Goal: Task Accomplishment & Management: Use online tool/utility

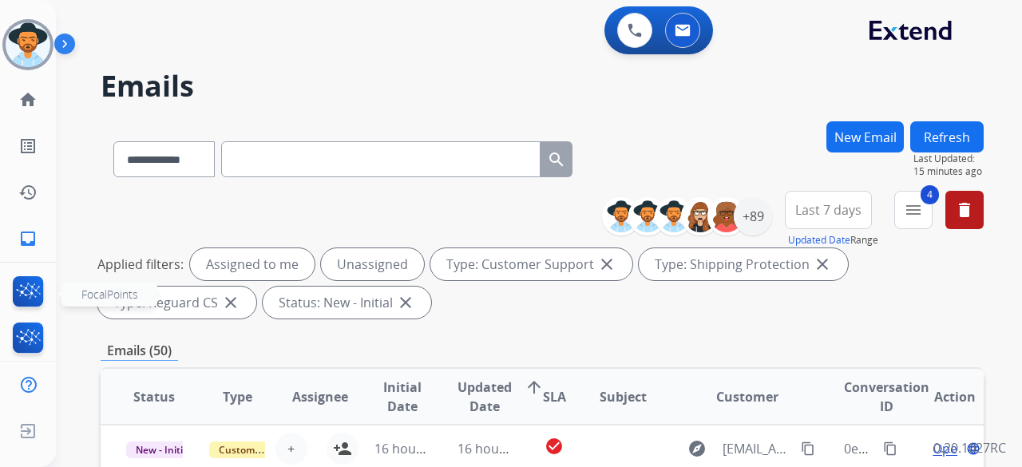
scroll to position [2, 0]
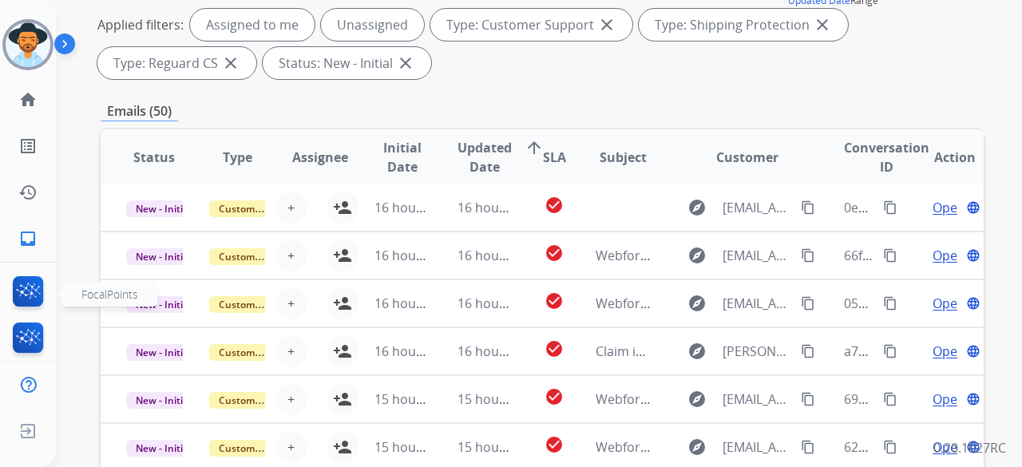
click at [29, 287] on img at bounding box center [29, 294] width 38 height 37
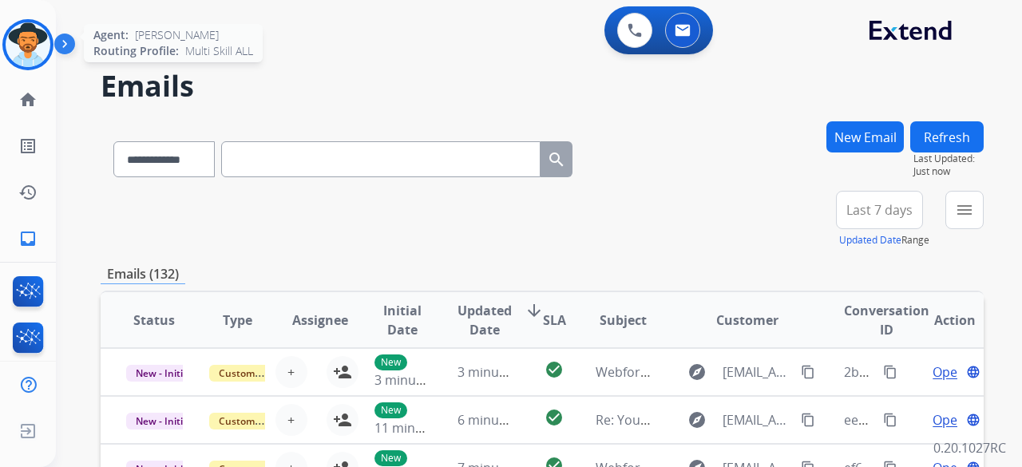
click at [24, 33] on img at bounding box center [28, 44] width 45 height 45
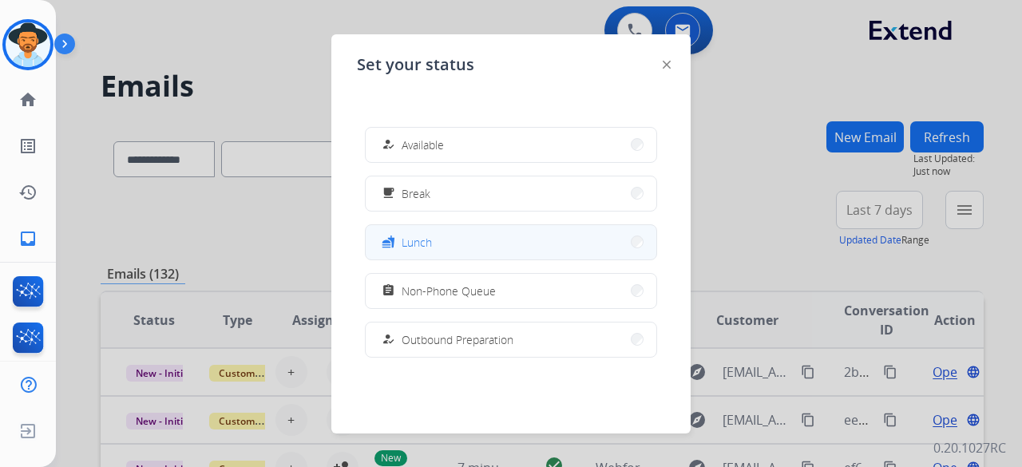
scroll to position [301, 0]
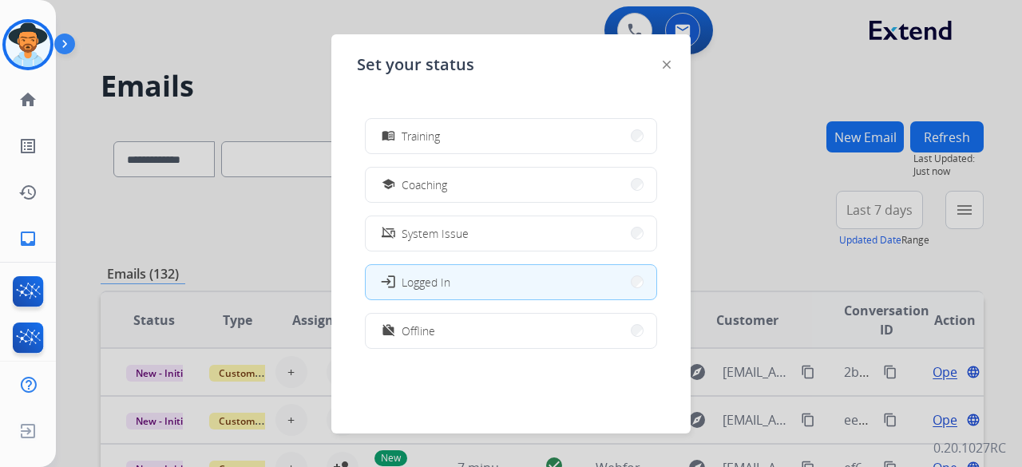
click at [523, 322] on button "work_off Offline" at bounding box center [511, 331] width 290 height 34
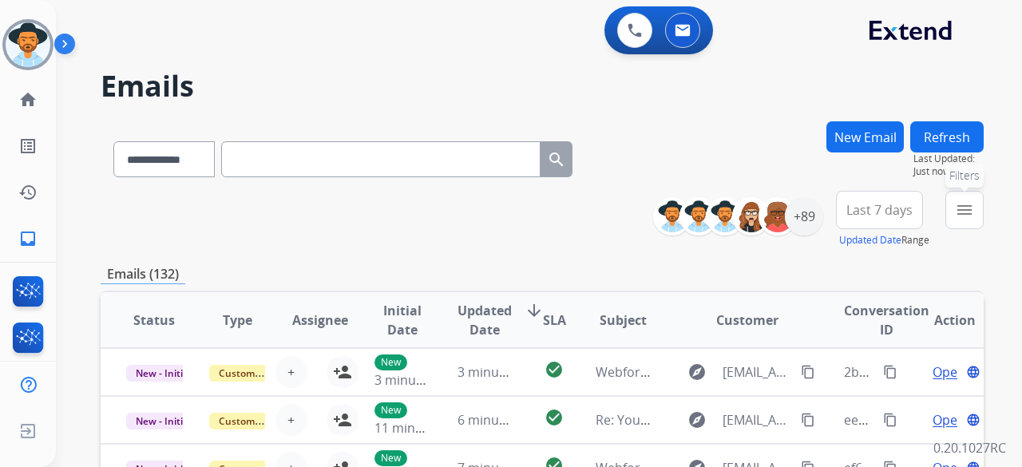
click at [966, 215] on mat-icon "menu" at bounding box center [963, 209] width 19 height 19
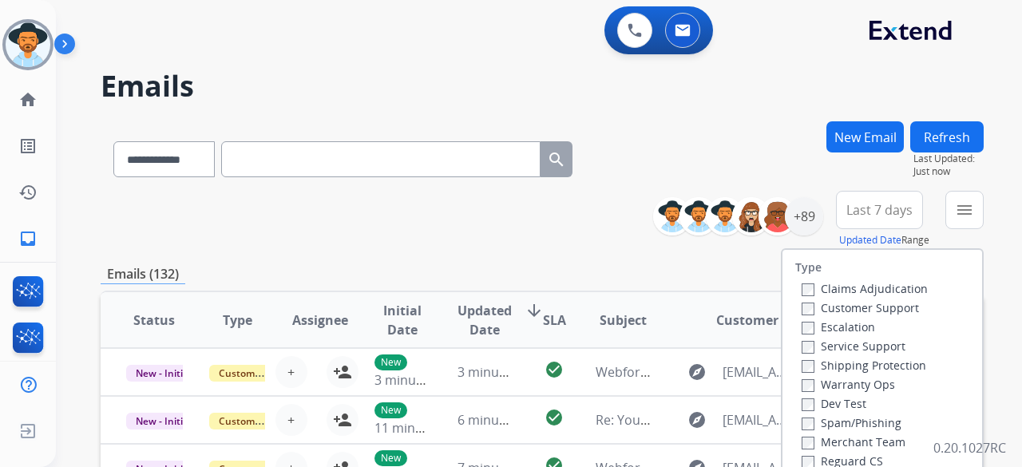
click at [857, 310] on label "Customer Support" at bounding box center [859, 307] width 117 height 15
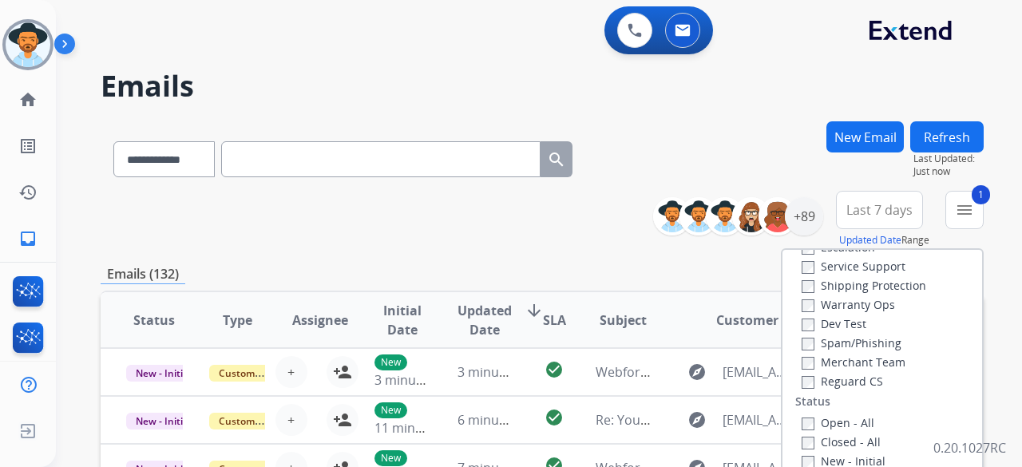
click at [844, 376] on label "Reguard CS" at bounding box center [841, 380] width 81 height 15
click at [839, 285] on label "Shipping Protection" at bounding box center [863, 285] width 124 height 15
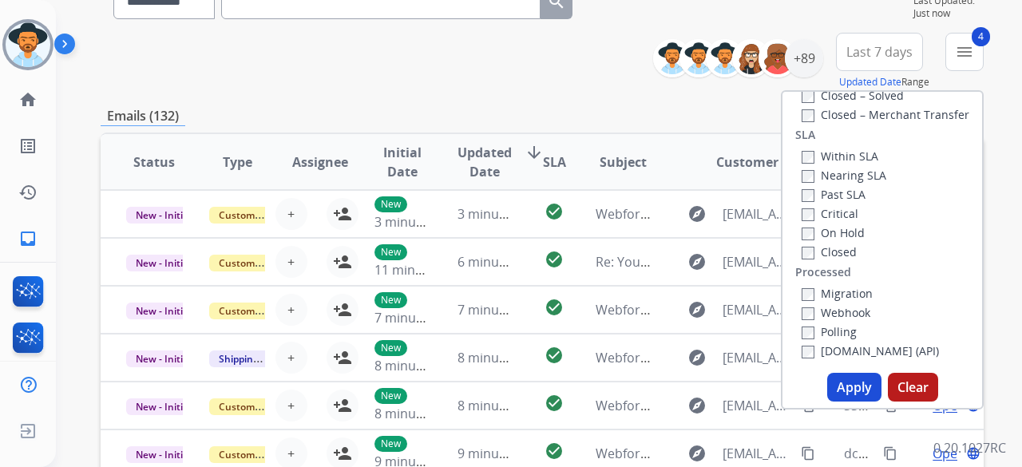
scroll to position [160, 0]
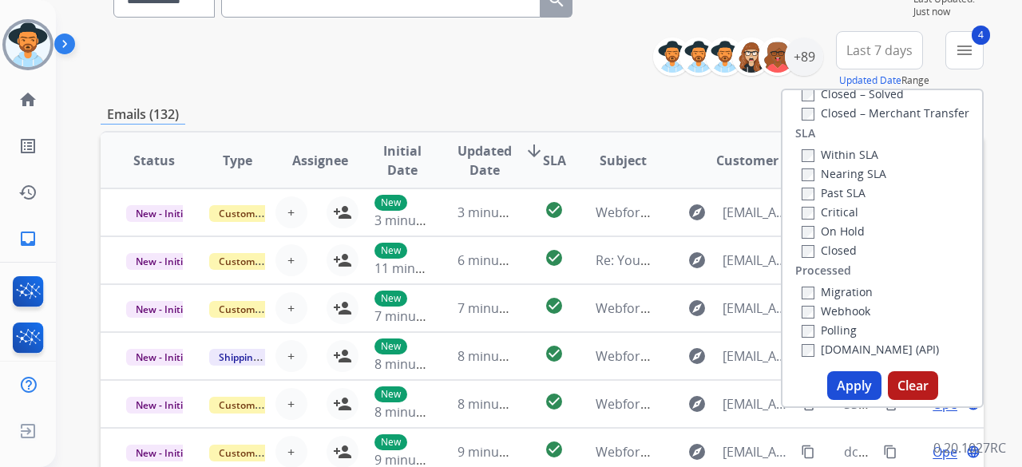
click at [859, 390] on button "Apply" at bounding box center [854, 385] width 54 height 29
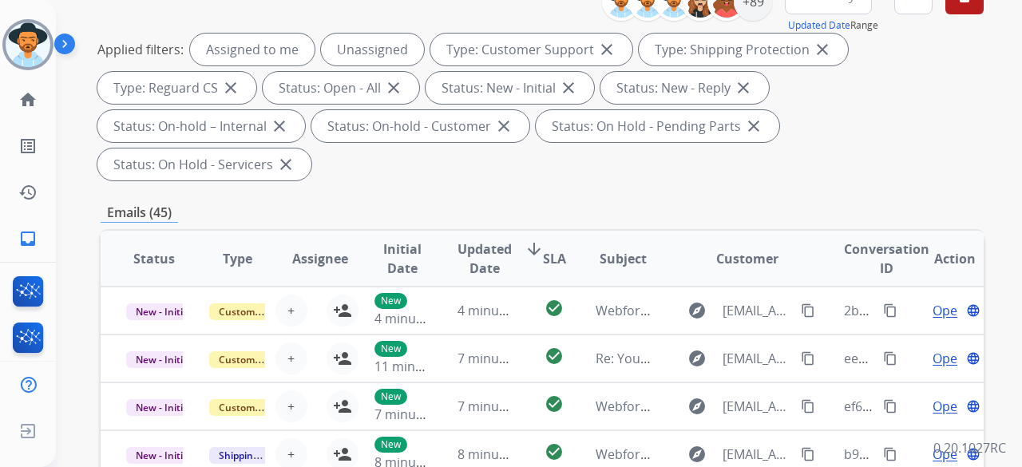
scroll to position [239, 0]
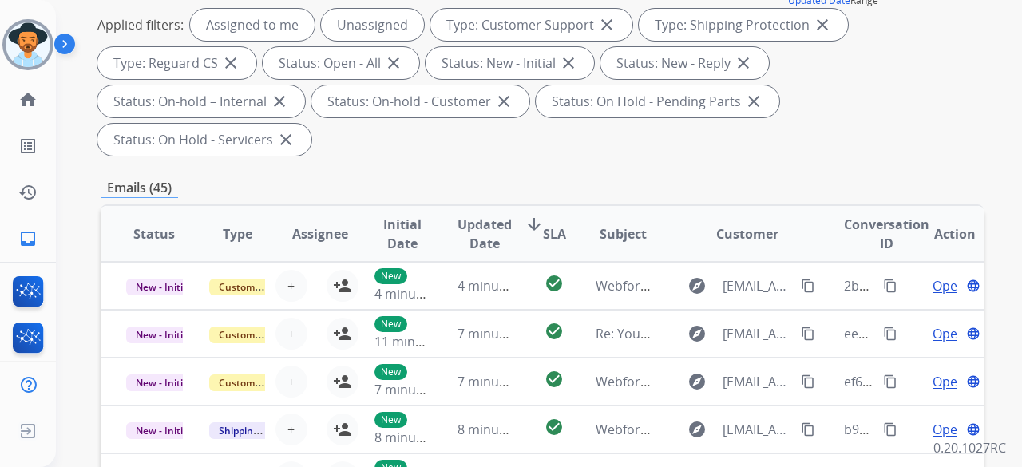
click at [528, 215] on mat-icon "arrow_downward" at bounding box center [533, 224] width 19 height 19
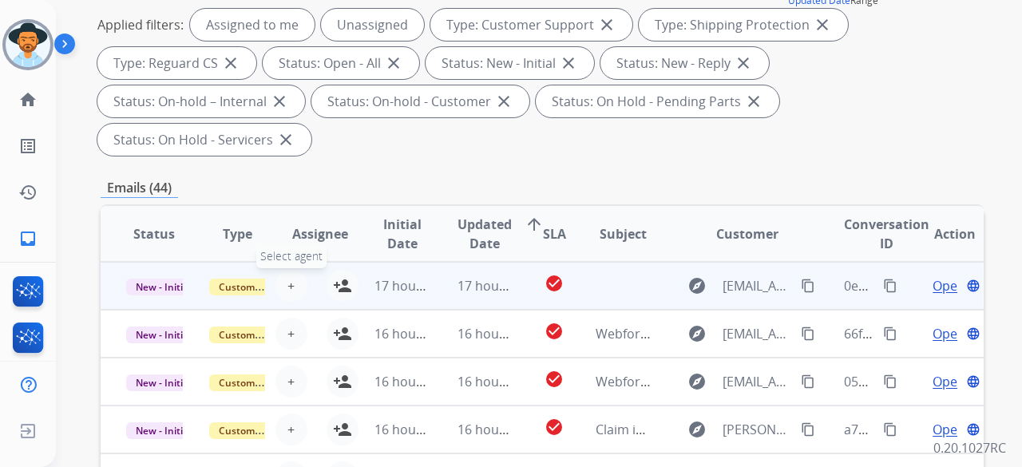
click at [287, 276] on span "+" at bounding box center [290, 285] width 7 height 19
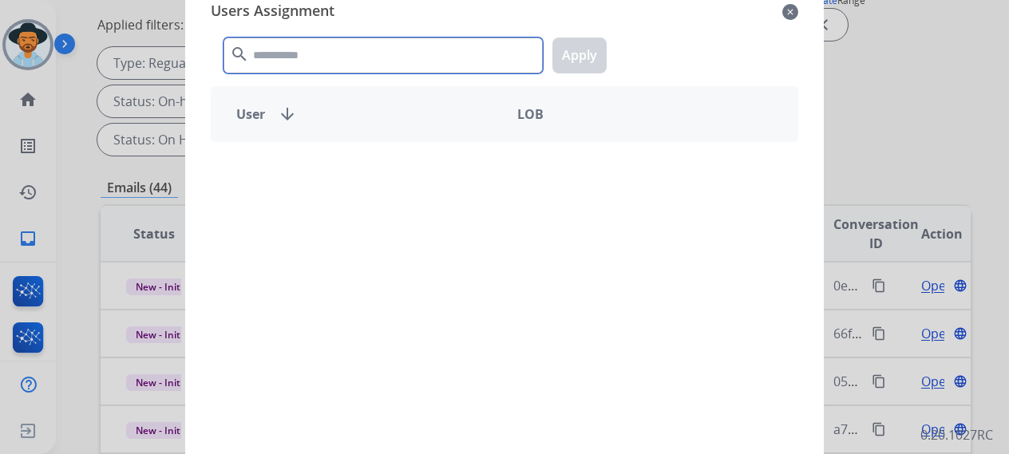
click at [349, 67] on input "text" at bounding box center [382, 56] width 319 height 36
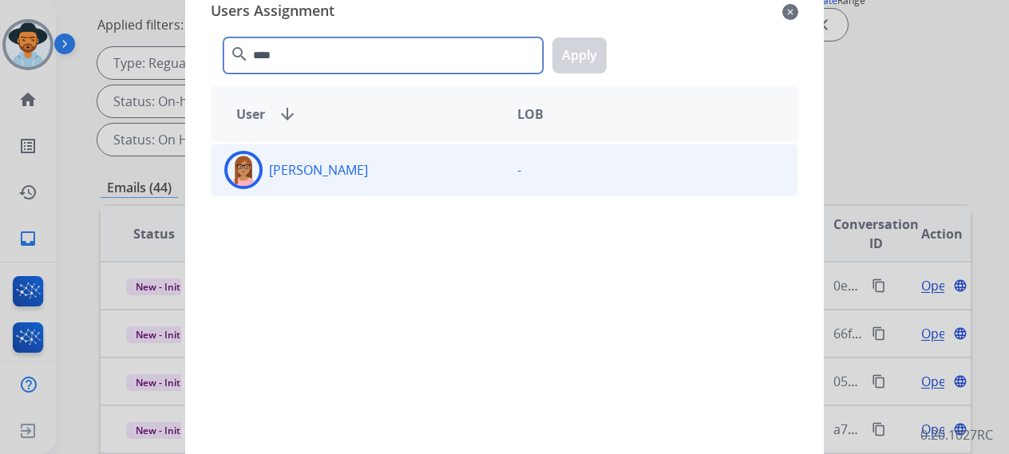
type input "****"
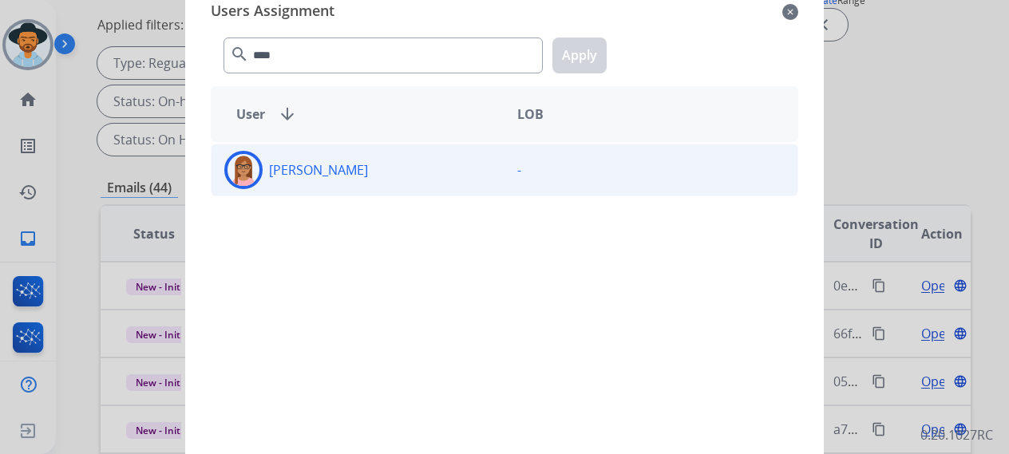
click at [368, 172] on div "[PERSON_NAME]" at bounding box center [357, 170] width 293 height 38
click at [572, 56] on button "Apply" at bounding box center [579, 56] width 54 height 36
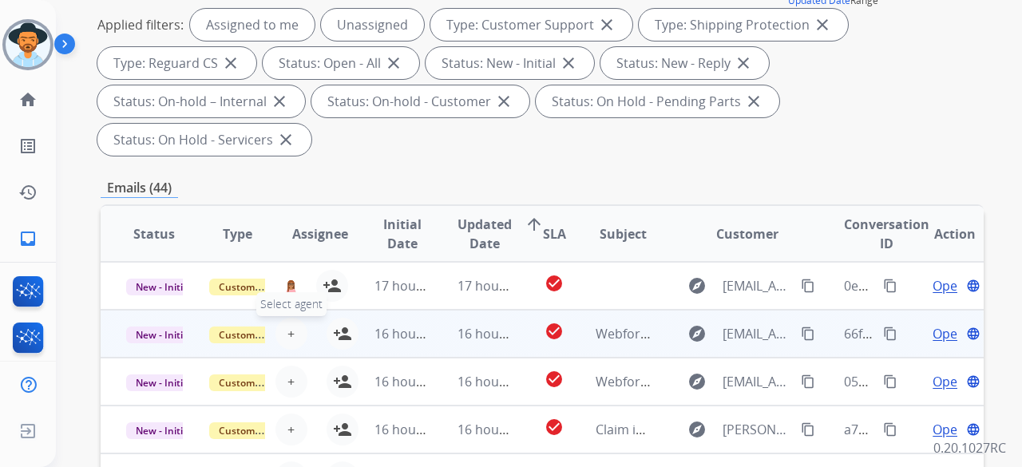
click at [294, 318] on button "+ Select agent" at bounding box center [291, 334] width 32 height 32
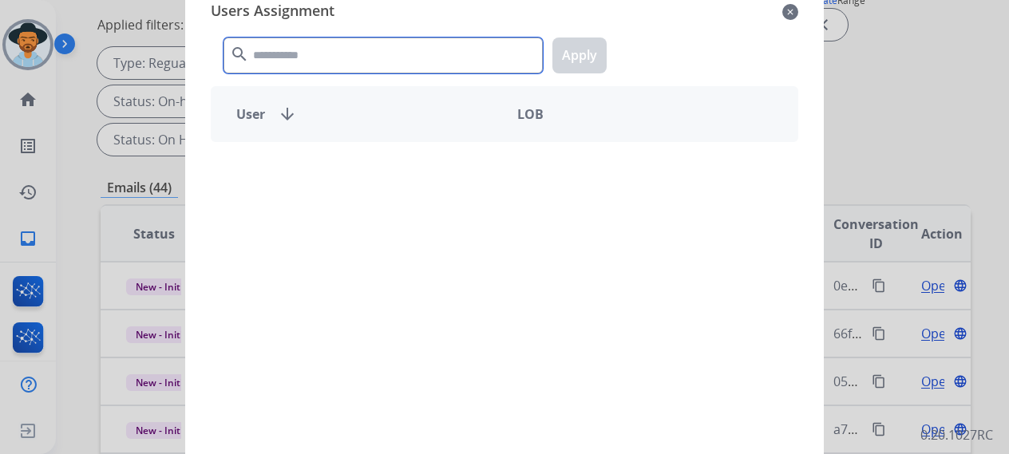
click at [364, 63] on input "text" at bounding box center [382, 56] width 319 height 36
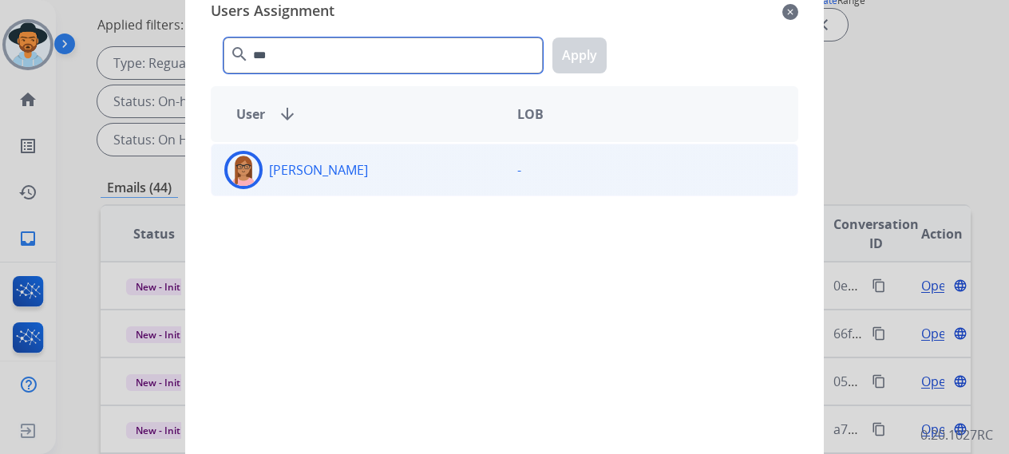
type input "***"
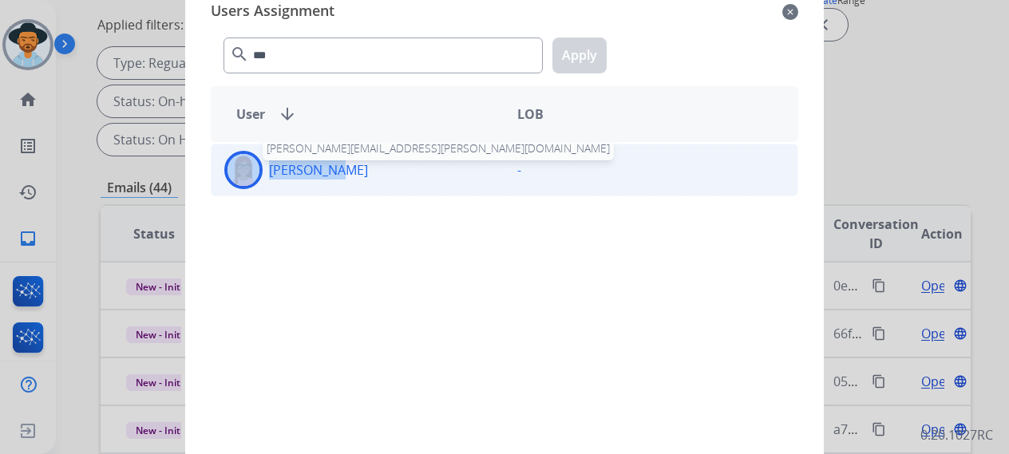
drag, startPoint x: 265, startPoint y: 167, endPoint x: 323, endPoint y: 167, distance: 58.3
click at [323, 167] on div "Lakeya Anthony [EMAIL_ADDRESS][PERSON_NAME][DOMAIN_NAME]" at bounding box center [357, 170] width 293 height 38
copy div "[PERSON_NAME] A"
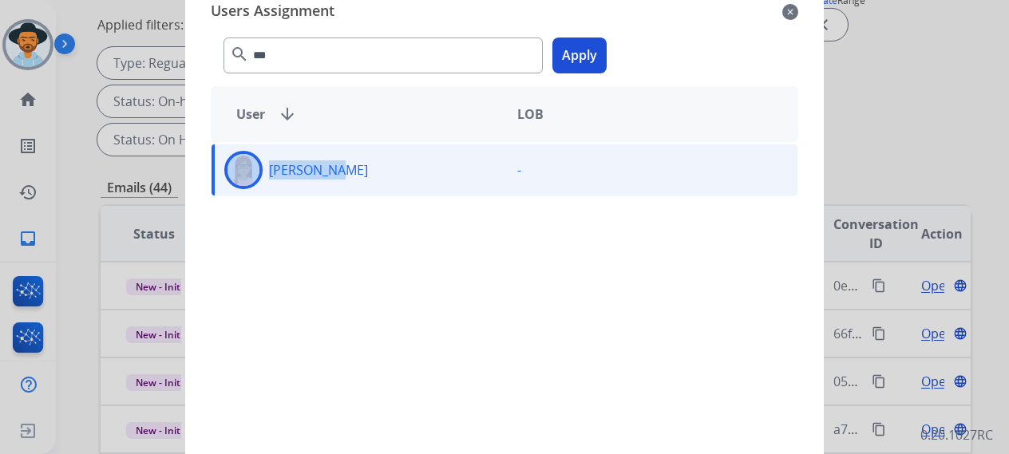
click at [590, 53] on button "Apply" at bounding box center [579, 56] width 54 height 36
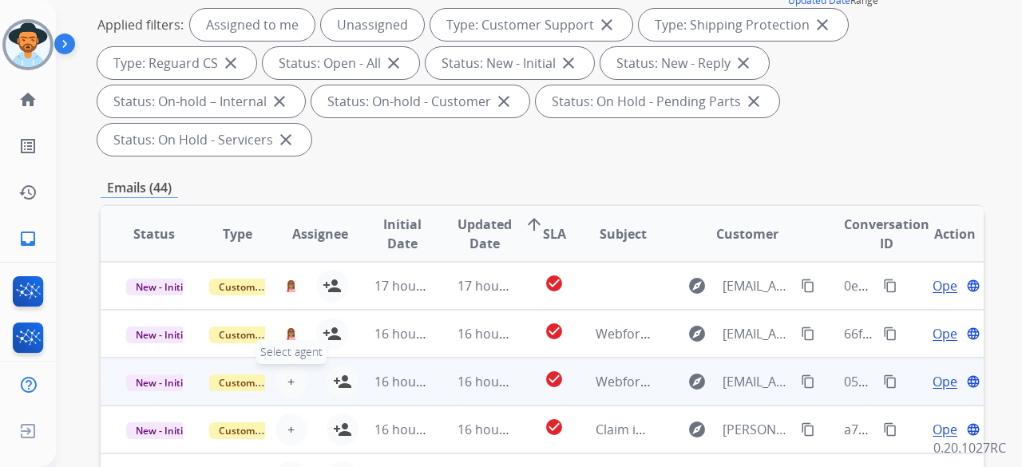
click at [295, 366] on button "+ Select agent" at bounding box center [291, 382] width 32 height 32
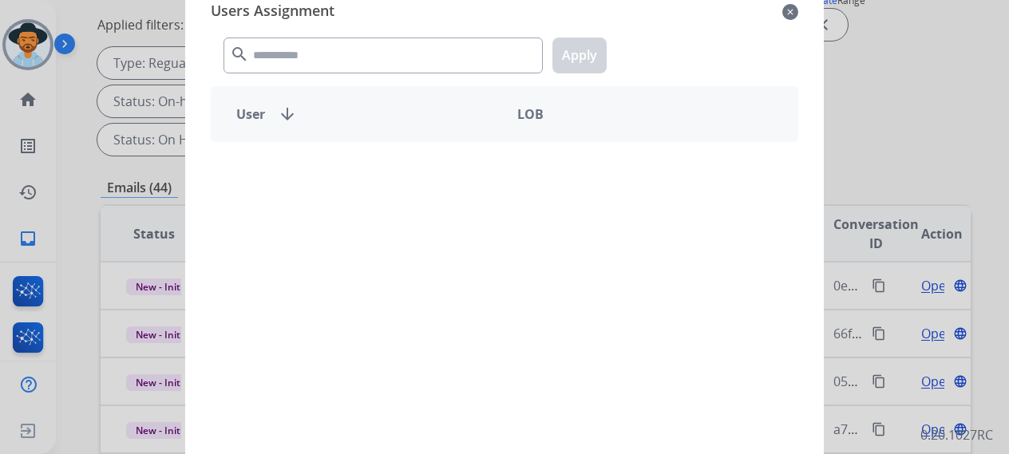
drag, startPoint x: 342, startPoint y: 77, endPoint x: 342, endPoint y: 69, distance: 8.0
click at [342, 76] on div "search Apply" at bounding box center [504, 52] width 587 height 55
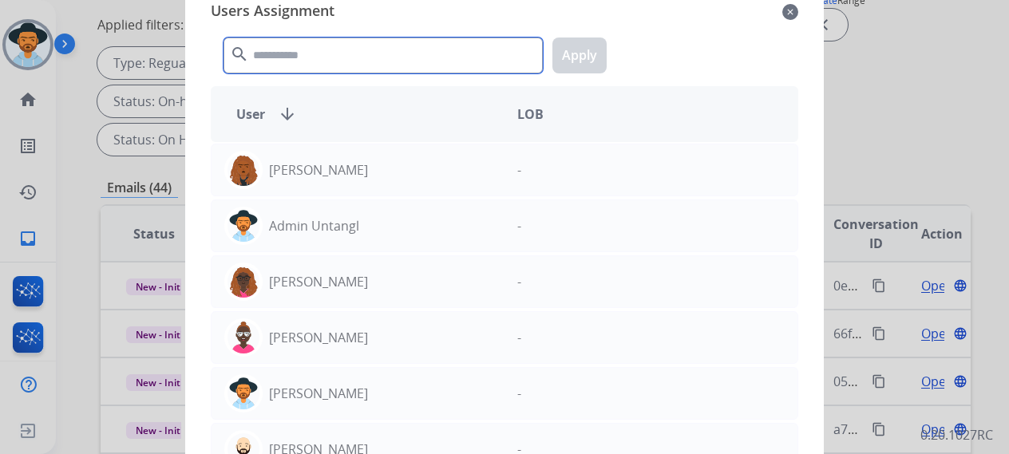
click at [348, 61] on input "text" at bounding box center [382, 56] width 319 height 36
paste input "********"
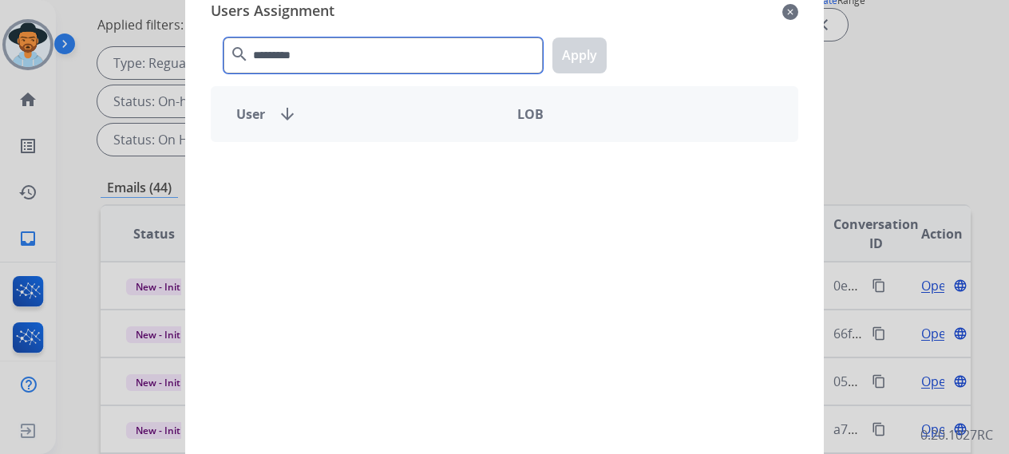
click at [320, 57] on input "********" at bounding box center [382, 56] width 319 height 36
type input "*"
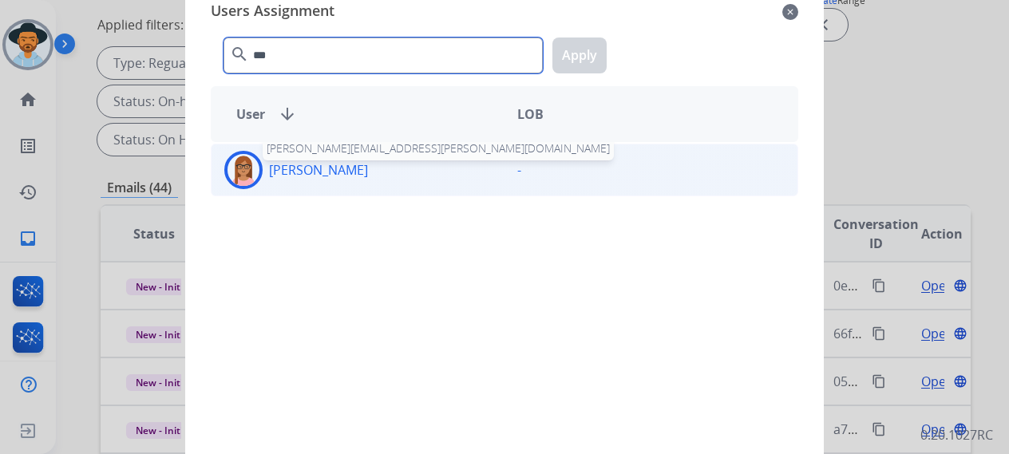
type input "***"
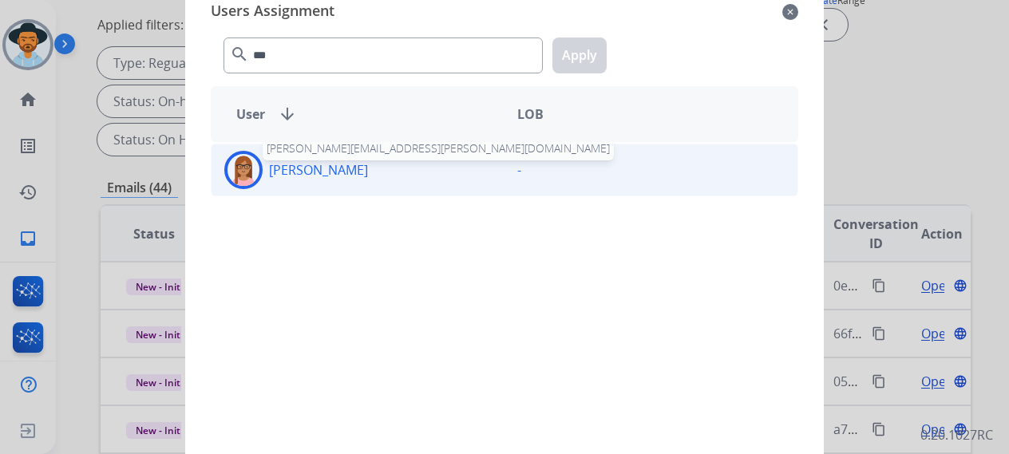
click at [342, 188] on div "Lakeya Anthony [EMAIL_ADDRESS][PERSON_NAME][DOMAIN_NAME]" at bounding box center [357, 170] width 293 height 38
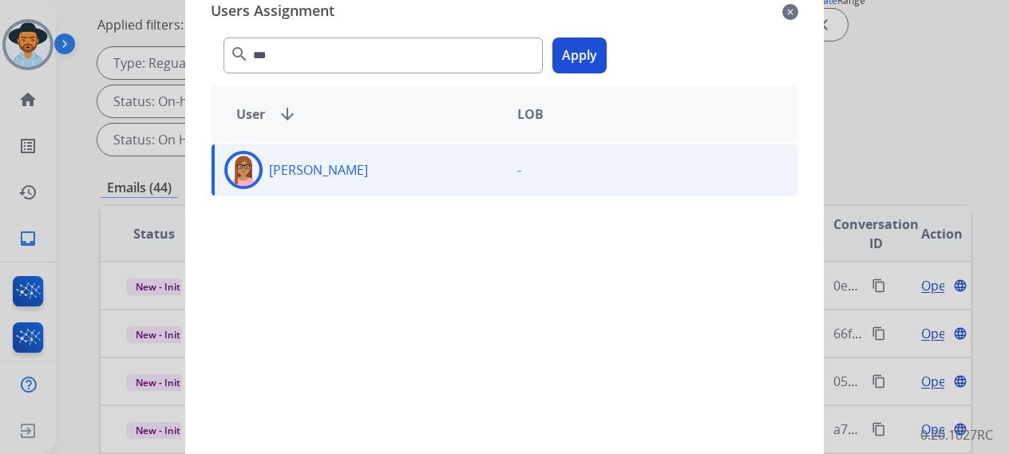
click at [579, 57] on button "Apply" at bounding box center [579, 56] width 54 height 36
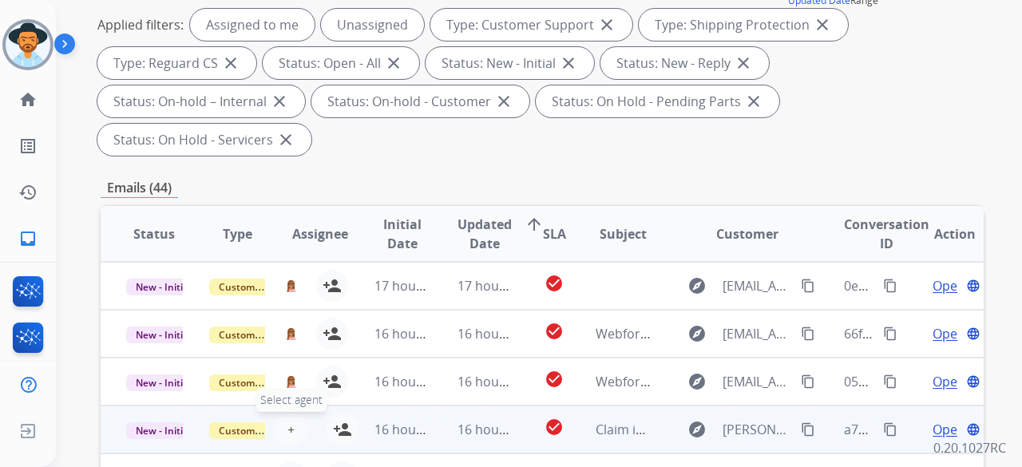
click at [287, 420] on span "+" at bounding box center [290, 429] width 7 height 19
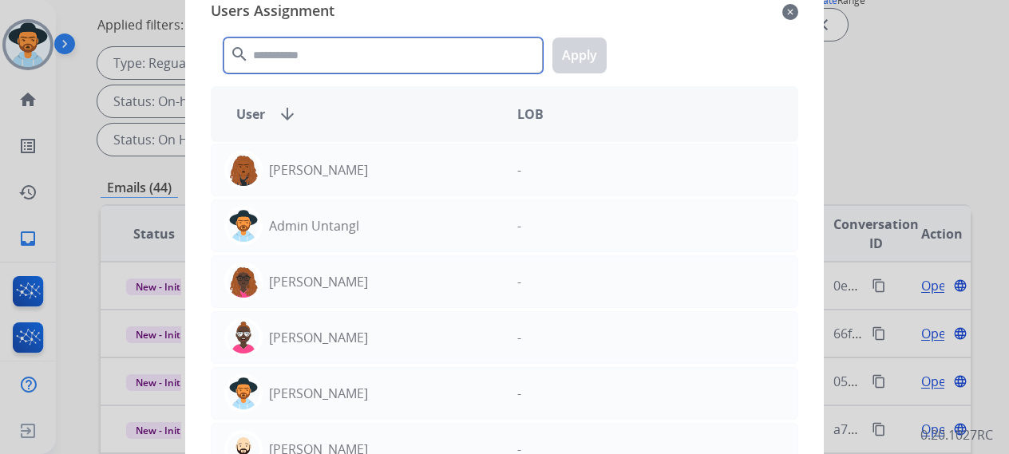
click at [362, 52] on input "text" at bounding box center [382, 56] width 319 height 36
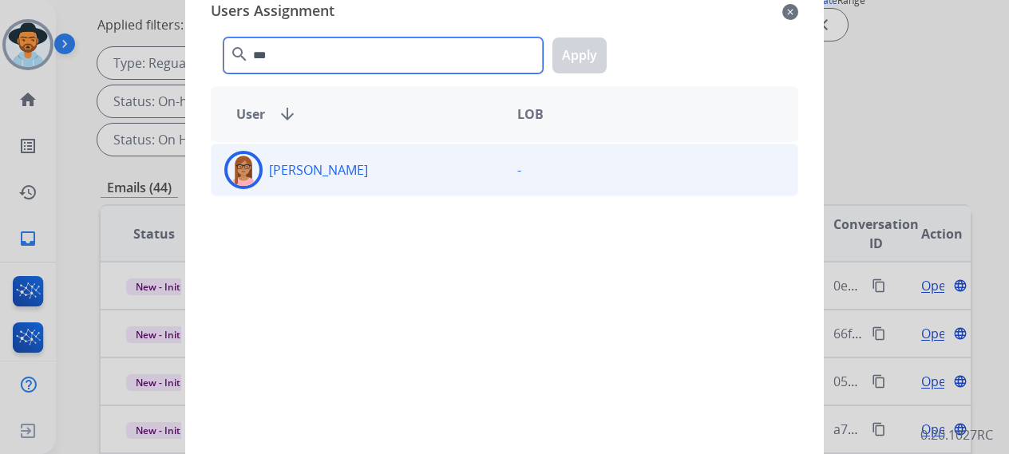
type input "***"
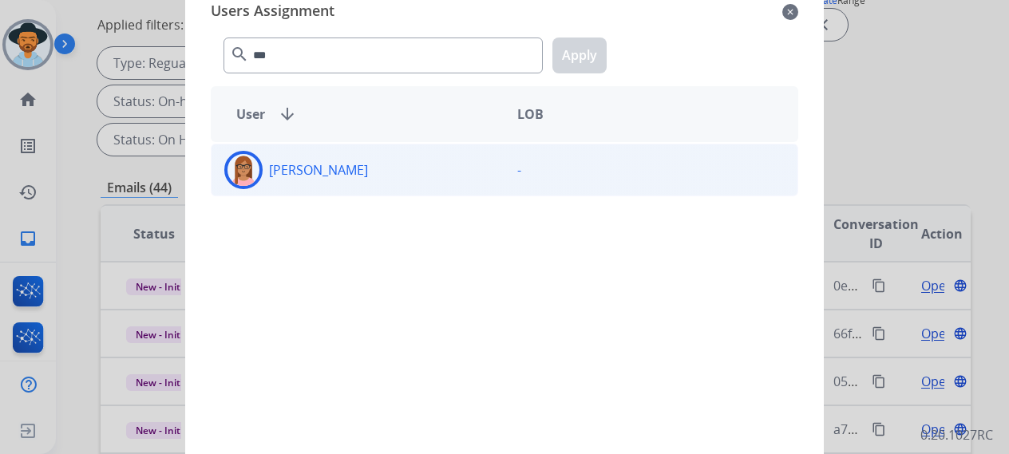
click at [356, 154] on div "[PERSON_NAME]" at bounding box center [357, 170] width 293 height 38
click at [597, 49] on button "Apply" at bounding box center [579, 56] width 54 height 36
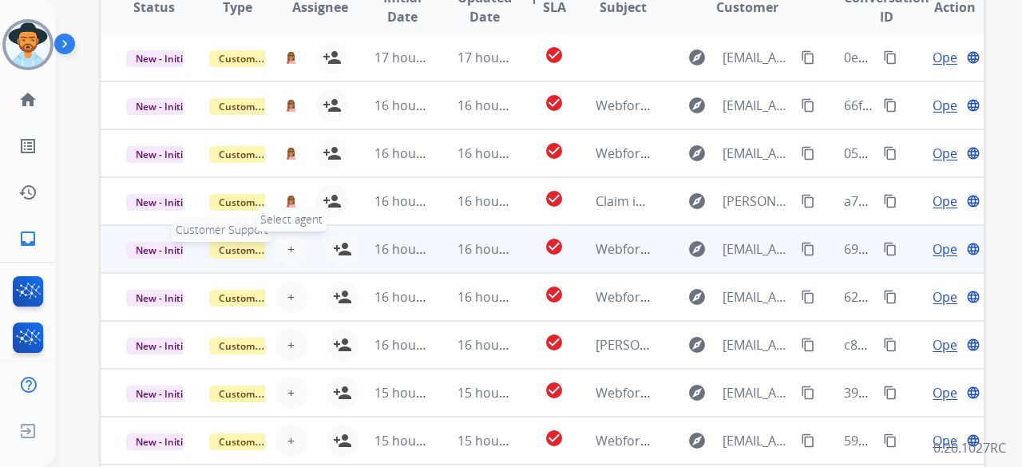
scroll to position [479, 0]
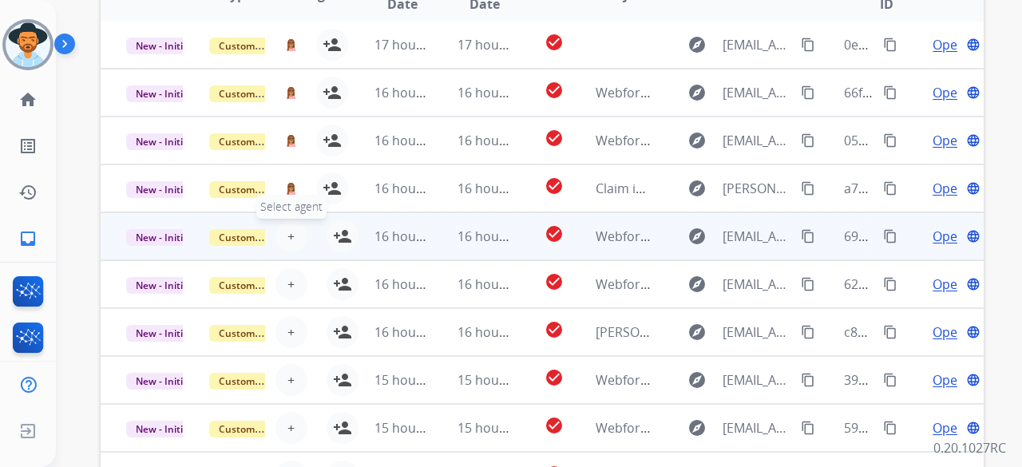
click at [290, 227] on span "+" at bounding box center [290, 236] width 7 height 19
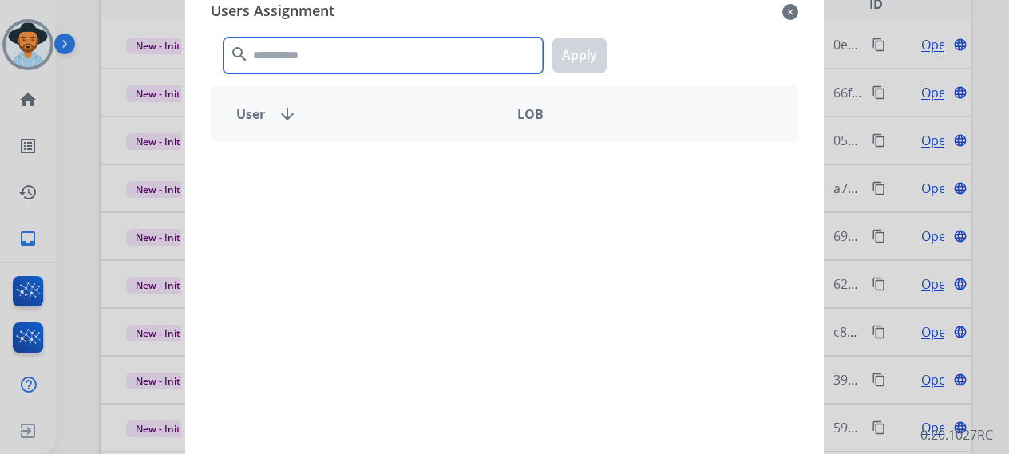
click at [361, 52] on input "text" at bounding box center [382, 56] width 319 height 36
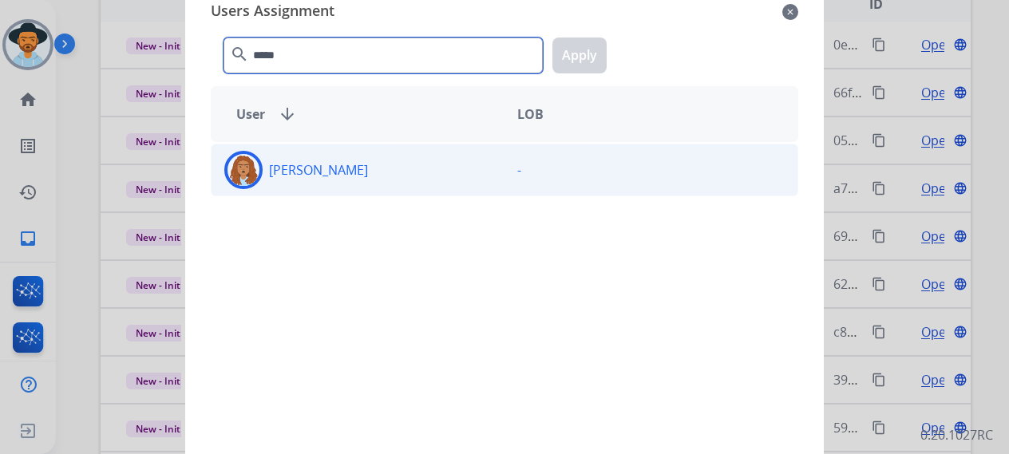
type input "*****"
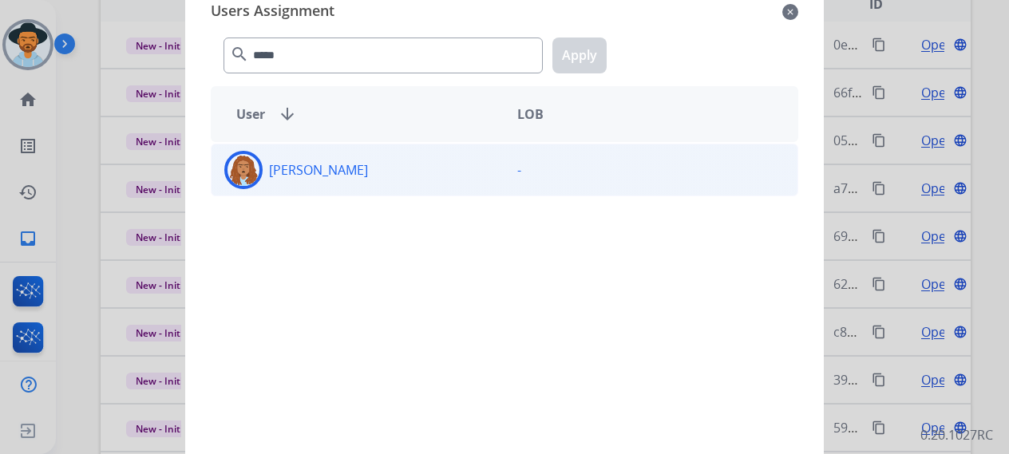
click at [385, 170] on div "[PERSON_NAME]" at bounding box center [357, 170] width 293 height 38
click at [583, 60] on button "Apply" at bounding box center [579, 56] width 54 height 36
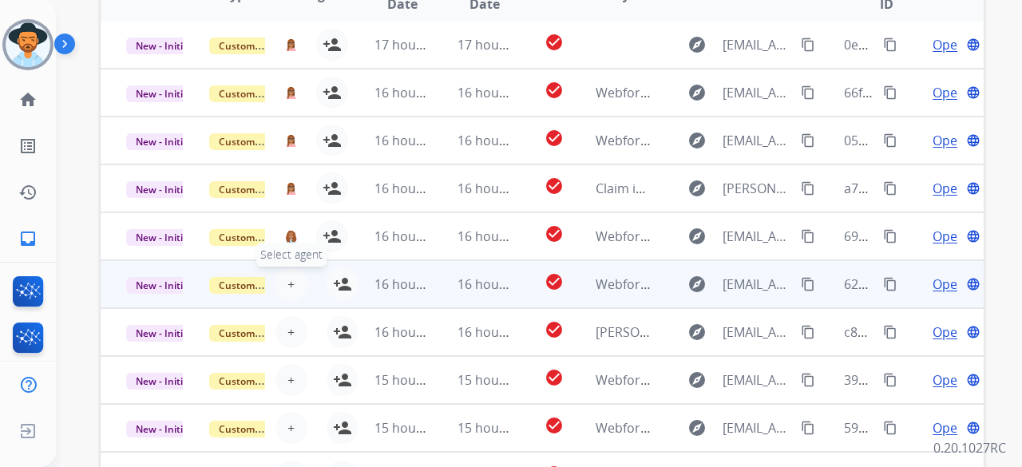
click at [287, 275] on span "+" at bounding box center [290, 284] width 7 height 19
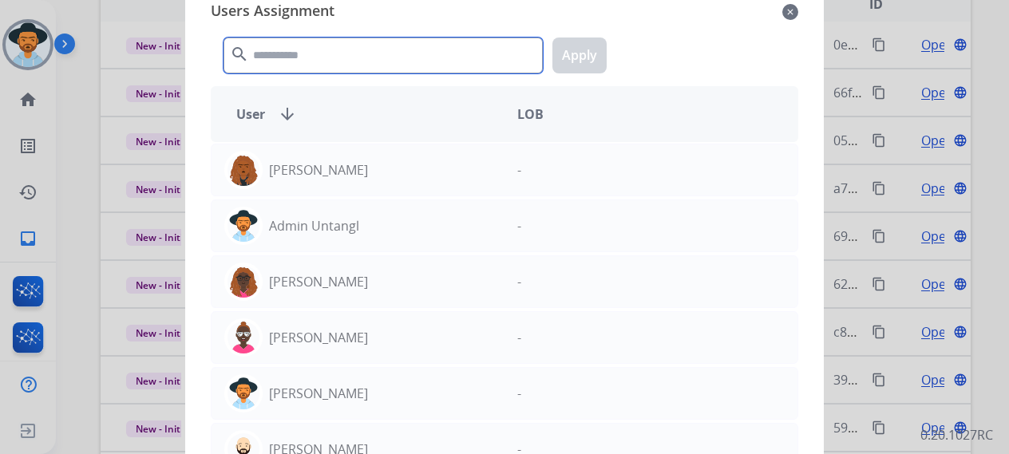
click at [316, 45] on input "text" at bounding box center [382, 56] width 319 height 36
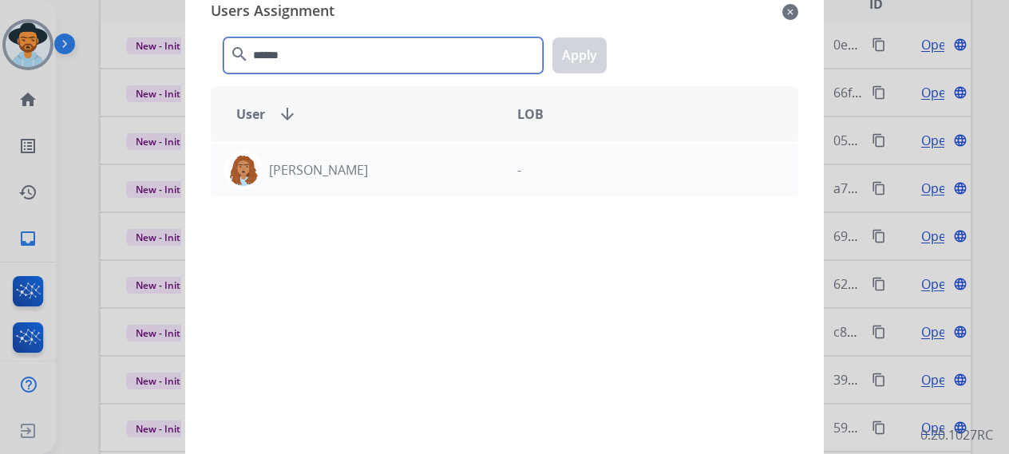
type input "******"
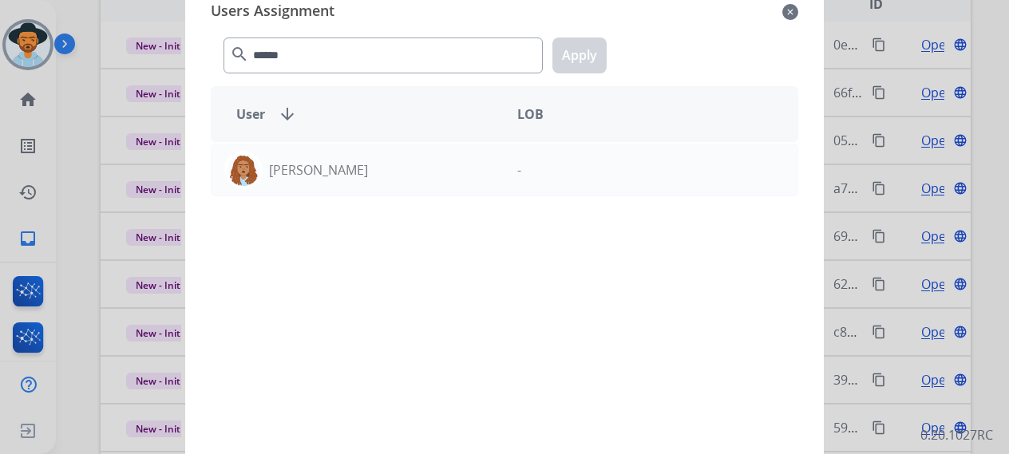
drag, startPoint x: 369, startPoint y: 202, endPoint x: 375, endPoint y: 186, distance: 17.2
click at [370, 202] on div "[PERSON_NAME] -" at bounding box center [504, 299] width 587 height 314
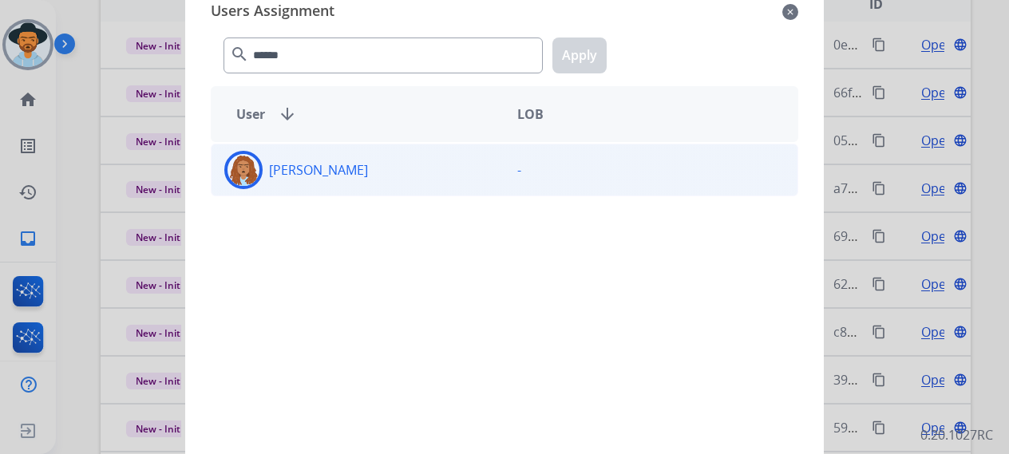
click at [375, 184] on div "[PERSON_NAME]" at bounding box center [357, 170] width 293 height 38
click at [602, 50] on button "Apply" at bounding box center [579, 56] width 54 height 36
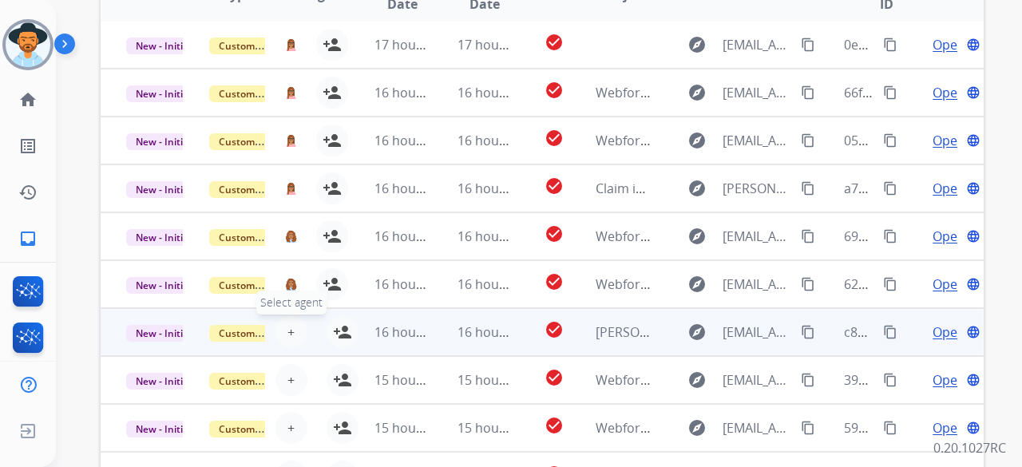
click at [287, 322] on span "+" at bounding box center [290, 331] width 7 height 19
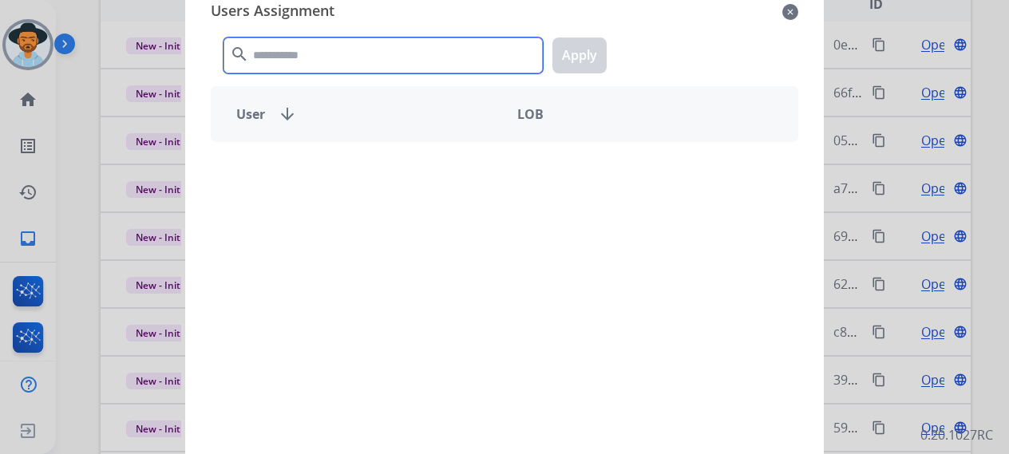
click at [296, 52] on input "text" at bounding box center [382, 56] width 319 height 36
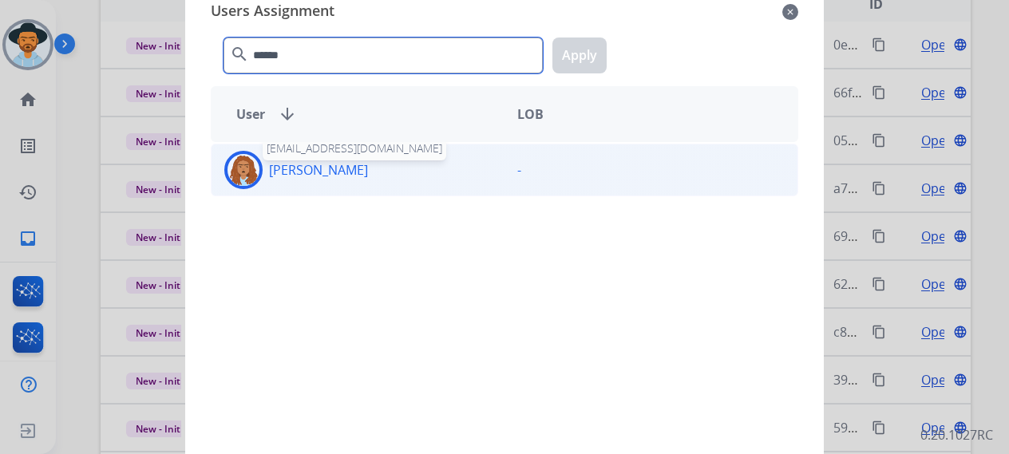
type input "******"
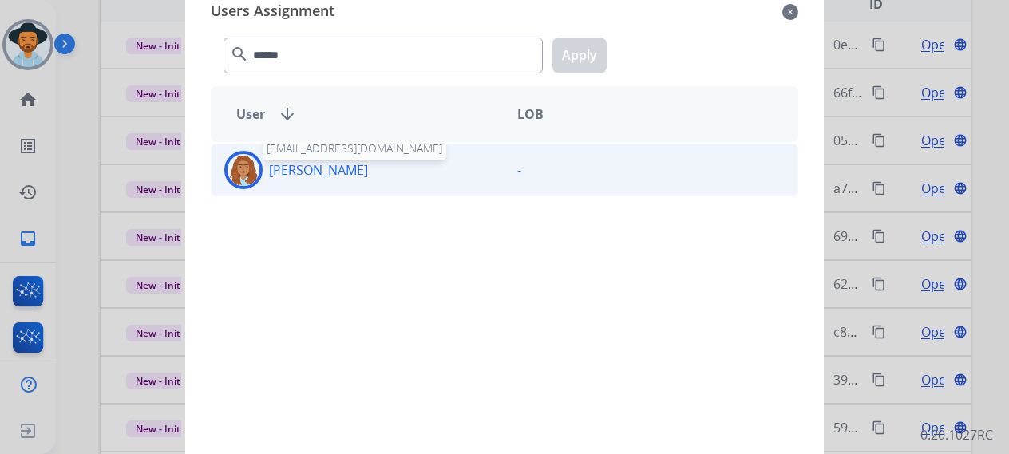
click at [340, 173] on p "[PERSON_NAME]" at bounding box center [318, 169] width 99 height 19
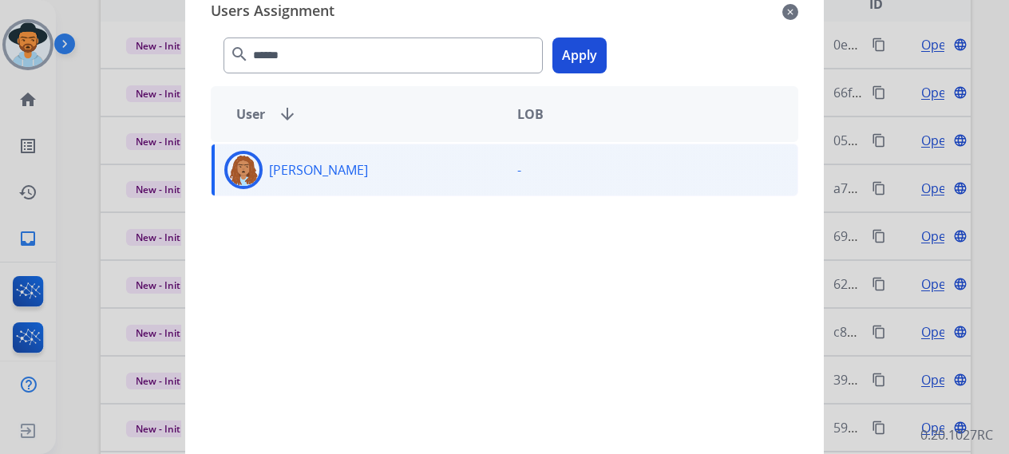
click at [578, 48] on button "Apply" at bounding box center [579, 56] width 54 height 36
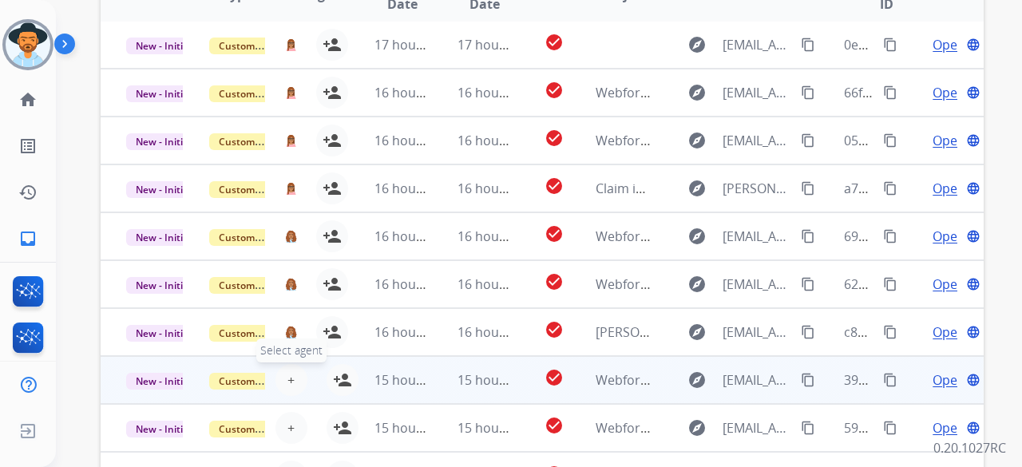
click at [289, 370] on span "+" at bounding box center [290, 379] width 7 height 19
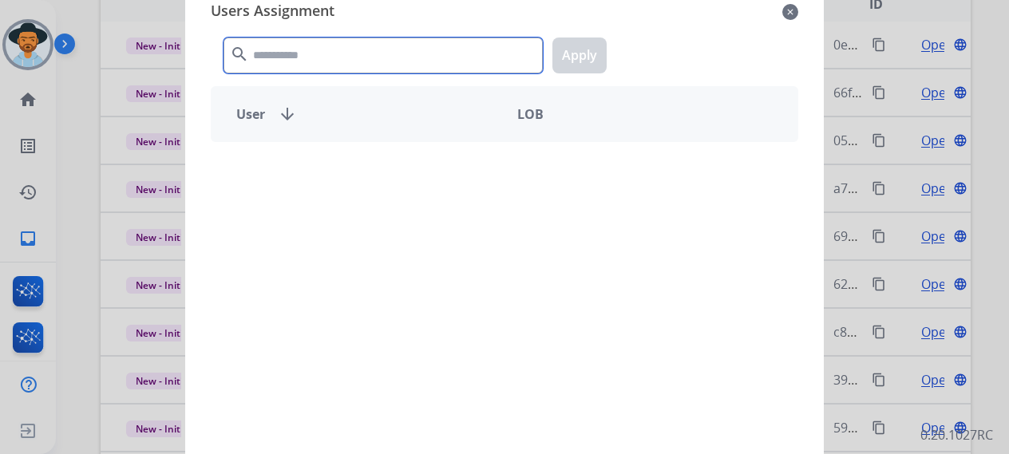
click at [334, 56] on input "text" at bounding box center [382, 56] width 319 height 36
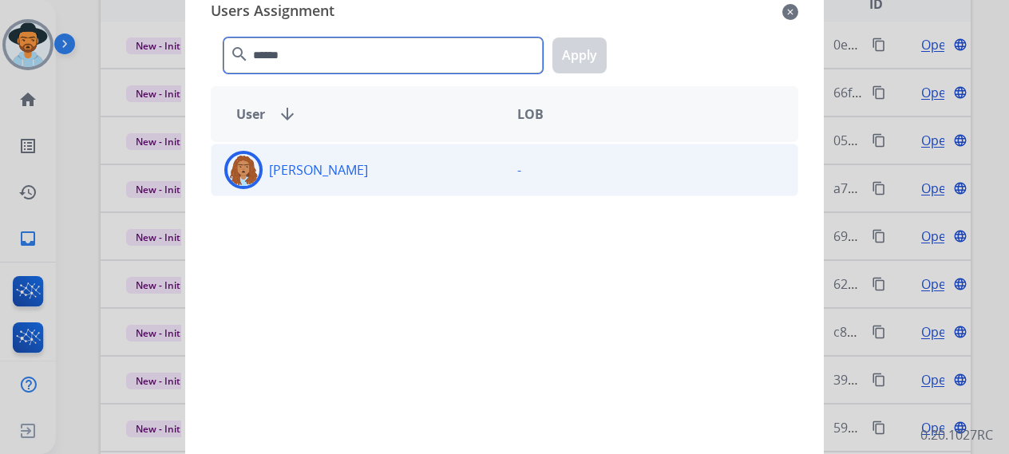
type input "******"
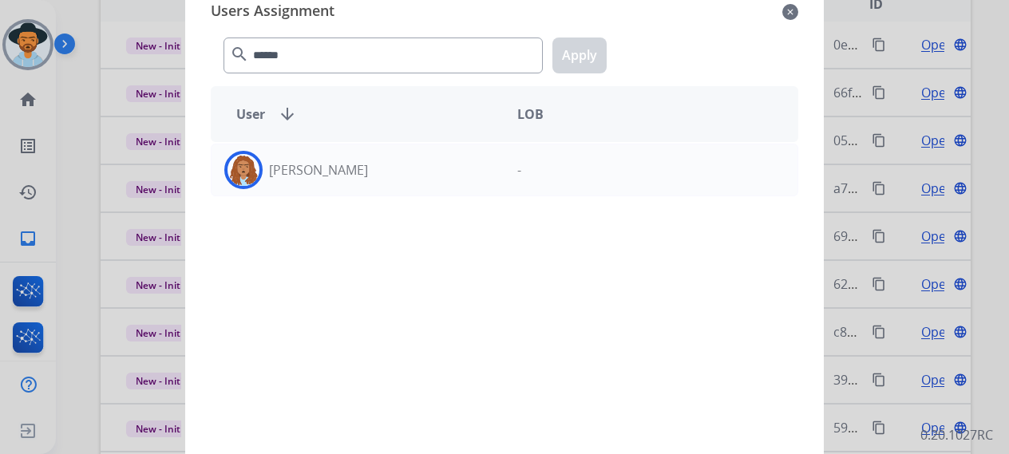
drag, startPoint x: 375, startPoint y: 179, endPoint x: 442, endPoint y: 114, distance: 93.1
click at [376, 179] on div "[PERSON_NAME]" at bounding box center [357, 170] width 293 height 38
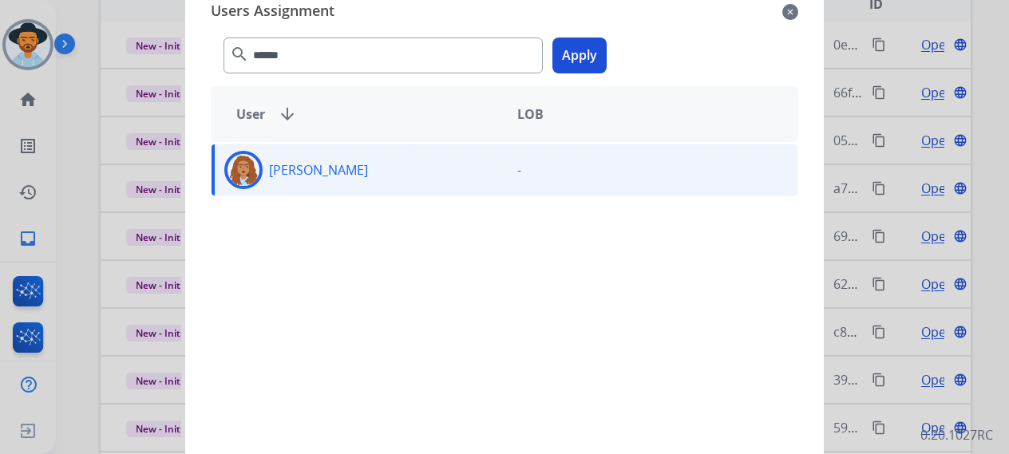
click at [559, 65] on button "Apply" at bounding box center [579, 56] width 54 height 36
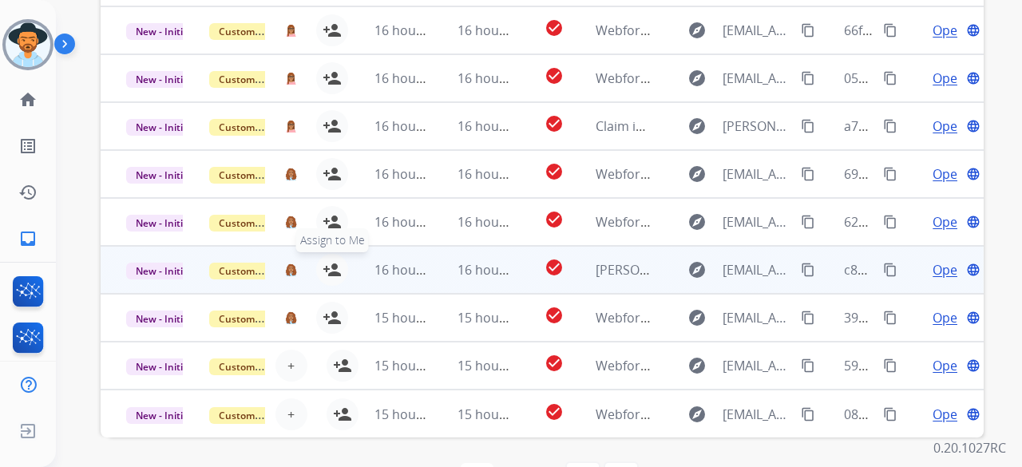
scroll to position [555, 0]
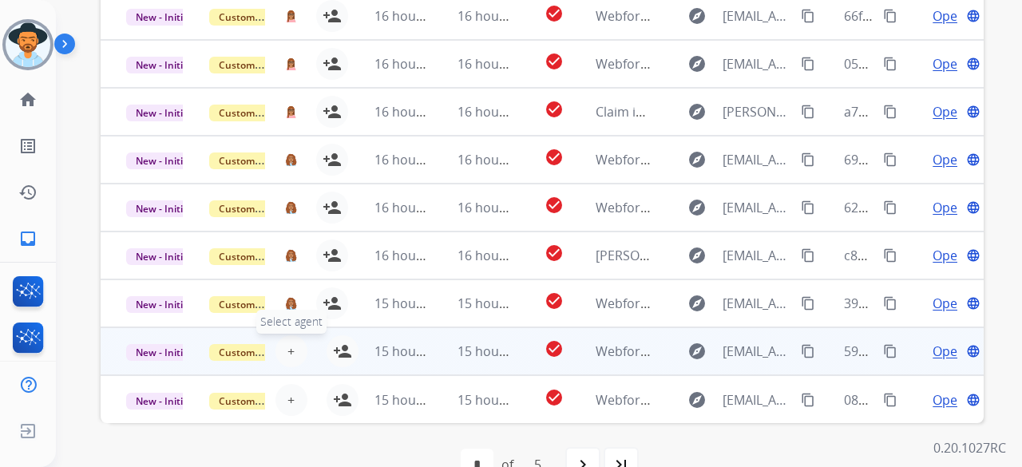
click at [279, 335] on button "+ Select agent" at bounding box center [291, 351] width 32 height 32
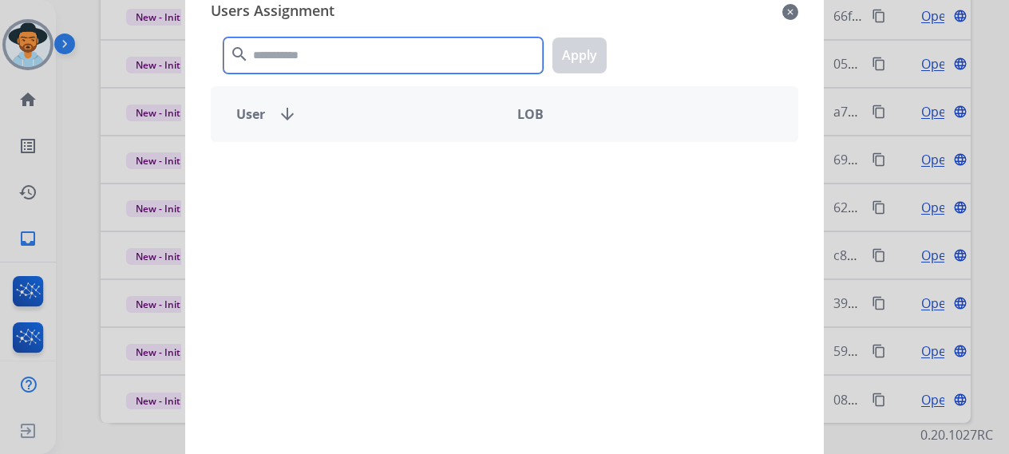
click at [366, 53] on input "text" at bounding box center [382, 56] width 319 height 36
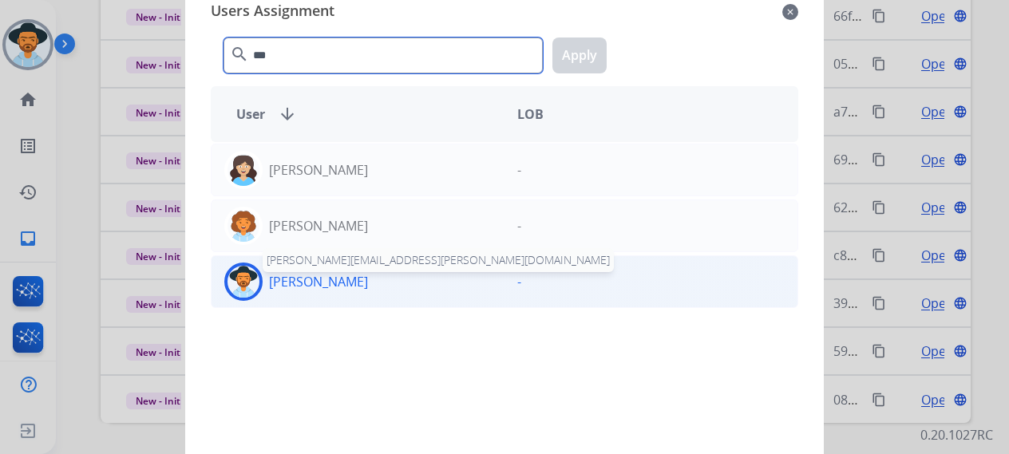
type input "***"
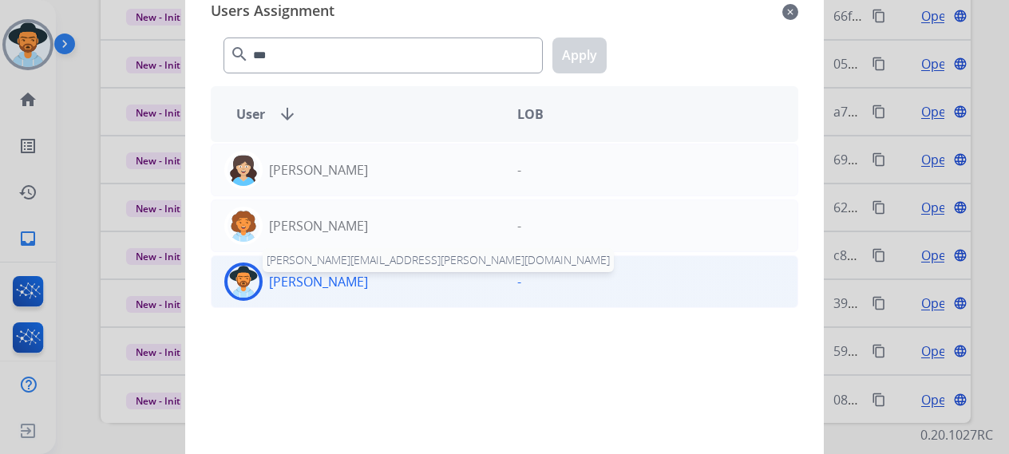
click at [344, 281] on p "[PERSON_NAME]" at bounding box center [318, 281] width 99 height 19
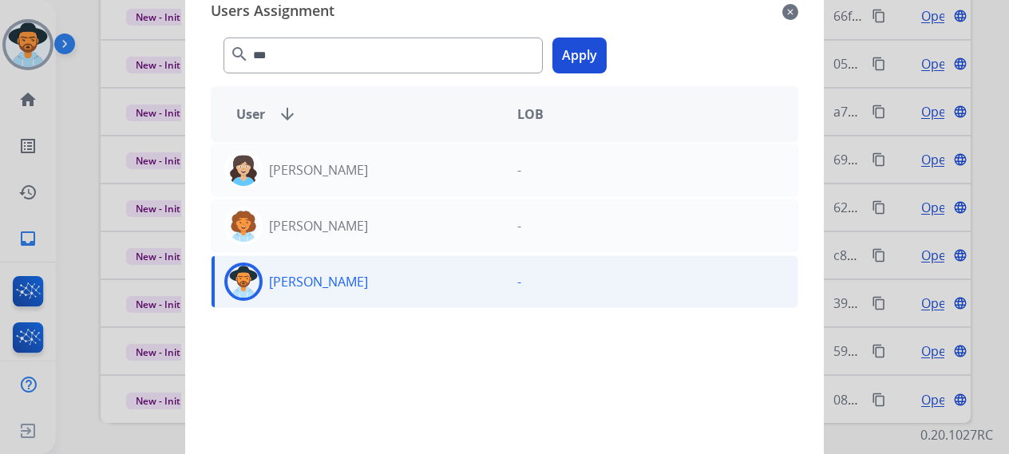
click at [587, 49] on button "Apply" at bounding box center [579, 56] width 54 height 36
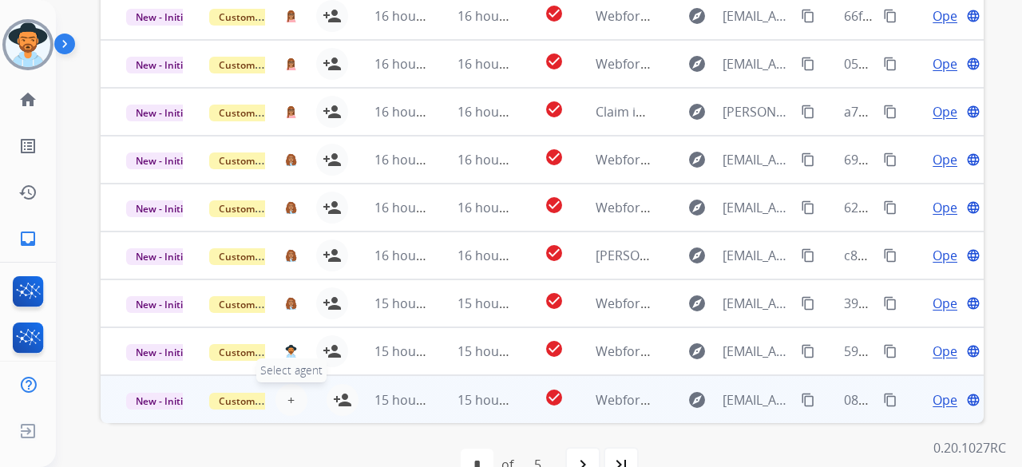
click at [287, 390] on span "+" at bounding box center [290, 399] width 7 height 19
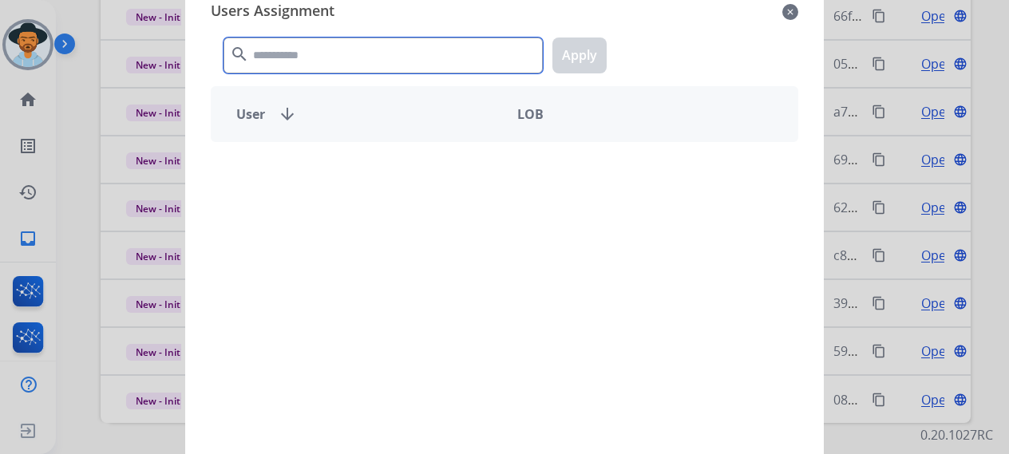
click at [338, 53] on input "text" at bounding box center [382, 56] width 319 height 36
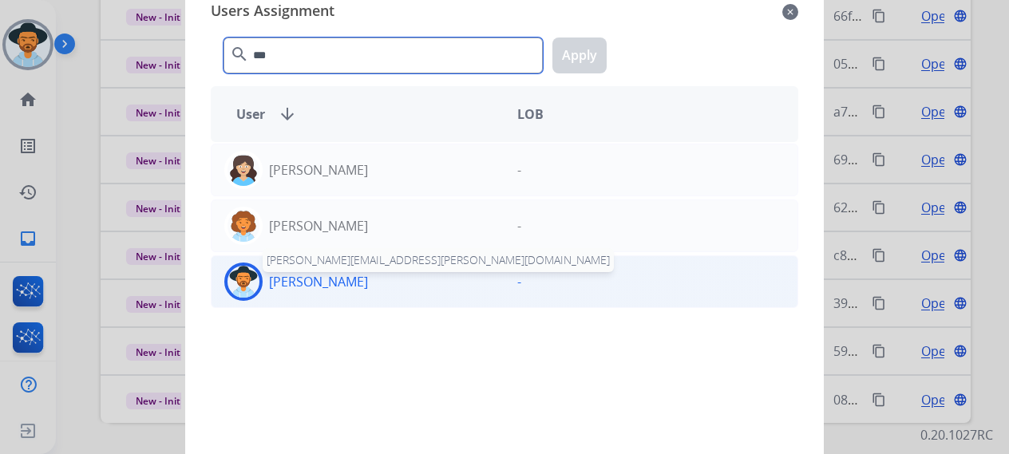
type input "***"
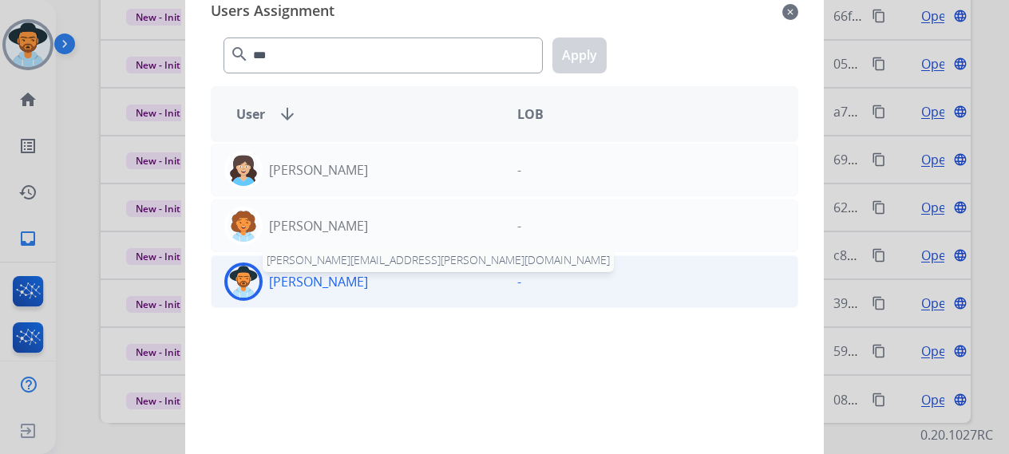
click at [337, 272] on p "[PERSON_NAME]" at bounding box center [318, 281] width 99 height 19
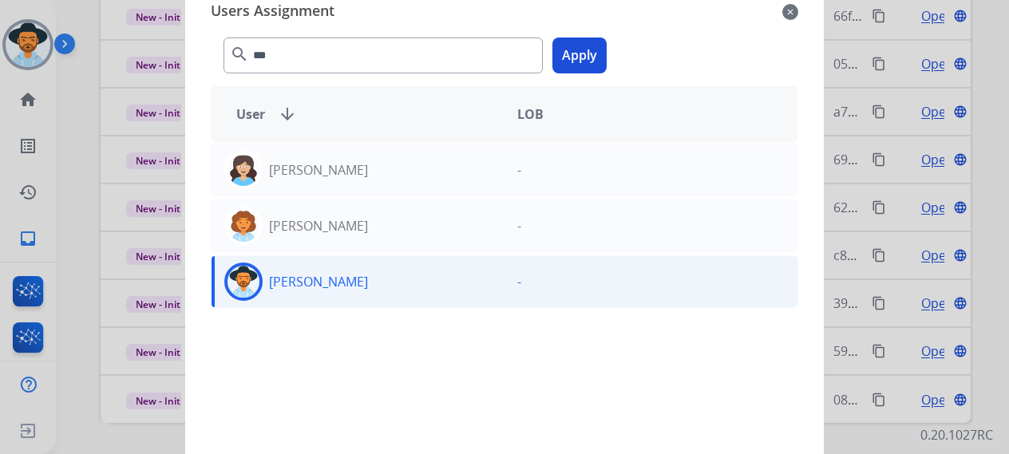
click at [576, 56] on button "Apply" at bounding box center [579, 56] width 54 height 36
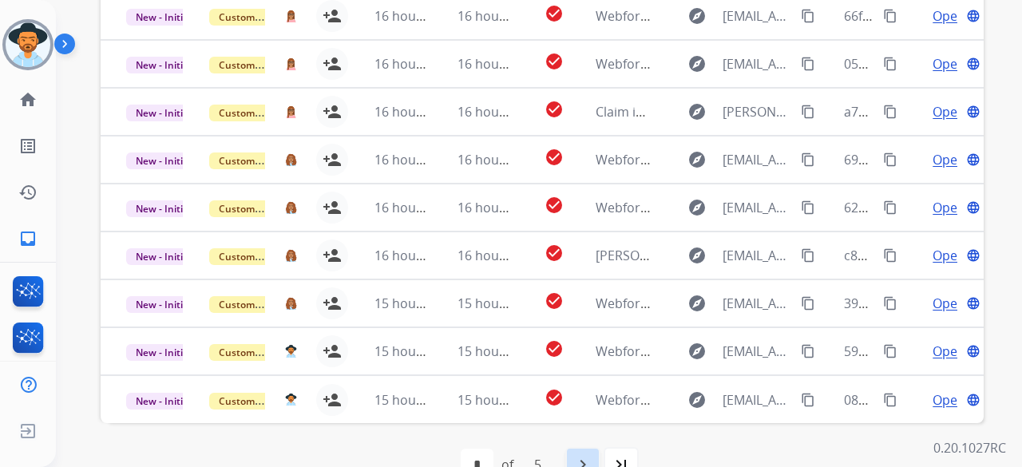
click at [586, 455] on mat-icon "navigate_next" at bounding box center [582, 464] width 19 height 19
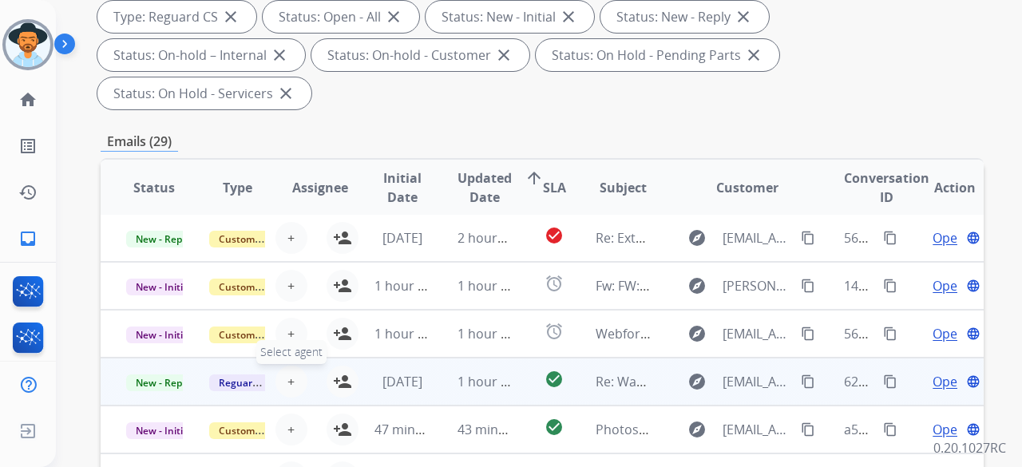
scroll to position [319, 0]
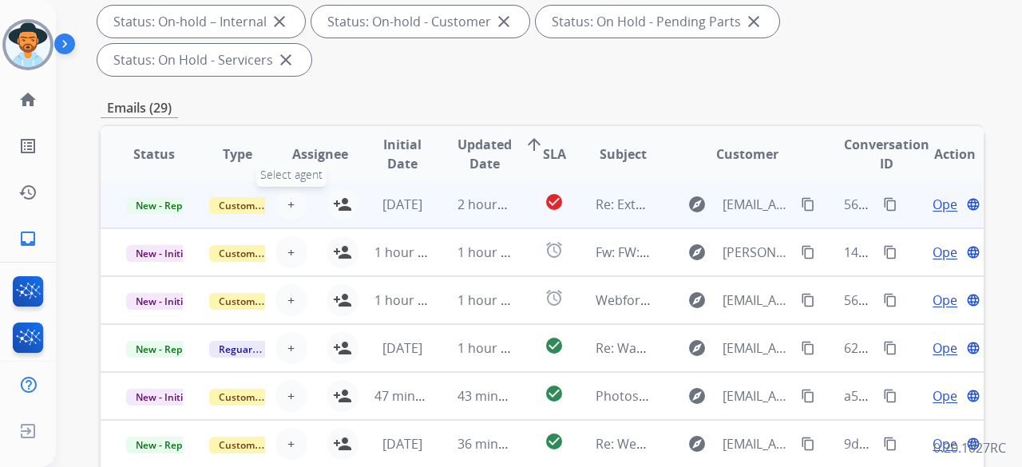
click at [290, 195] on span "+" at bounding box center [290, 204] width 7 height 19
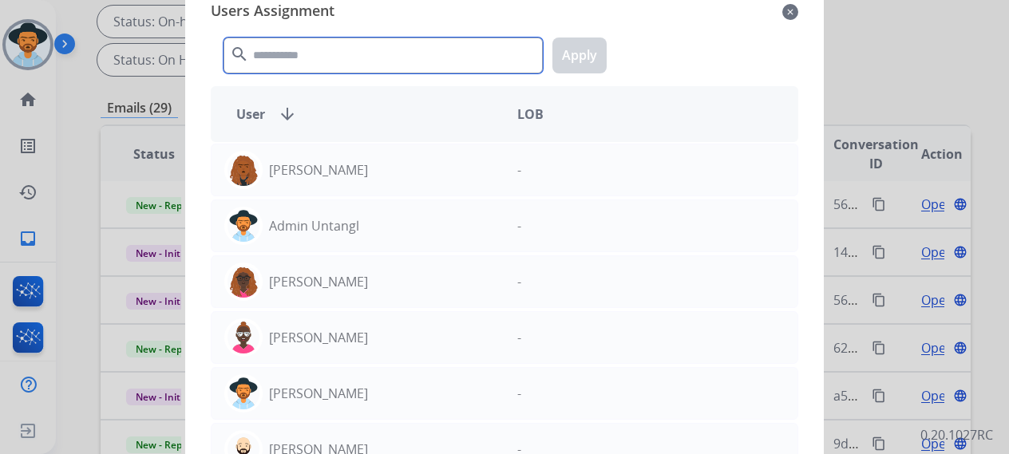
click at [281, 60] on input "text" at bounding box center [382, 56] width 319 height 36
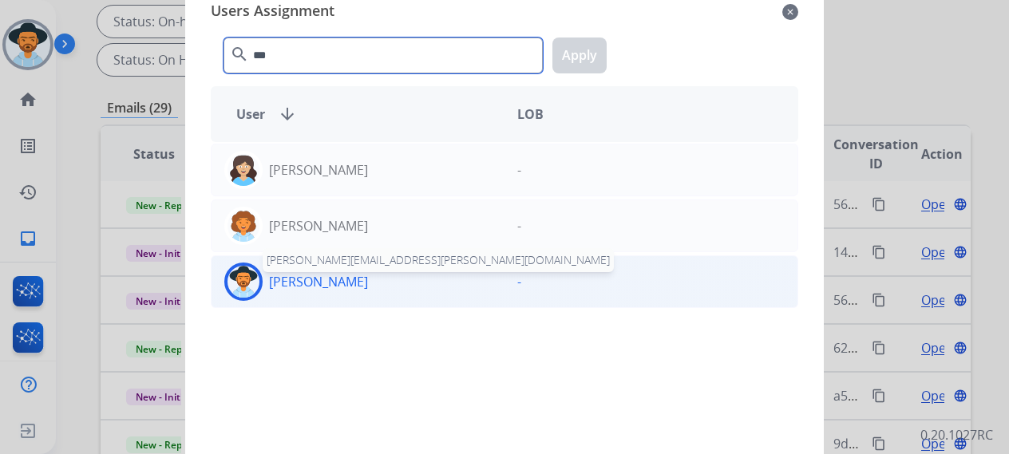
type input "***"
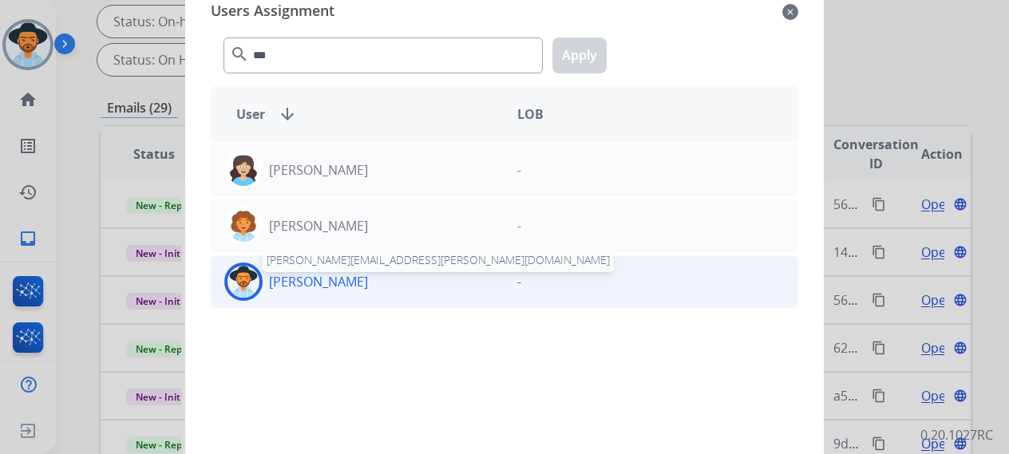
click at [314, 275] on p "[PERSON_NAME]" at bounding box center [318, 281] width 99 height 19
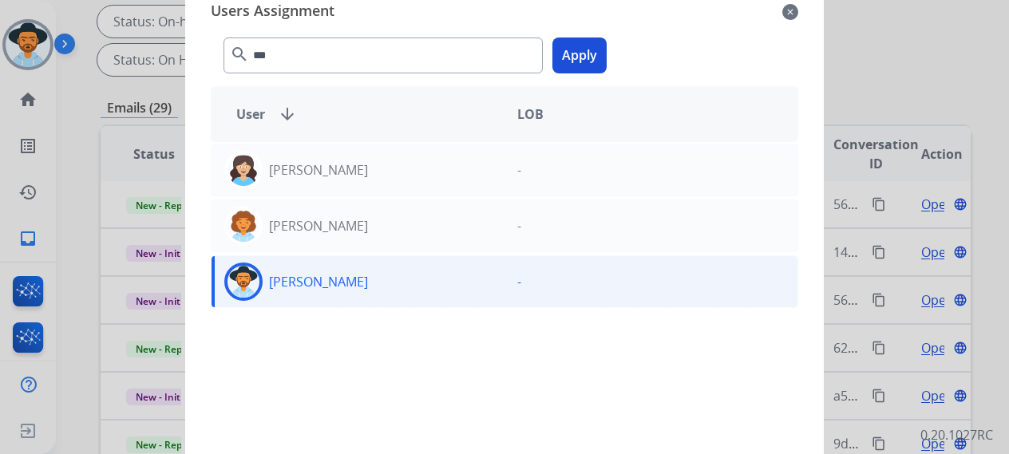
click at [589, 45] on button "Apply" at bounding box center [579, 56] width 54 height 36
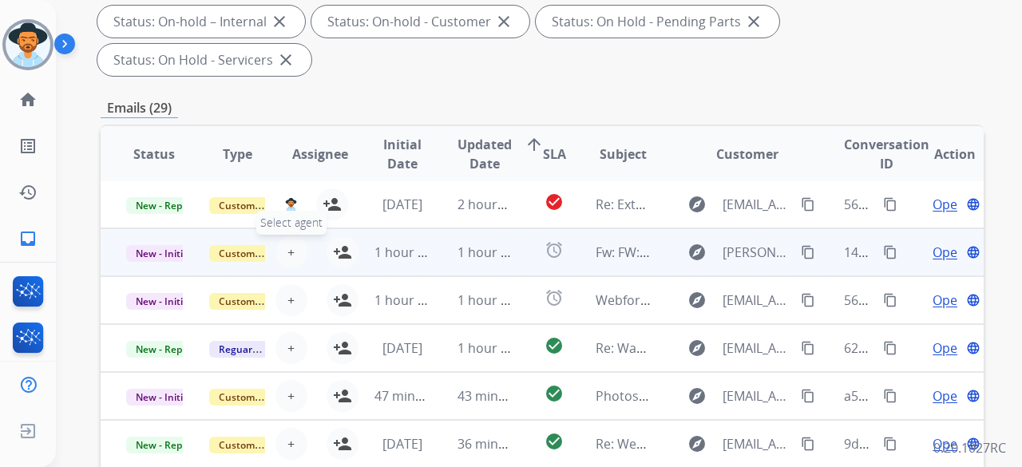
click at [290, 243] on span "+" at bounding box center [290, 252] width 7 height 19
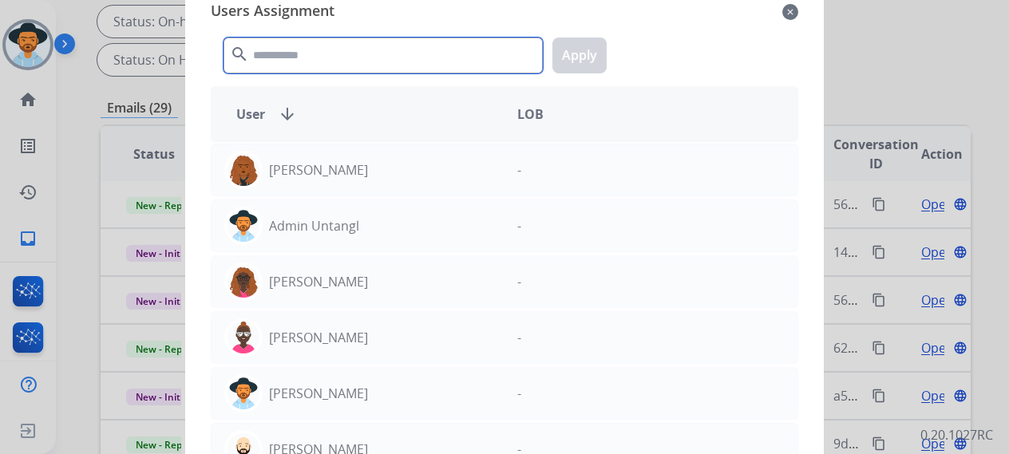
click at [337, 53] on input "text" at bounding box center [382, 56] width 319 height 36
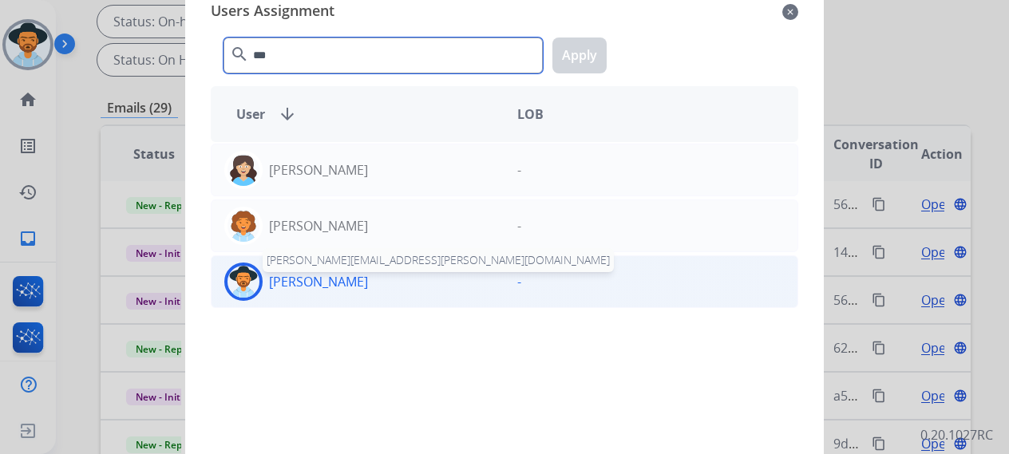
type input "***"
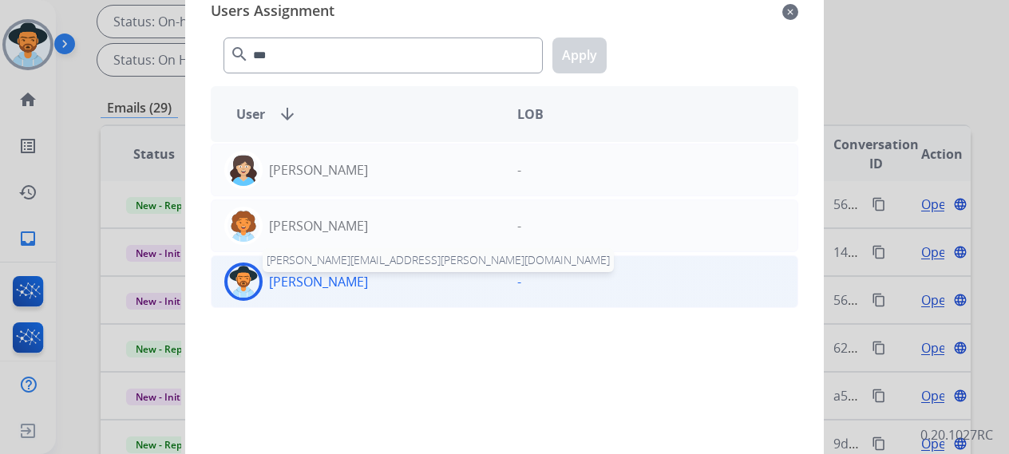
click at [334, 277] on p "[PERSON_NAME]" at bounding box center [318, 281] width 99 height 19
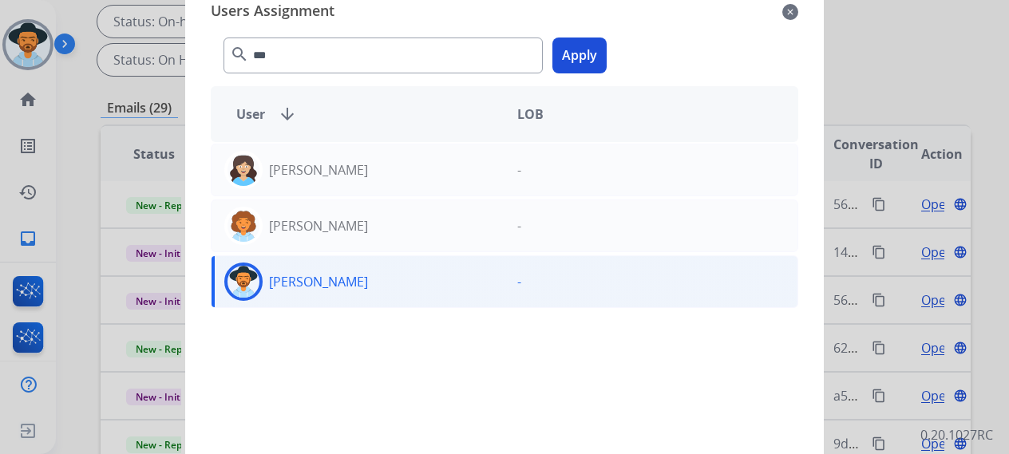
click at [602, 53] on button "Apply" at bounding box center [579, 56] width 54 height 36
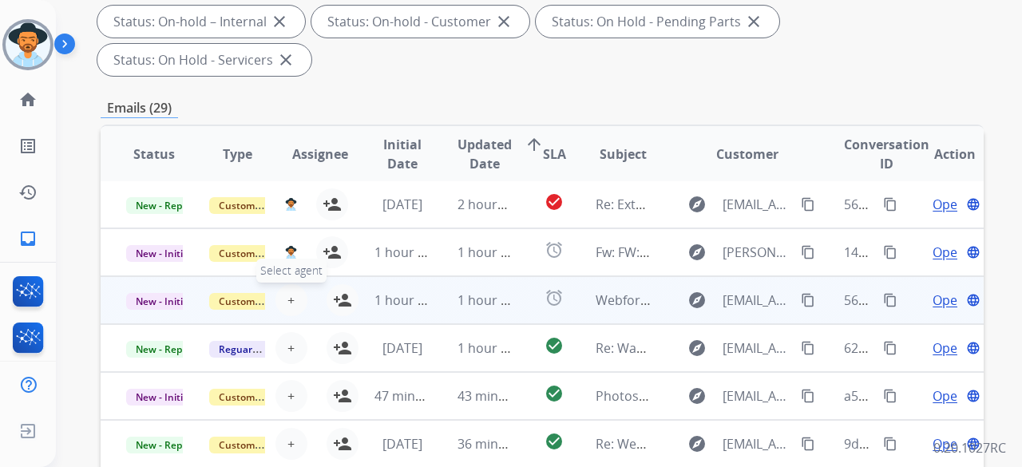
click at [290, 290] on span "+" at bounding box center [290, 299] width 7 height 19
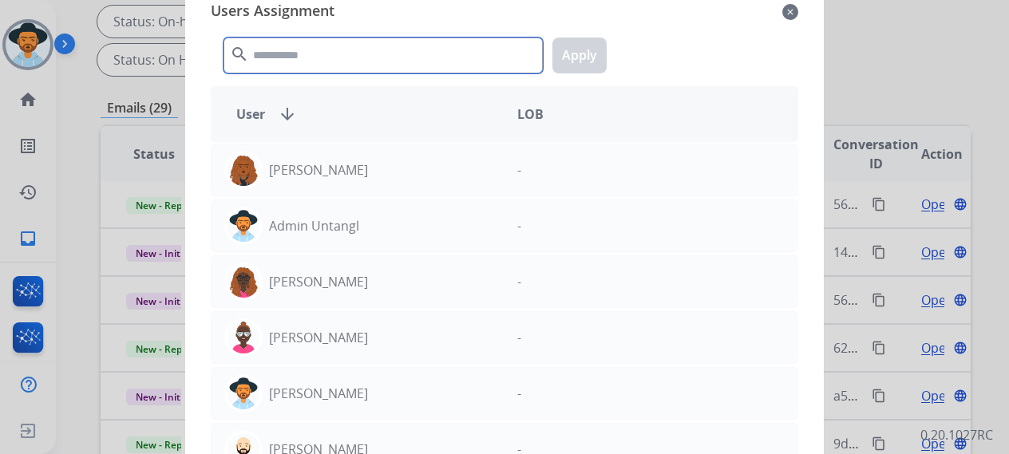
click at [334, 38] on input "text" at bounding box center [382, 56] width 319 height 36
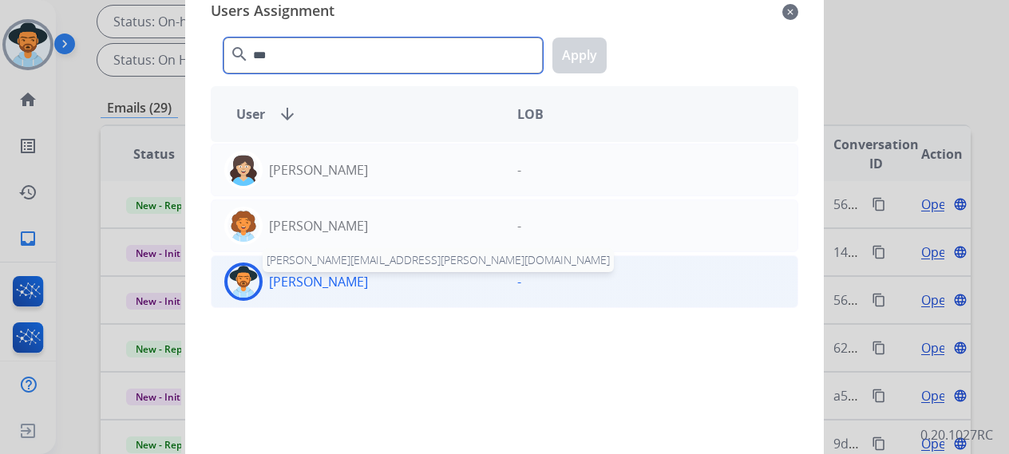
type input "***"
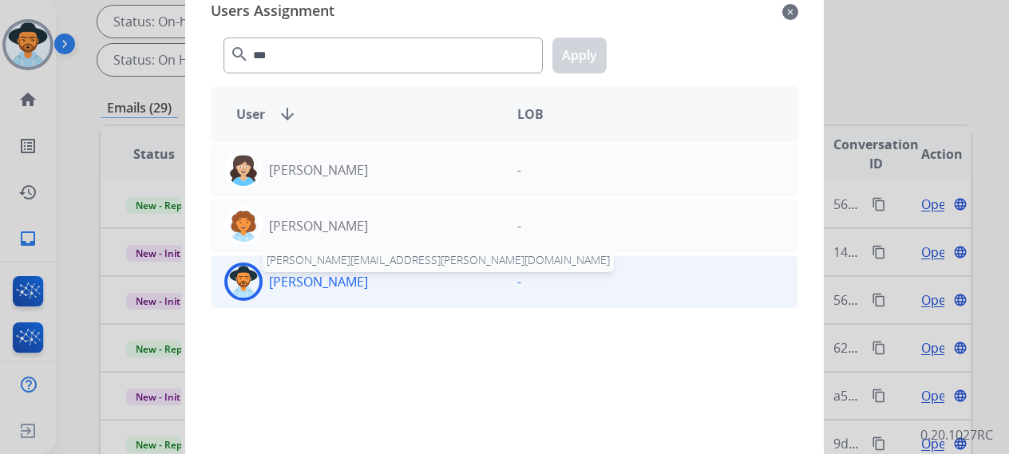
click at [302, 283] on p "[PERSON_NAME]" at bounding box center [318, 281] width 99 height 19
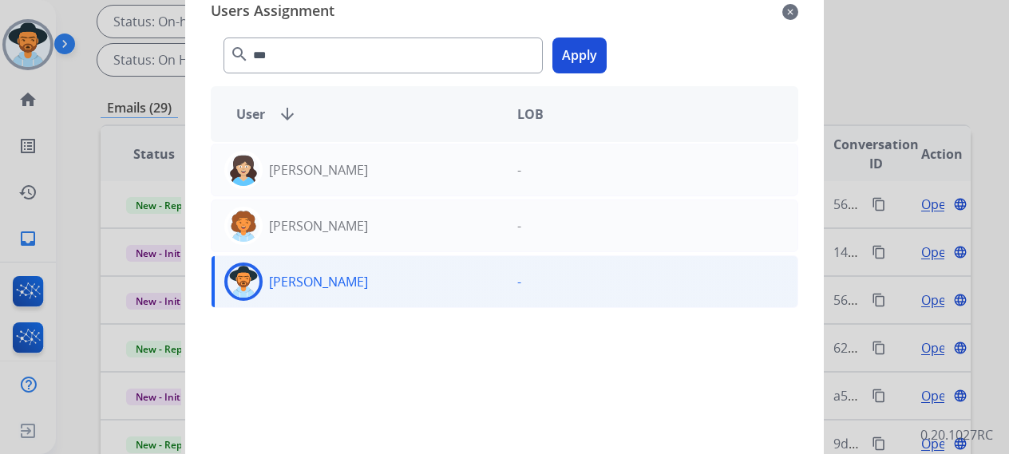
click at [591, 59] on button "Apply" at bounding box center [579, 56] width 54 height 36
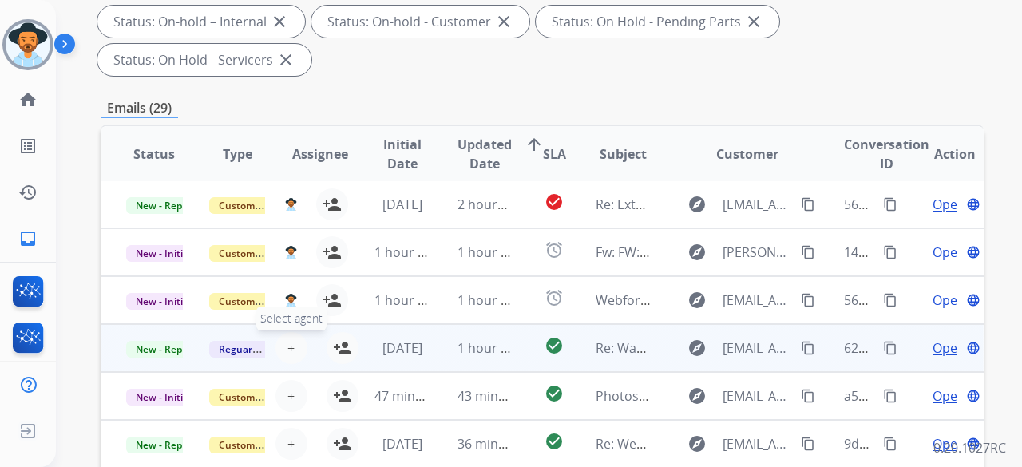
click at [287, 338] on span "+" at bounding box center [290, 347] width 7 height 19
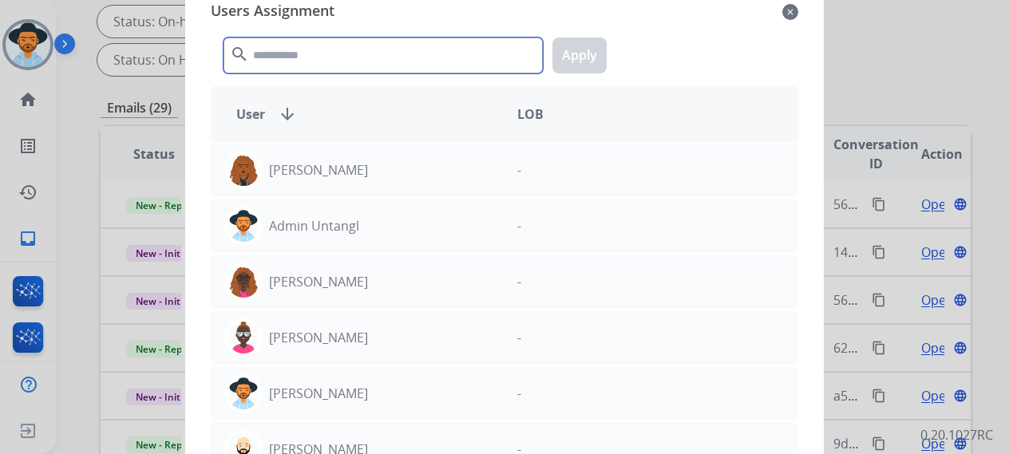
click at [370, 53] on input "text" at bounding box center [382, 56] width 319 height 36
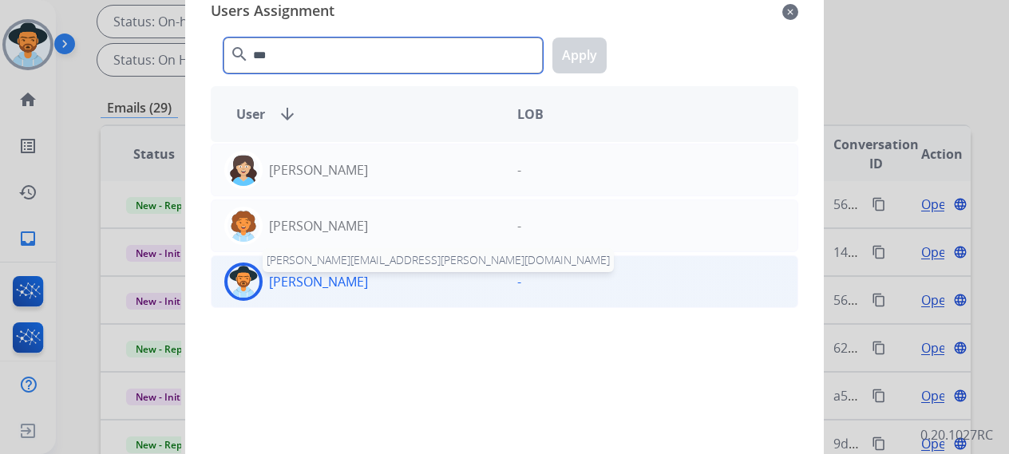
type input "***"
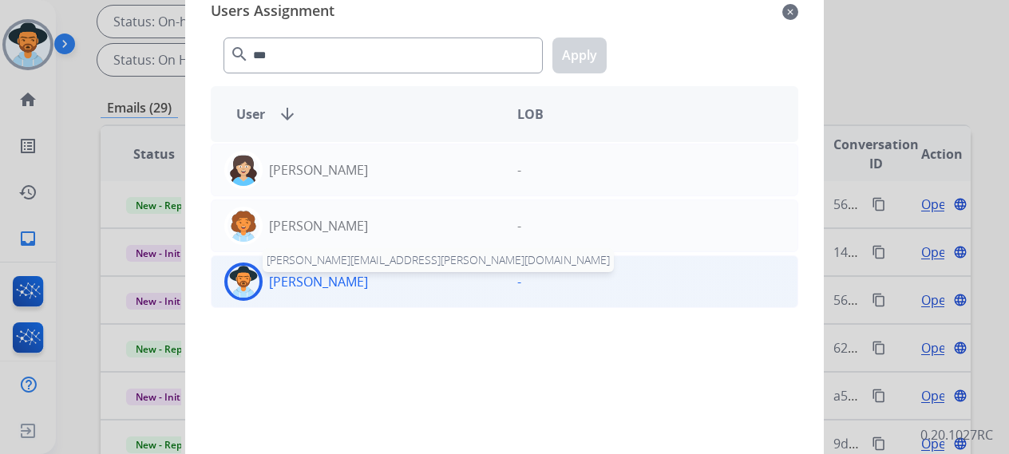
click at [322, 274] on p "[PERSON_NAME]" at bounding box center [318, 281] width 99 height 19
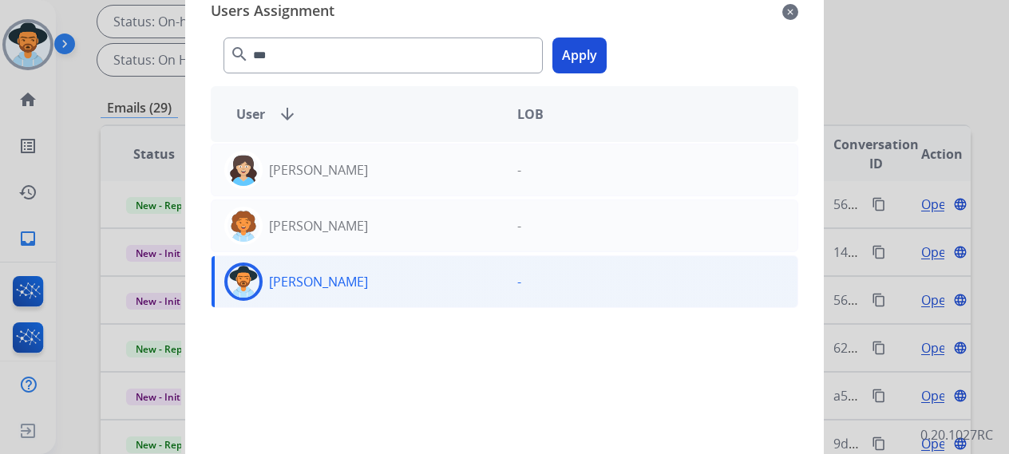
click at [601, 41] on button "Apply" at bounding box center [579, 56] width 54 height 36
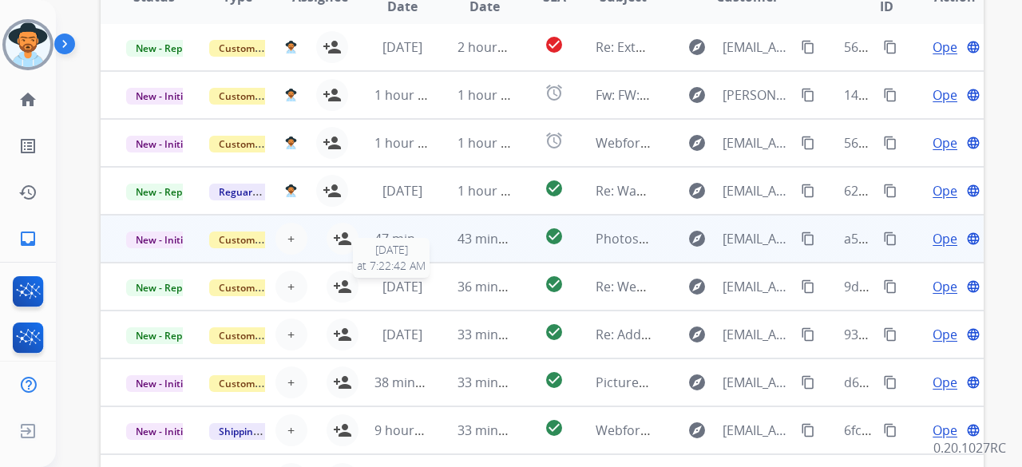
scroll to position [479, 0]
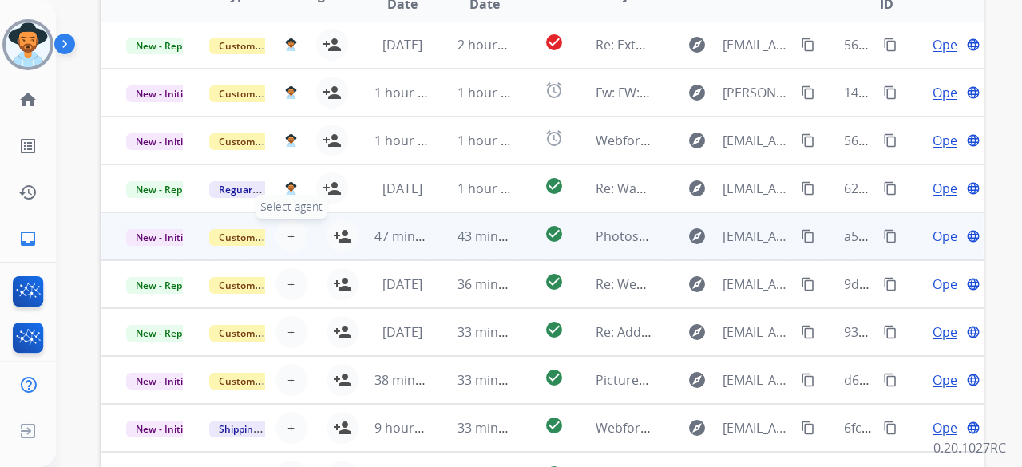
click at [292, 220] on button "+ Select agent" at bounding box center [291, 236] width 32 height 32
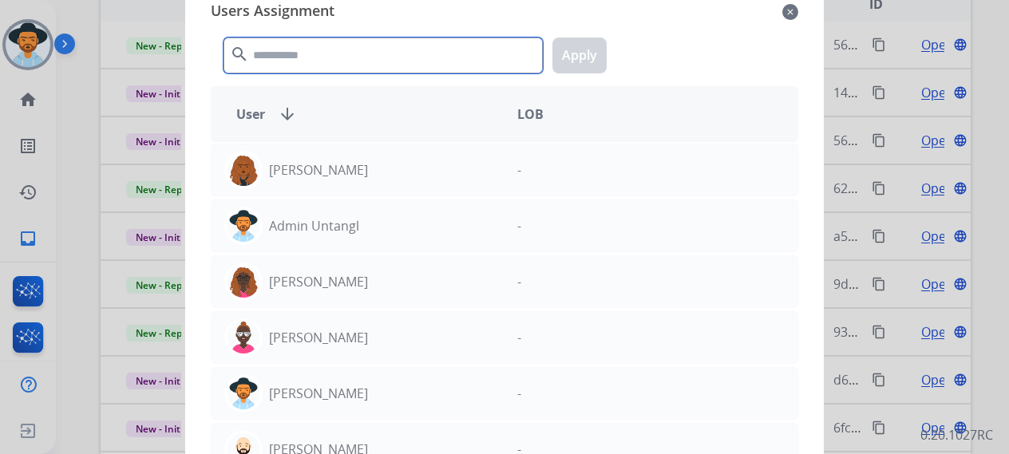
click at [348, 47] on input "text" at bounding box center [382, 56] width 319 height 36
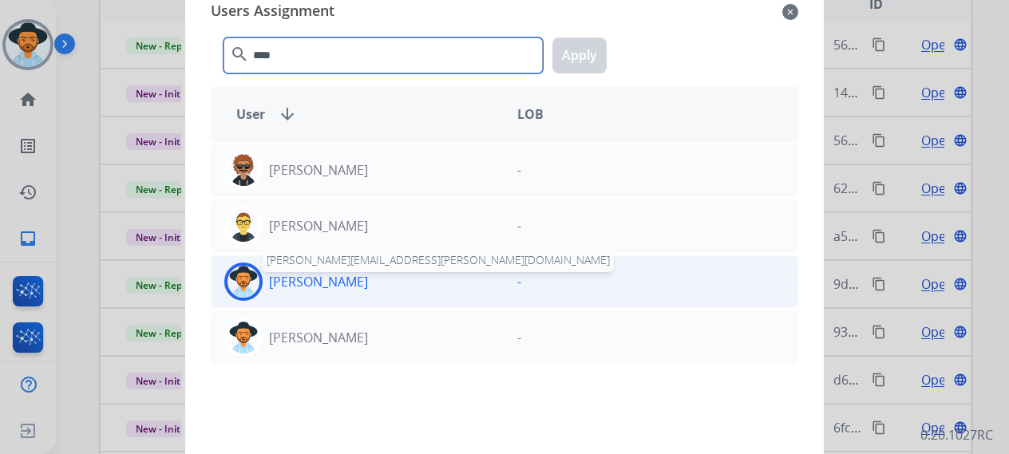
type input "****"
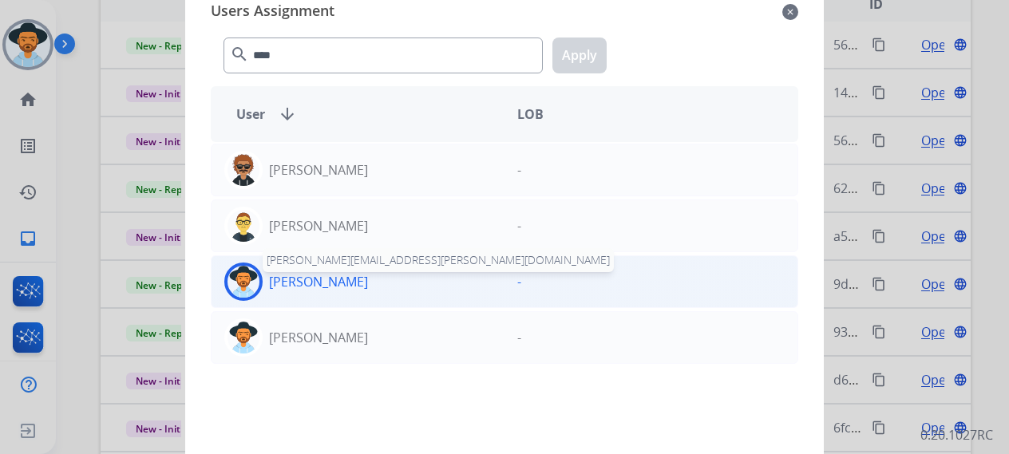
drag, startPoint x: 283, startPoint y: 278, endPoint x: 290, endPoint y: 272, distance: 9.1
click at [284, 277] on p "[PERSON_NAME]" at bounding box center [318, 281] width 99 height 19
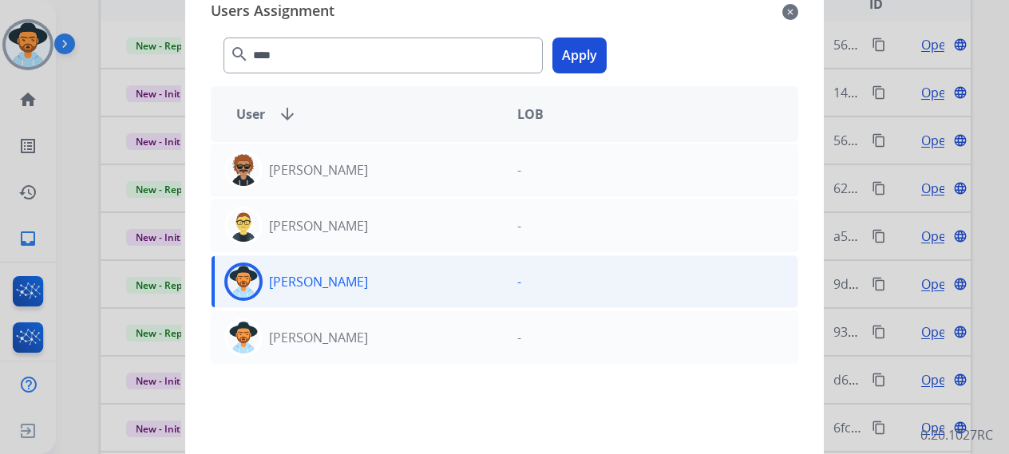
click at [597, 57] on button "Apply" at bounding box center [579, 56] width 54 height 36
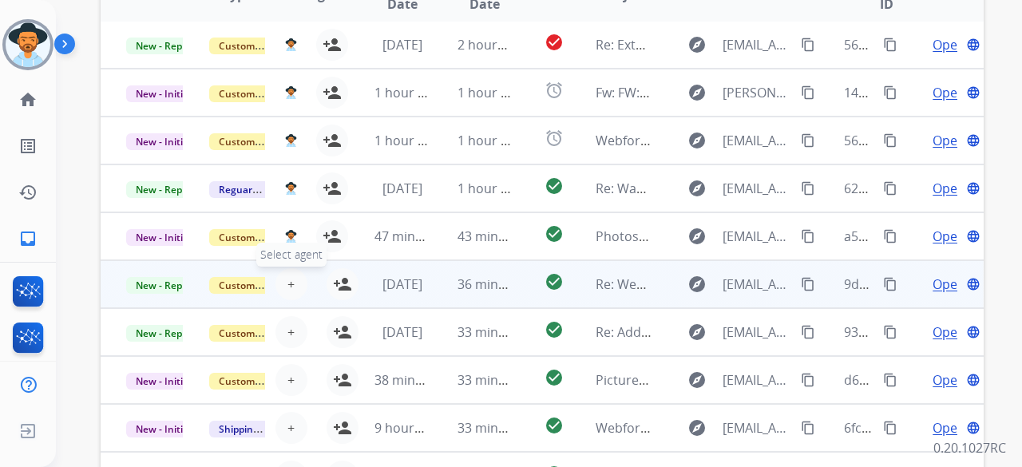
click at [294, 268] on button "+ Select agent" at bounding box center [291, 284] width 32 height 32
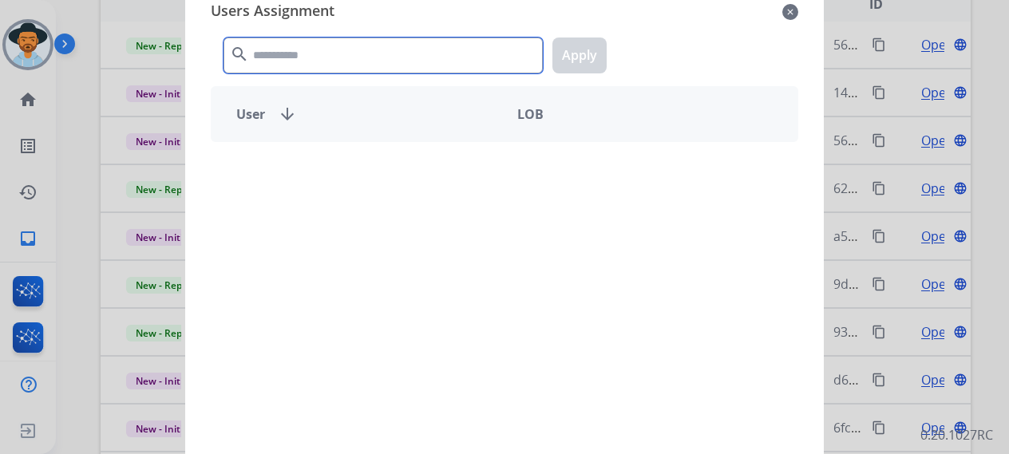
click at [318, 65] on input "text" at bounding box center [382, 56] width 319 height 36
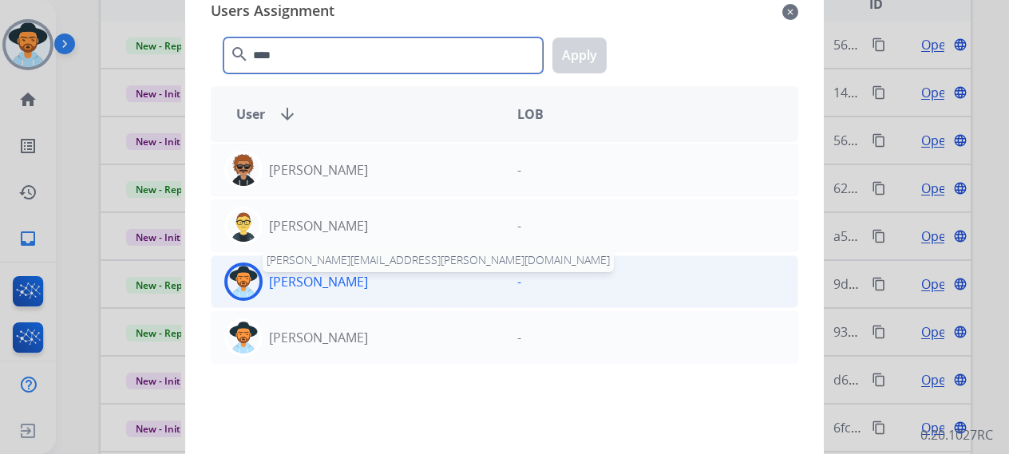
type input "****"
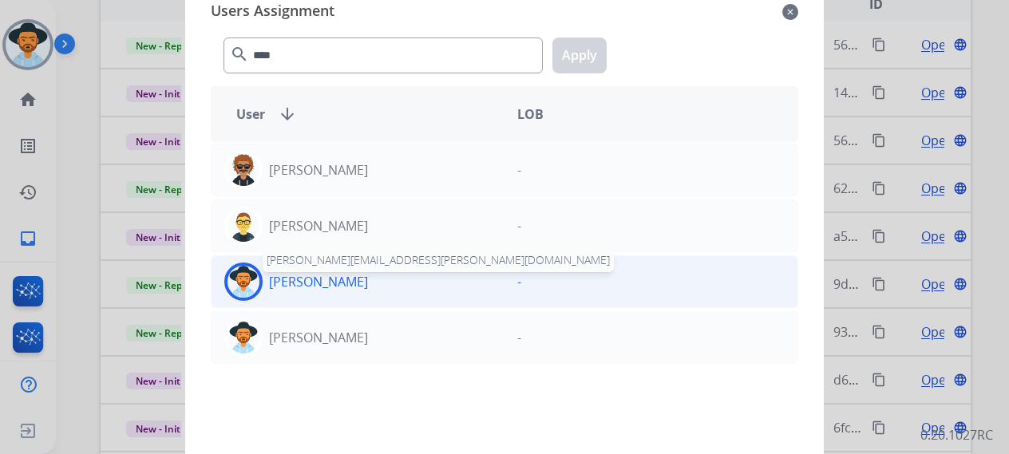
drag, startPoint x: 321, startPoint y: 287, endPoint x: 338, endPoint y: 271, distance: 24.3
click at [322, 287] on p "[PERSON_NAME]" at bounding box center [318, 281] width 99 height 19
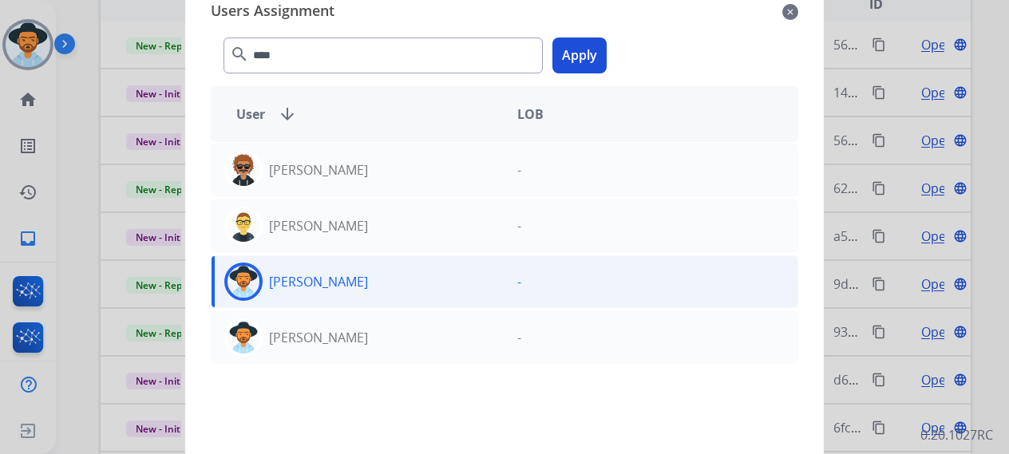
click at [573, 58] on button "Apply" at bounding box center [579, 56] width 54 height 36
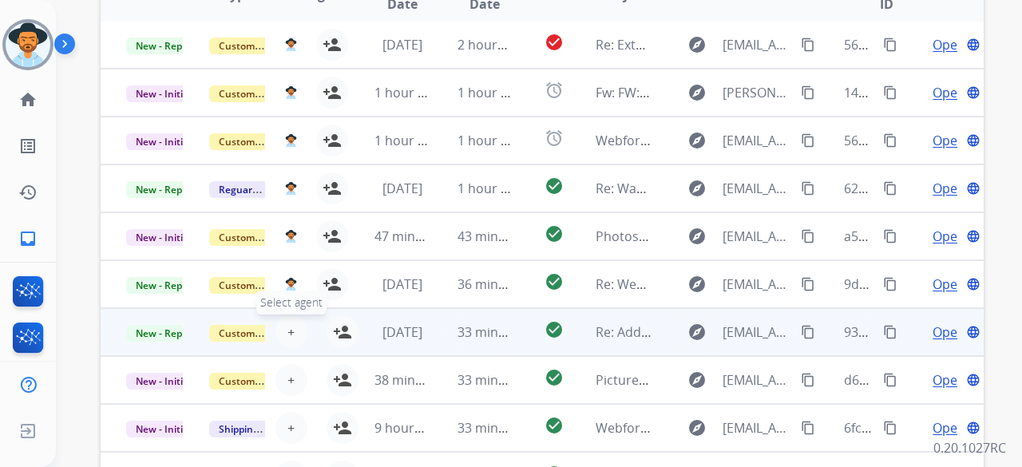
click at [295, 316] on button "+ Select agent" at bounding box center [291, 332] width 32 height 32
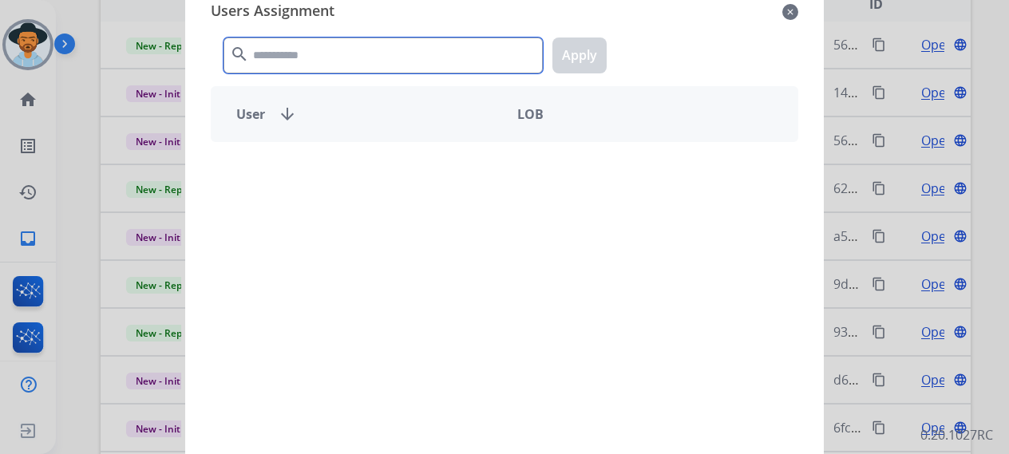
click at [316, 55] on input "text" at bounding box center [382, 56] width 319 height 36
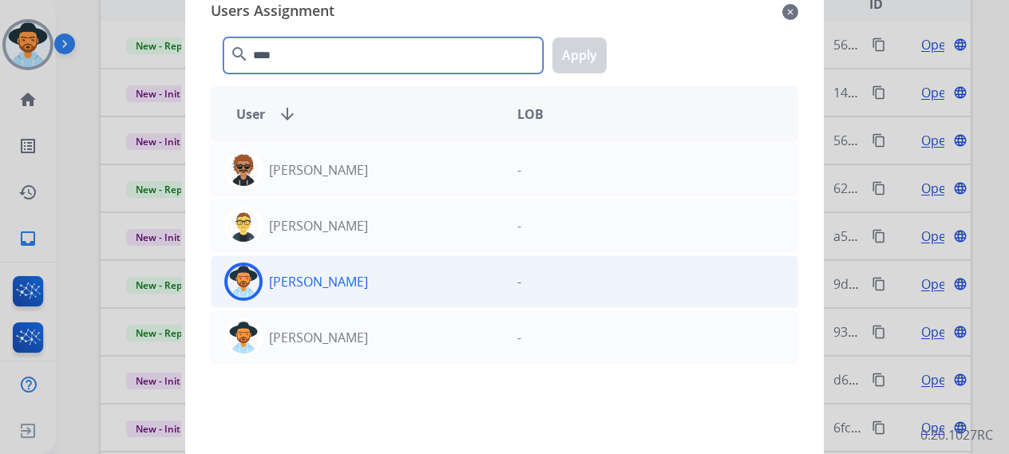
type input "****"
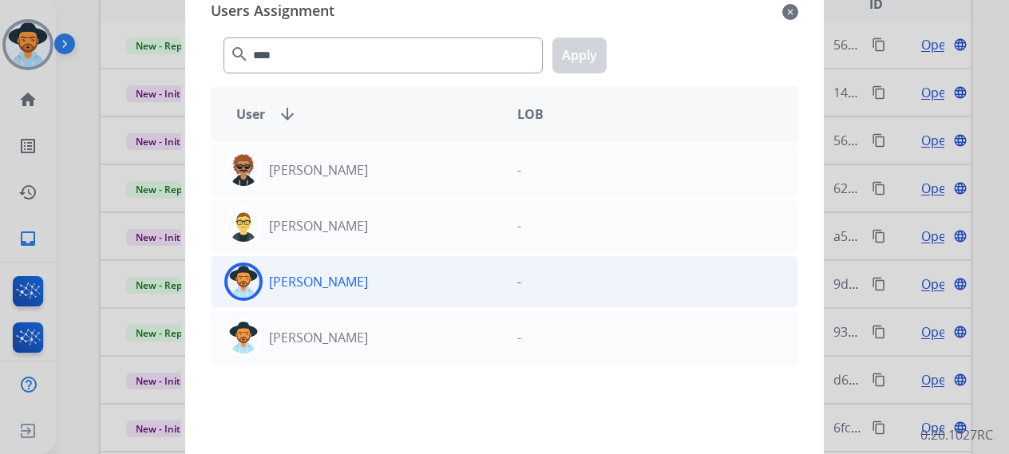
click at [382, 282] on div "[PERSON_NAME]" at bounding box center [357, 282] width 293 height 38
click at [602, 45] on button "Apply" at bounding box center [579, 56] width 54 height 36
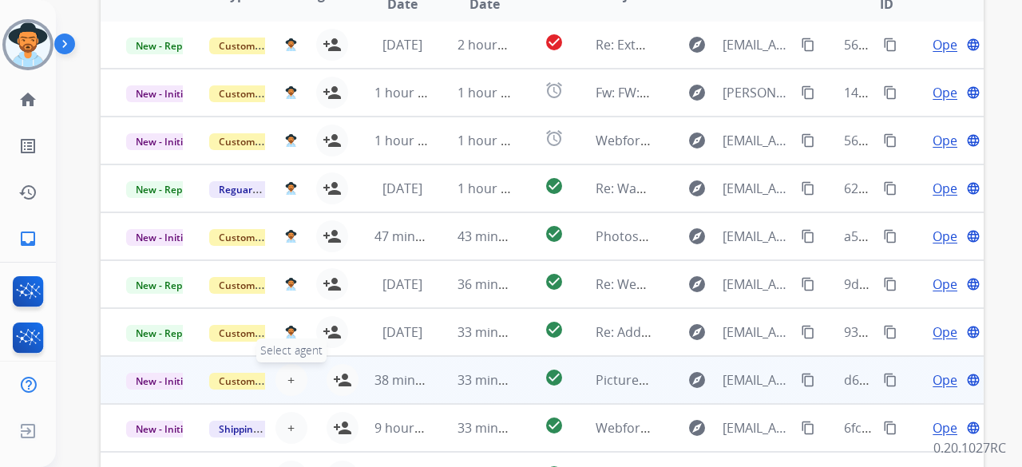
click at [287, 364] on button "+ Select agent" at bounding box center [291, 380] width 32 height 32
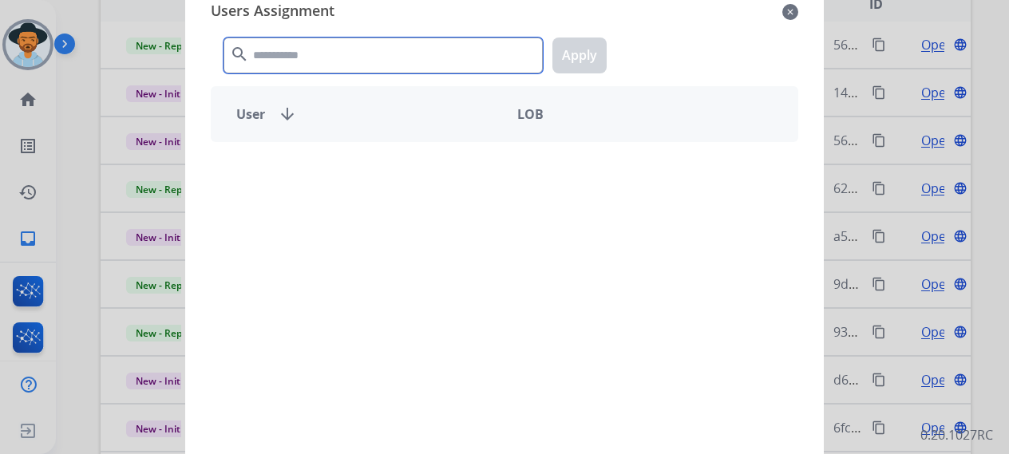
click at [372, 39] on input "text" at bounding box center [382, 56] width 319 height 36
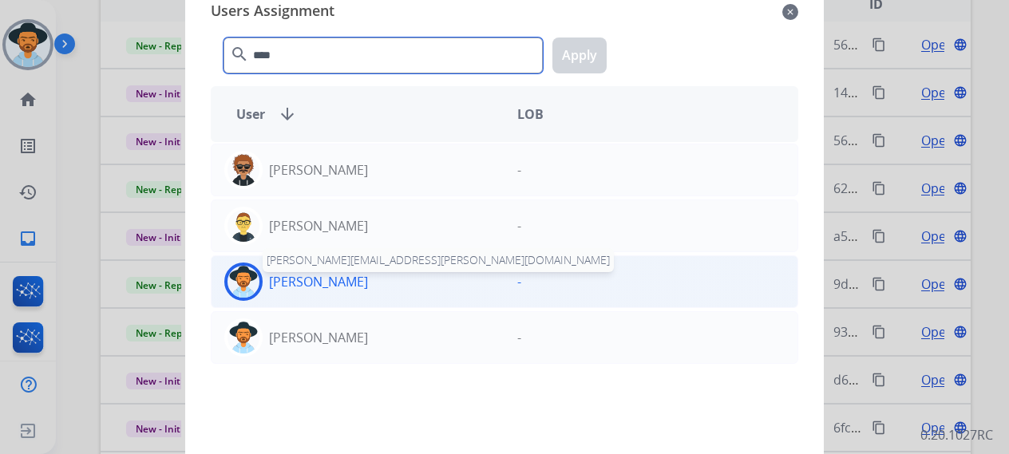
type input "****"
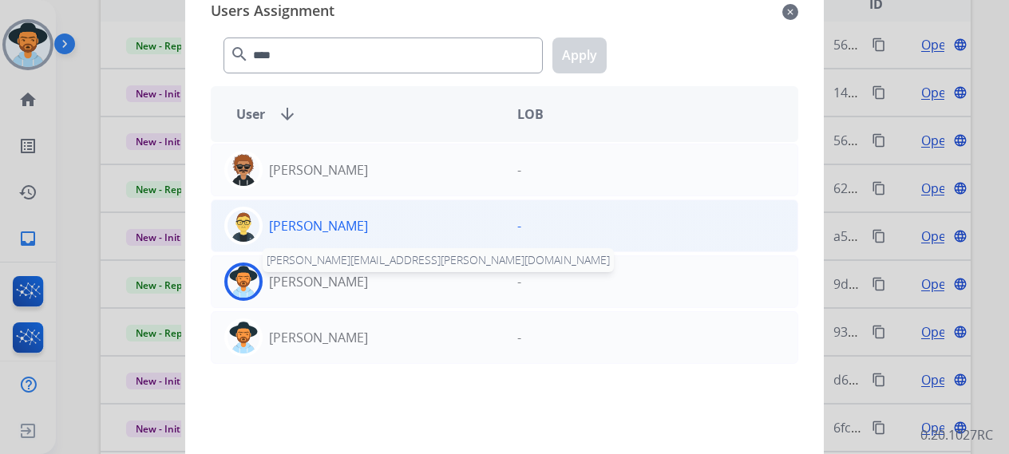
drag, startPoint x: 323, startPoint y: 279, endPoint x: 492, endPoint y: 221, distance: 177.9
click at [323, 278] on p "[PERSON_NAME]" at bounding box center [318, 281] width 99 height 19
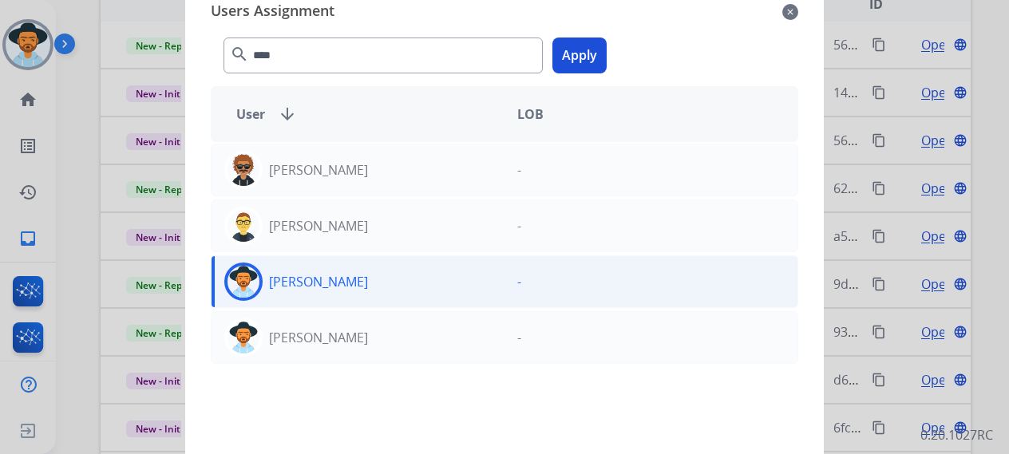
click at [575, 53] on button "Apply" at bounding box center [579, 56] width 54 height 36
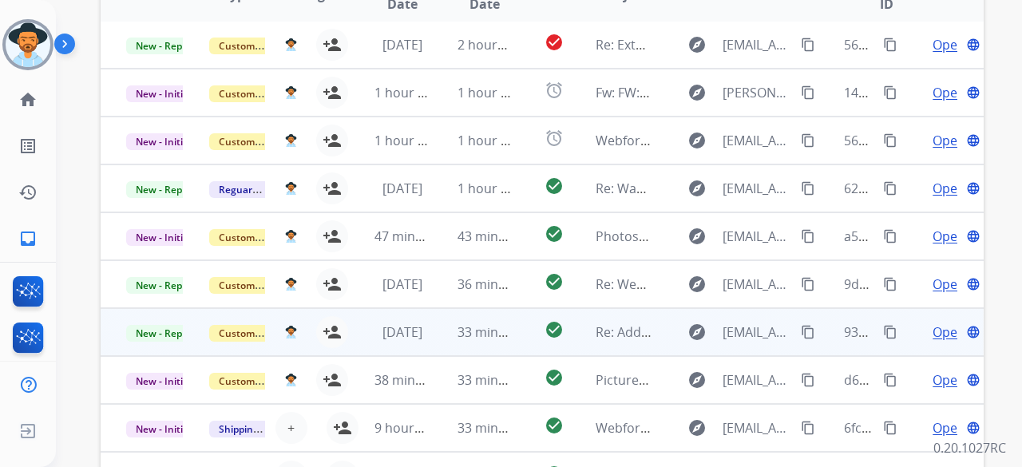
scroll to position [555, 0]
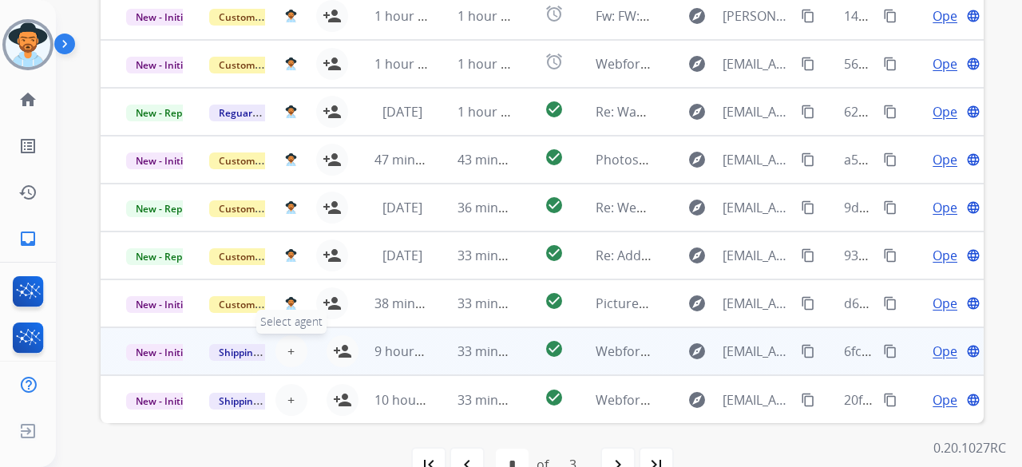
click at [287, 342] on span "+" at bounding box center [290, 351] width 7 height 19
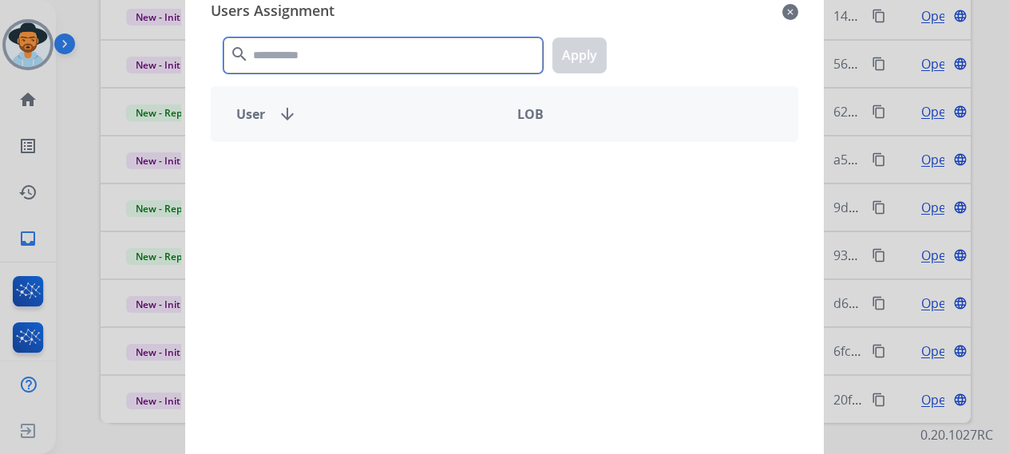
click at [369, 66] on input "text" at bounding box center [382, 56] width 319 height 36
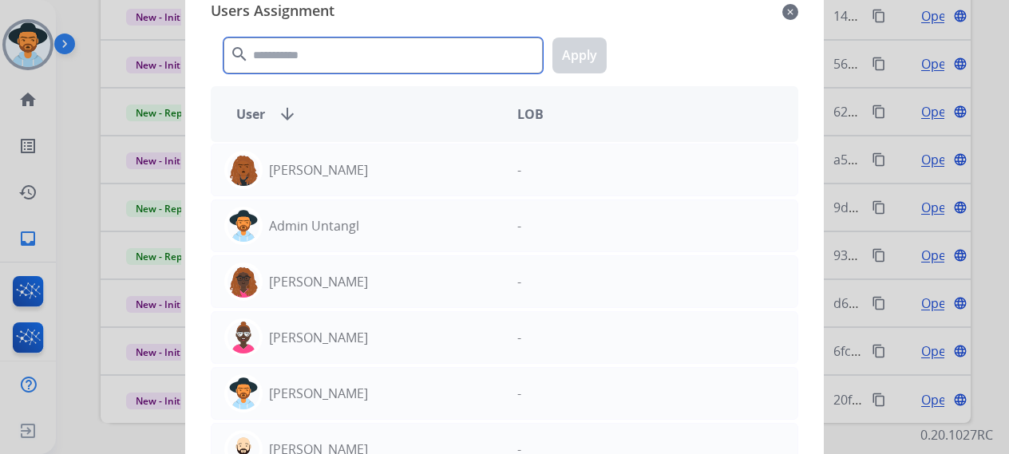
click at [370, 71] on input "text" at bounding box center [382, 56] width 319 height 36
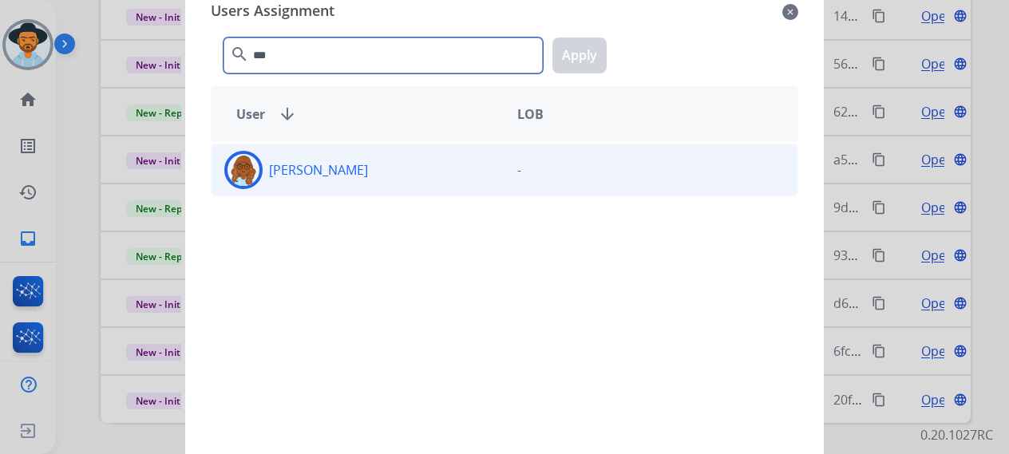
type input "***"
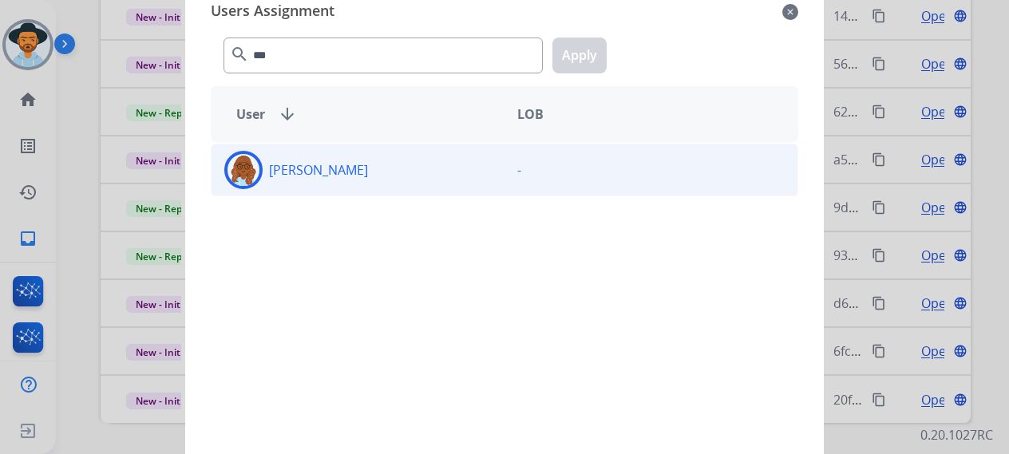
click at [381, 174] on div "[PERSON_NAME]" at bounding box center [357, 170] width 293 height 38
click at [580, 52] on button "Apply" at bounding box center [579, 56] width 54 height 36
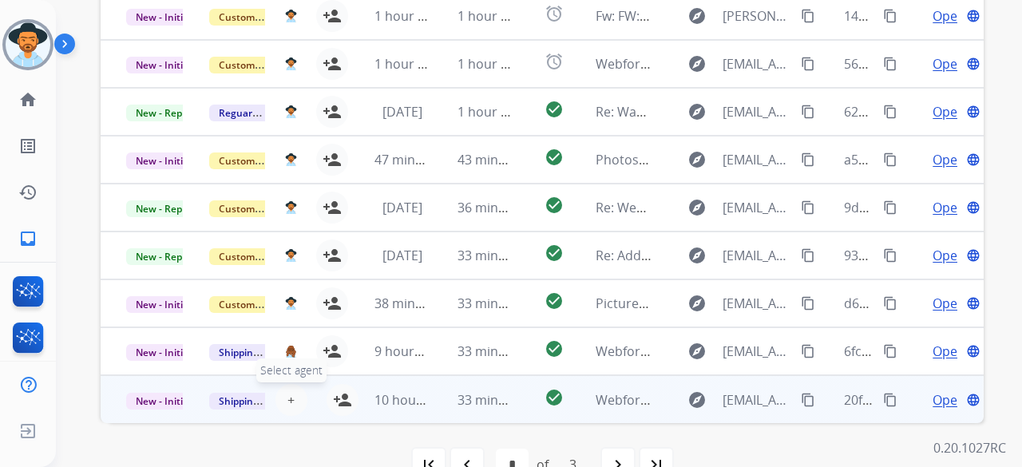
click at [289, 390] on span "+" at bounding box center [290, 399] width 7 height 19
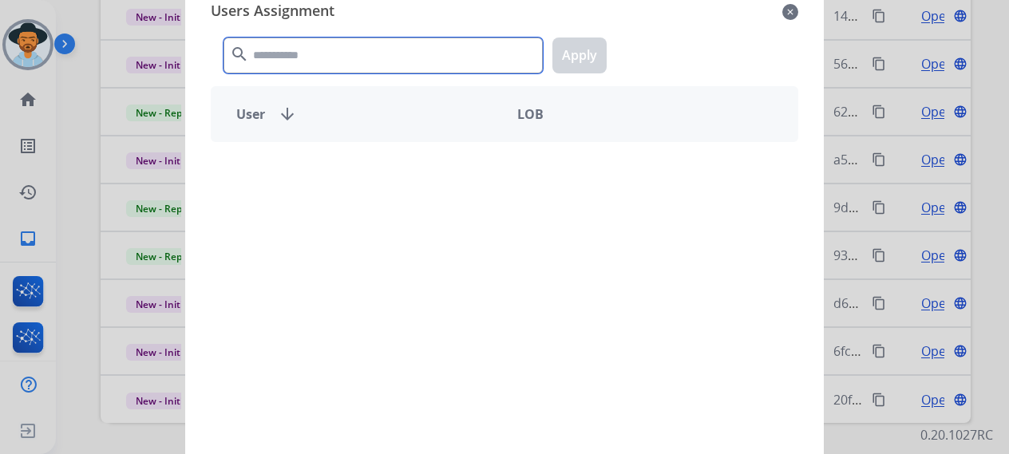
click at [350, 55] on input "text" at bounding box center [382, 56] width 319 height 36
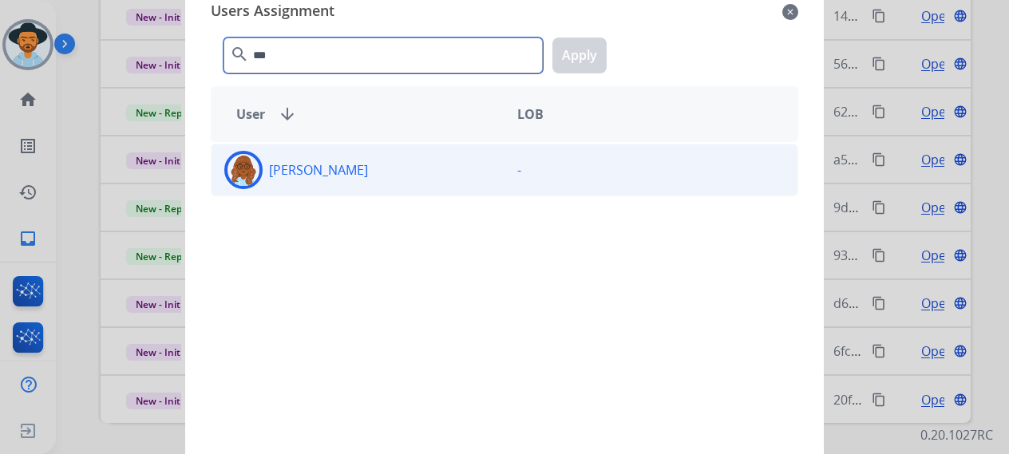
type input "***"
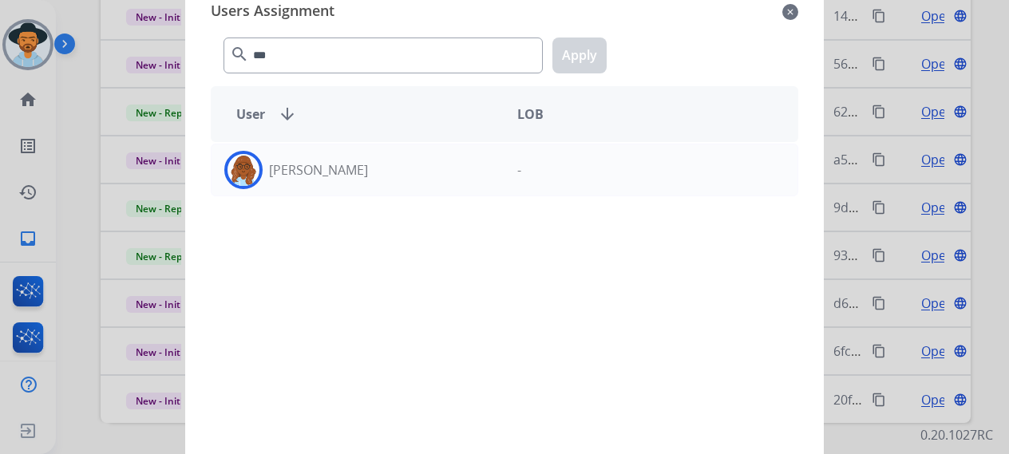
drag, startPoint x: 345, startPoint y: 175, endPoint x: 408, endPoint y: 135, distance: 74.6
click at [351, 172] on div "[PERSON_NAME]" at bounding box center [357, 170] width 293 height 38
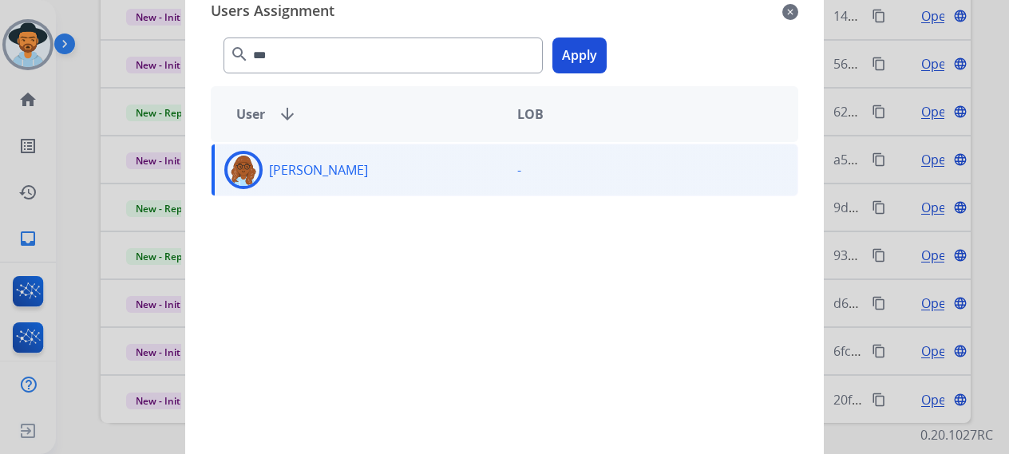
click at [560, 60] on button "Apply" at bounding box center [579, 56] width 54 height 36
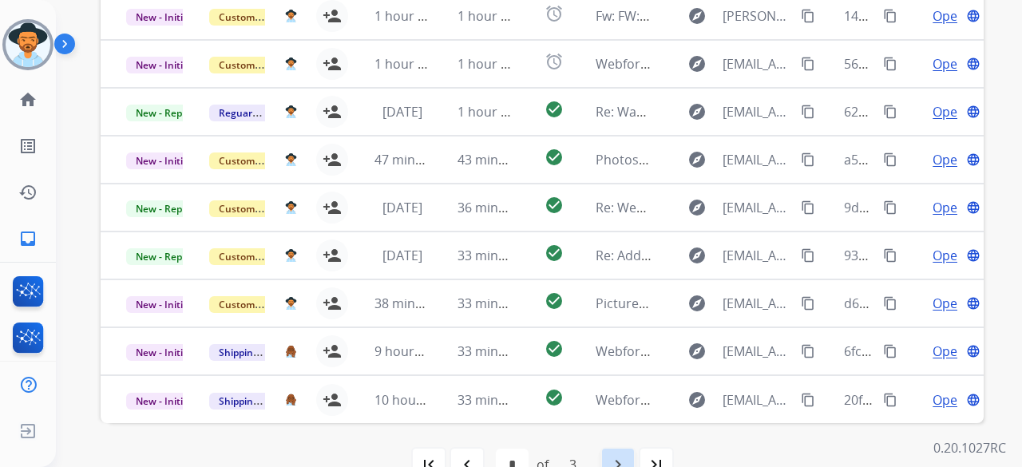
click at [615, 455] on mat-icon "navigate_next" at bounding box center [617, 464] width 19 height 19
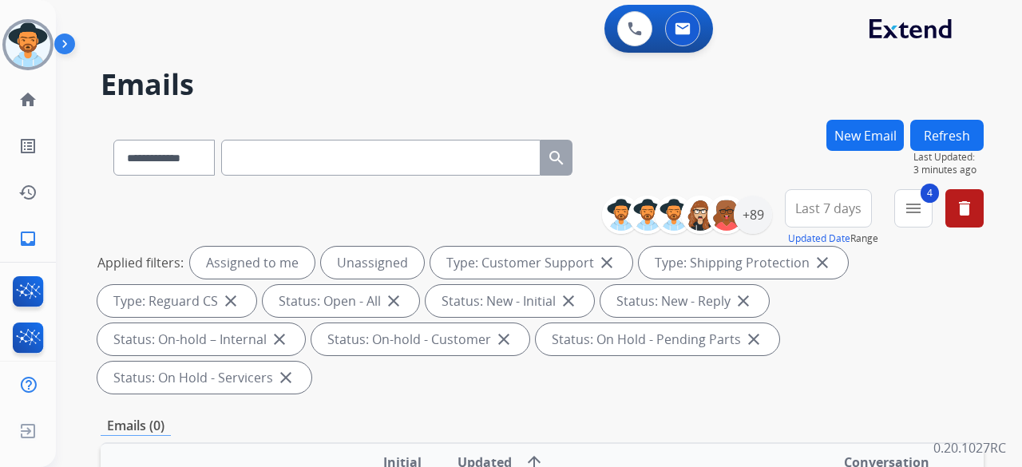
scroll to position [0, 0]
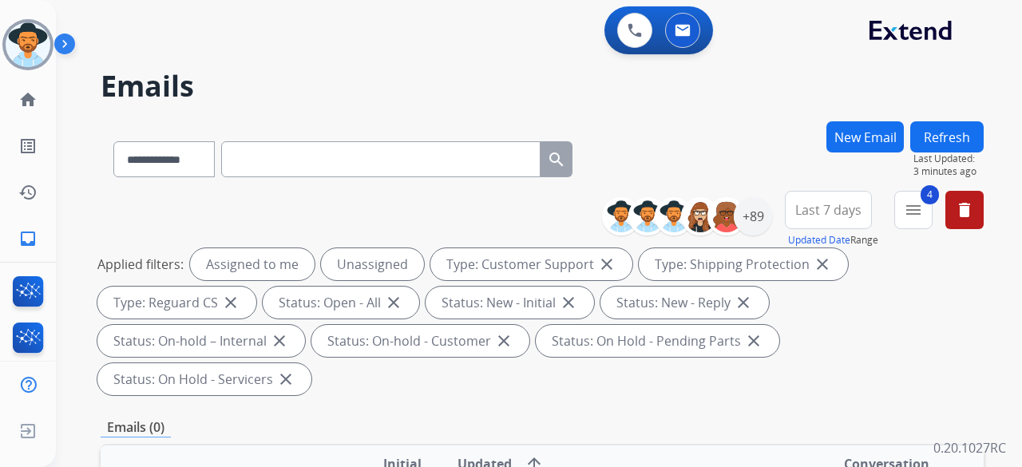
click at [959, 135] on button "Refresh" at bounding box center [946, 136] width 73 height 31
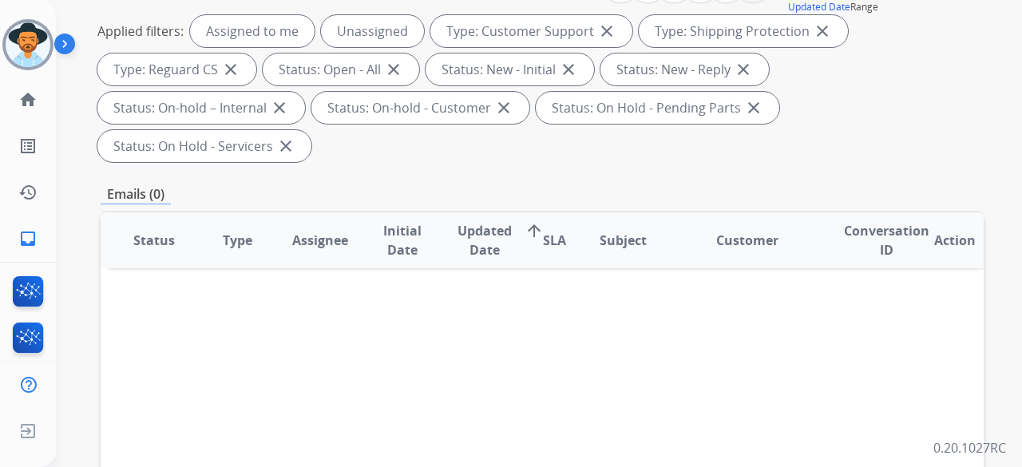
scroll to position [80, 0]
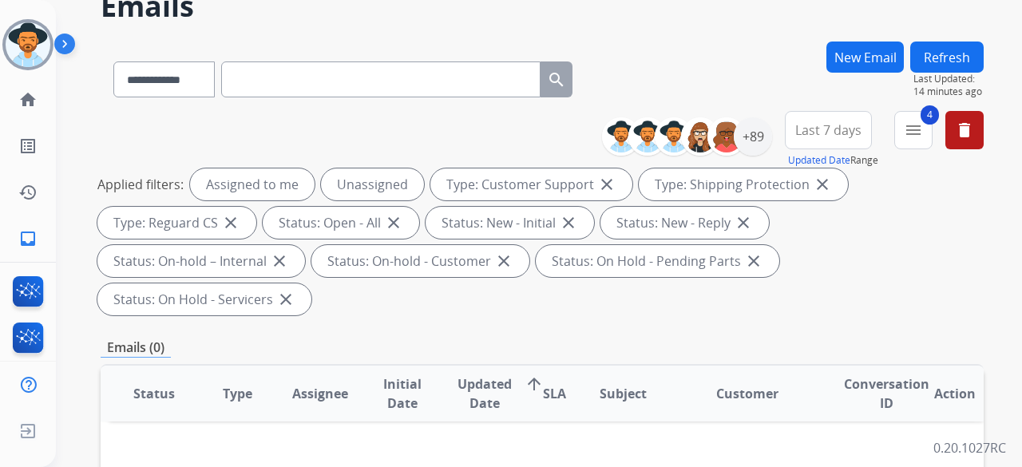
select select "*"
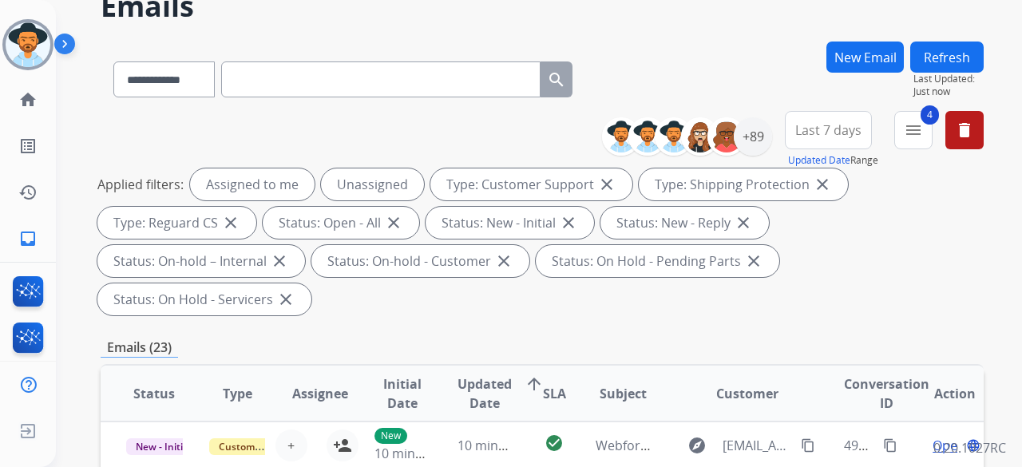
click at [934, 46] on button "Refresh" at bounding box center [946, 56] width 73 height 31
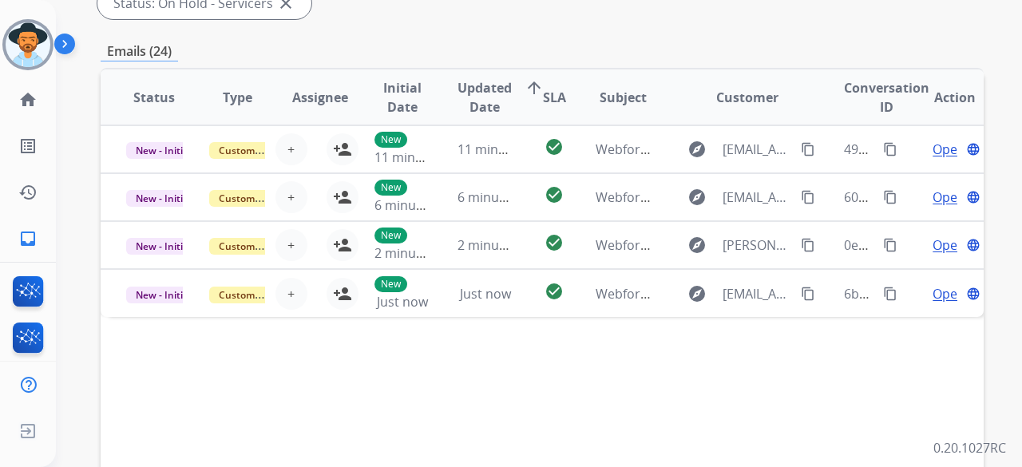
scroll to position [399, 0]
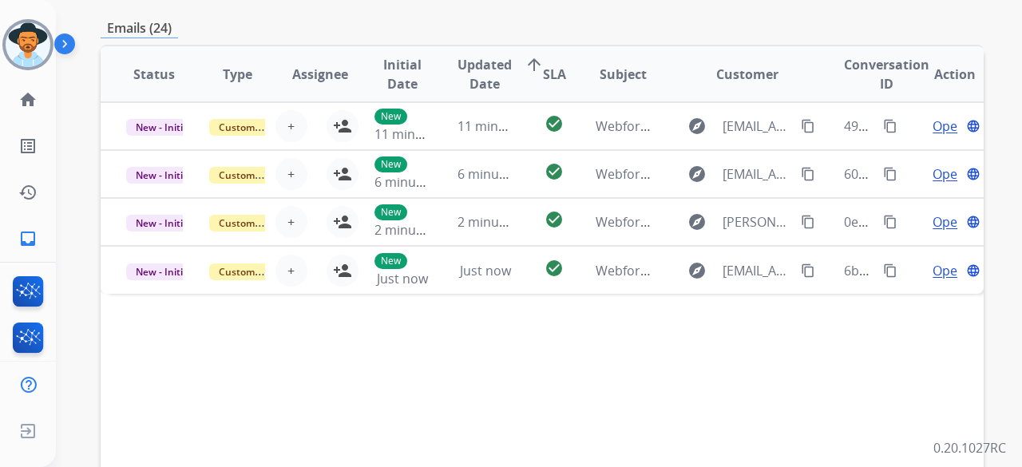
click at [530, 55] on mat-icon "arrow_upward" at bounding box center [533, 64] width 19 height 19
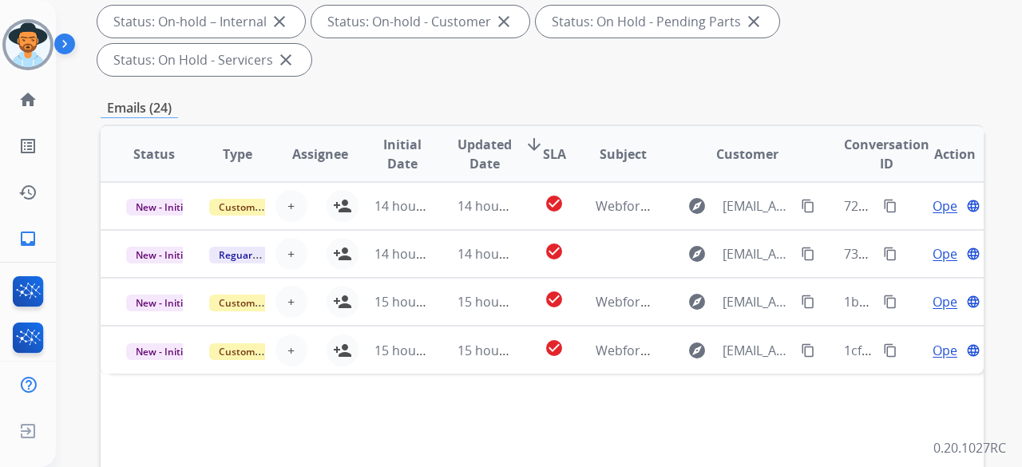
scroll to position [555, 0]
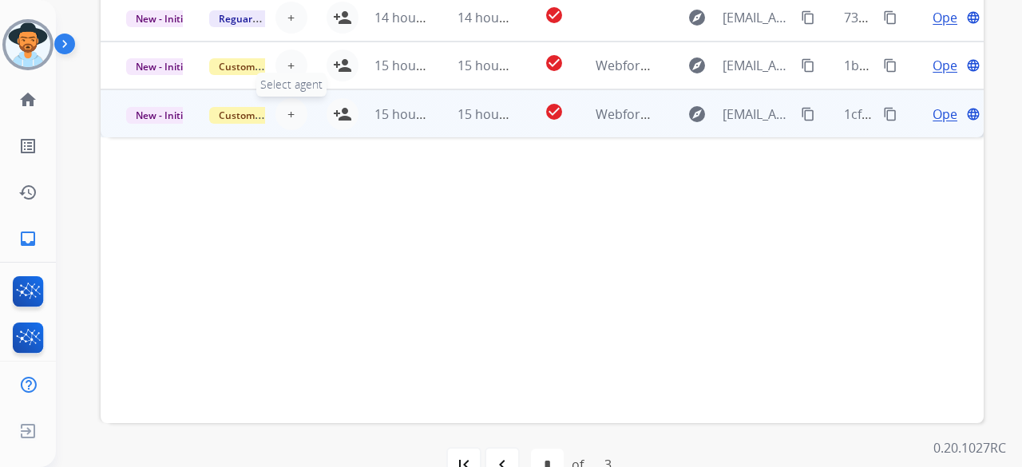
click at [291, 98] on button "+ Select agent" at bounding box center [291, 114] width 32 height 32
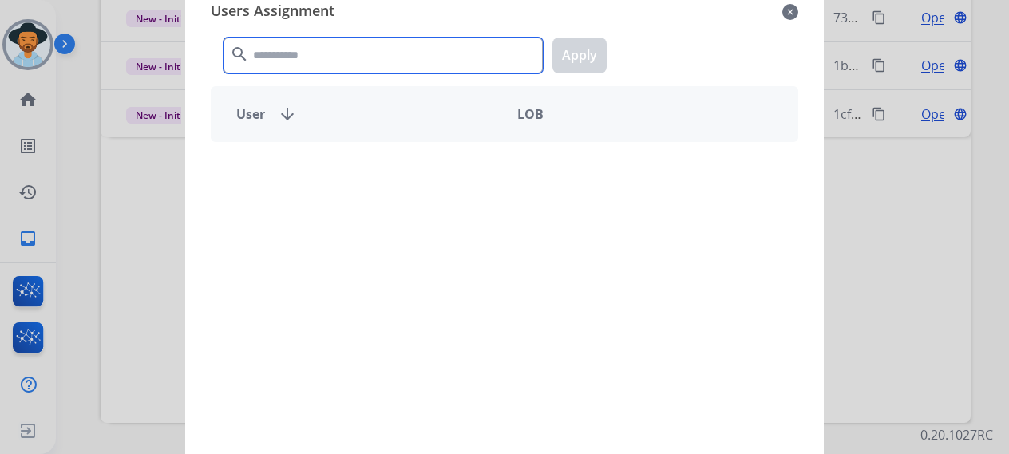
click at [314, 53] on input "text" at bounding box center [382, 56] width 319 height 36
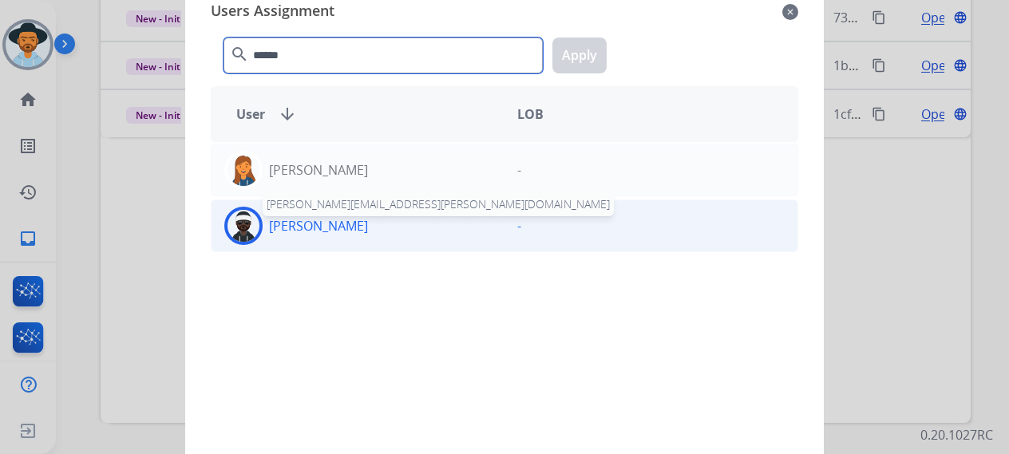
type input "******"
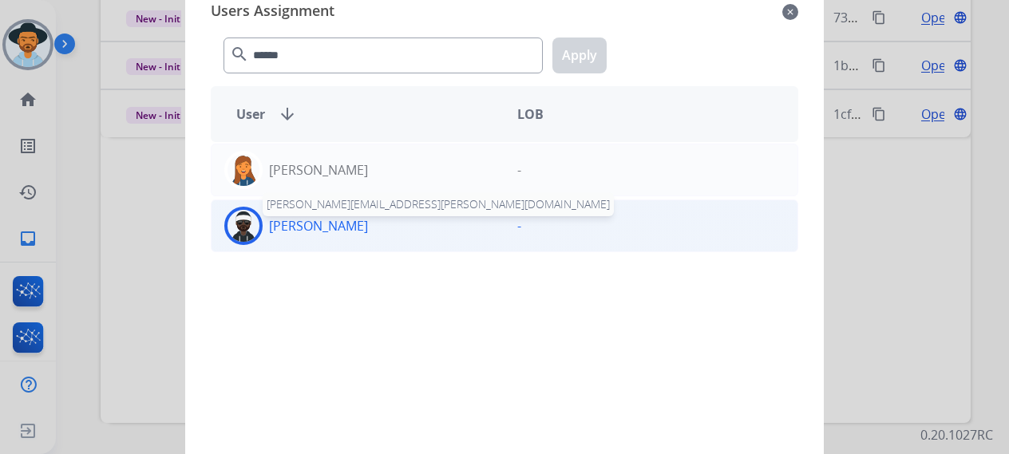
click at [327, 224] on p "[PERSON_NAME]" at bounding box center [318, 225] width 99 height 19
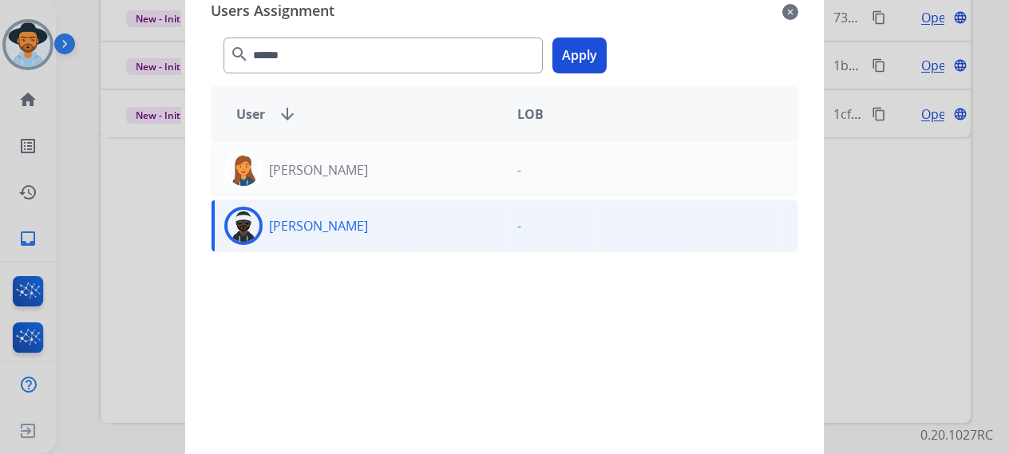
click at [565, 61] on button "Apply" at bounding box center [579, 56] width 54 height 36
click at [790, 14] on mat-icon "close" at bounding box center [790, 11] width 16 height 19
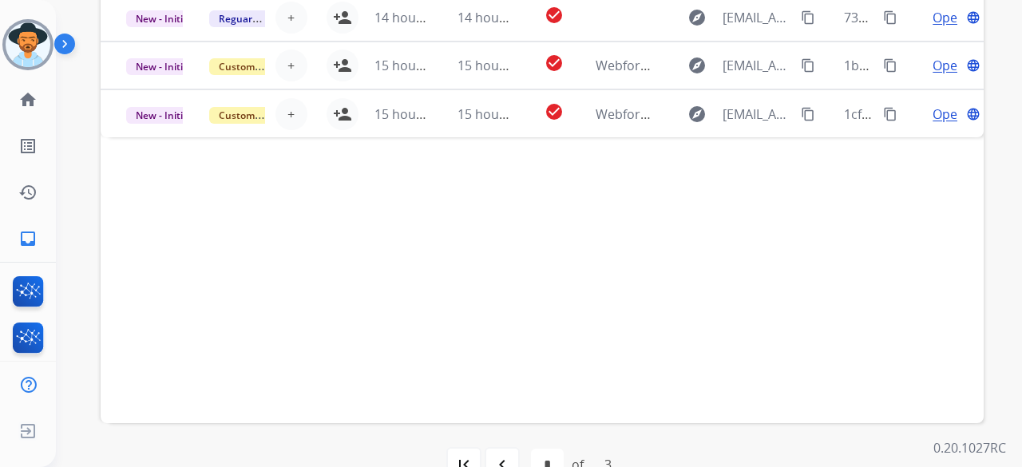
scroll to position [396, 0]
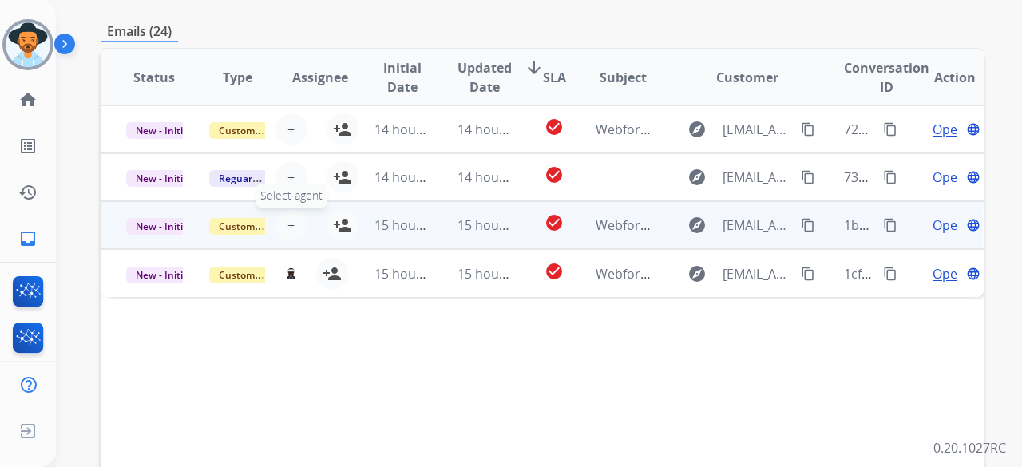
click at [279, 209] on button "+ Select agent" at bounding box center [291, 225] width 32 height 32
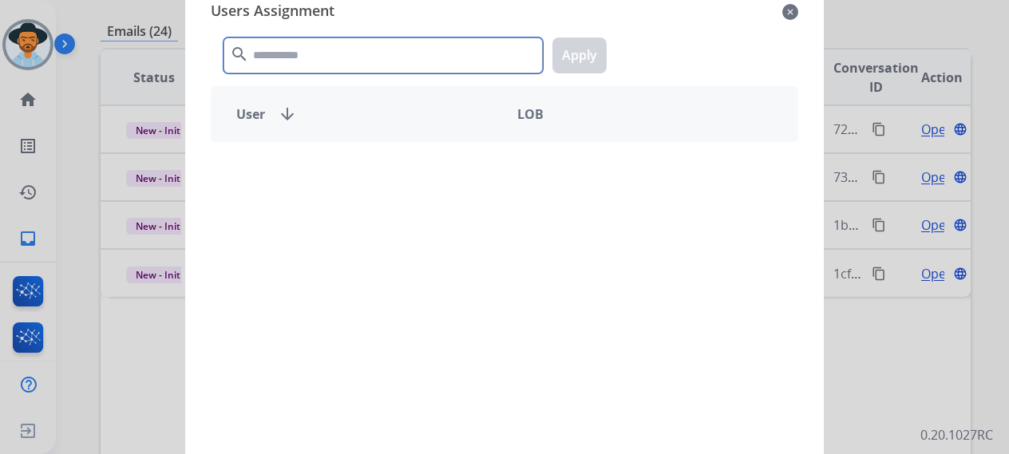
click at [348, 60] on input "text" at bounding box center [382, 56] width 319 height 36
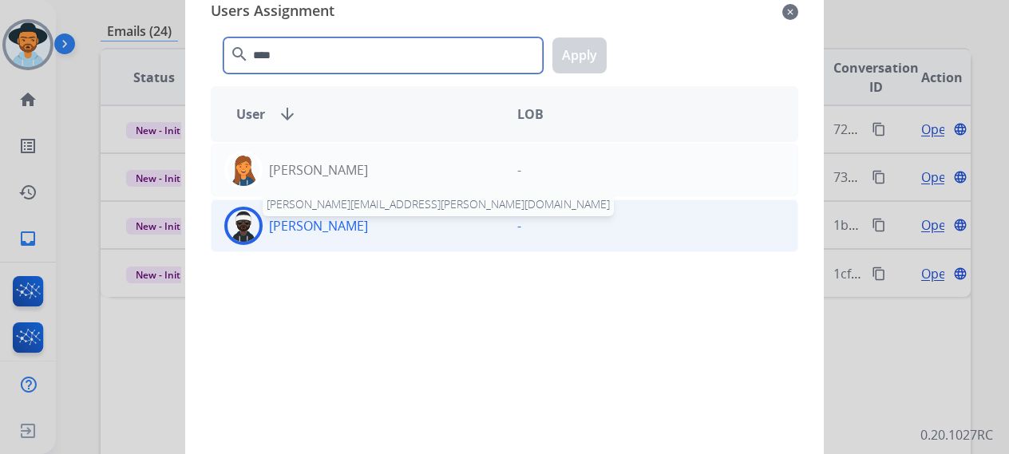
type input "****"
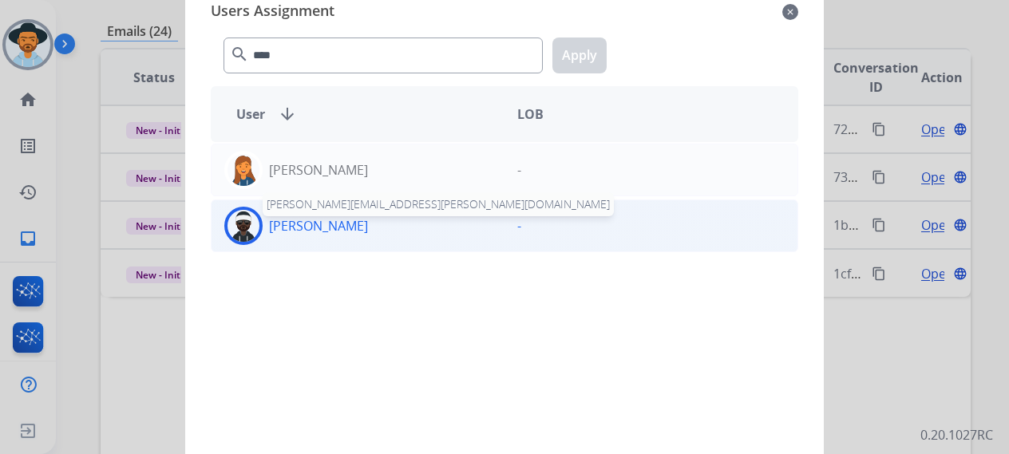
click at [292, 231] on p "[PERSON_NAME]" at bounding box center [318, 225] width 99 height 19
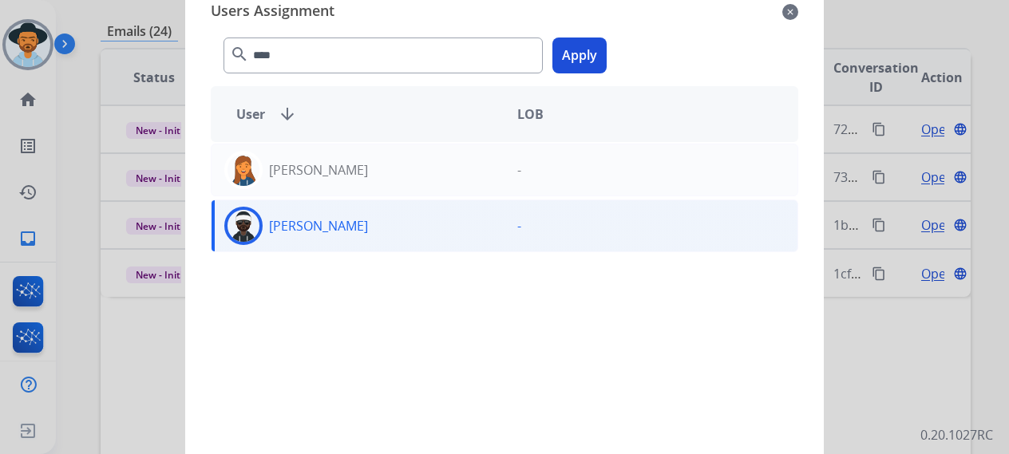
click at [565, 51] on button "Apply" at bounding box center [579, 56] width 54 height 36
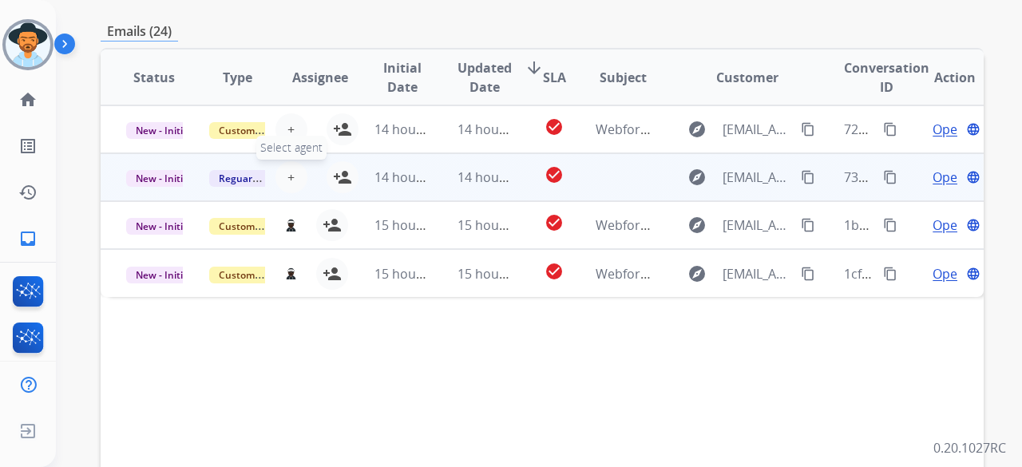
click at [295, 161] on button "+ Select agent" at bounding box center [291, 177] width 32 height 32
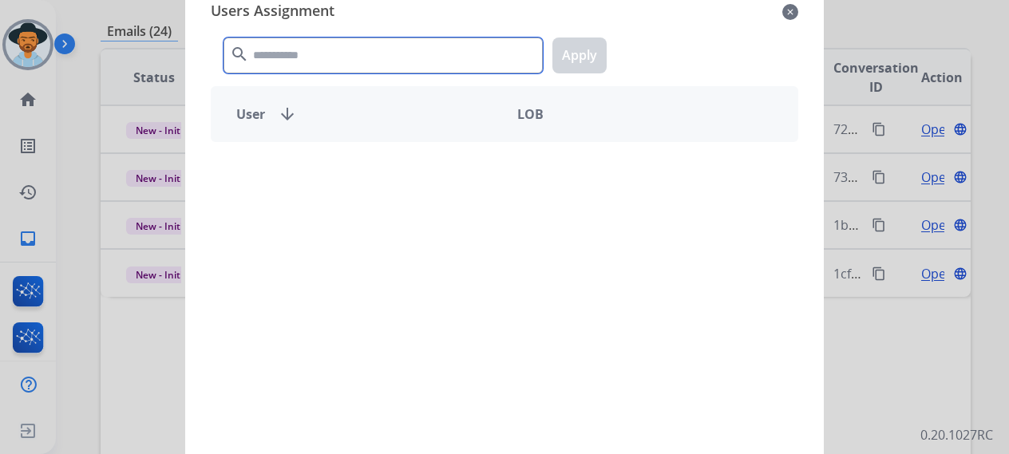
click at [386, 60] on input "text" at bounding box center [382, 56] width 319 height 36
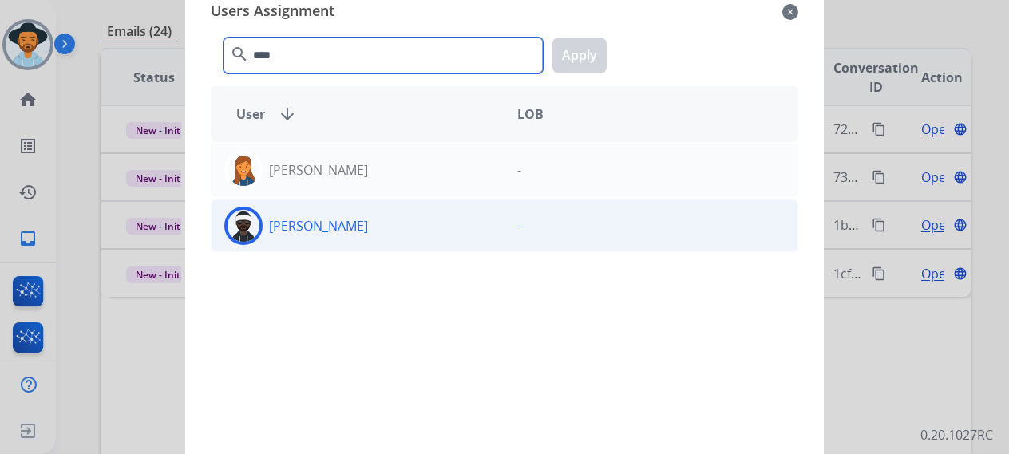
type input "****"
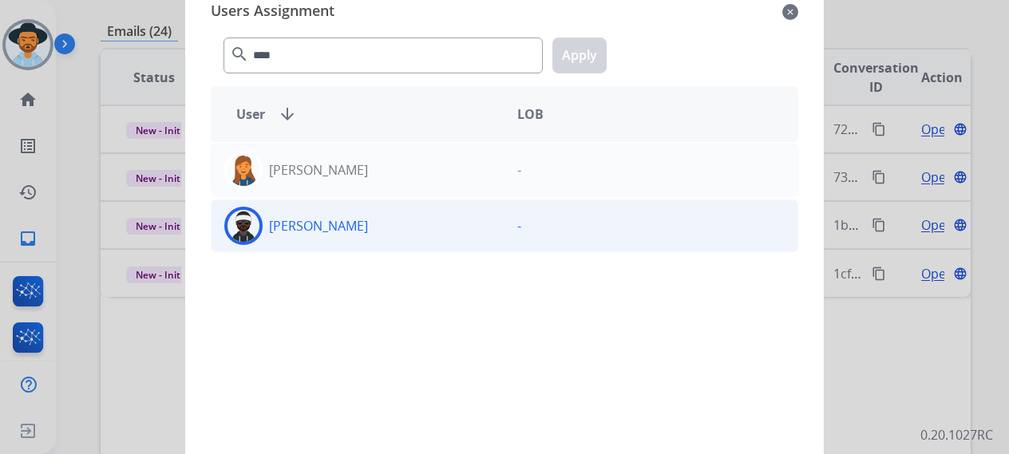
click at [380, 235] on div "[PERSON_NAME]" at bounding box center [357, 226] width 293 height 38
click at [555, 55] on button "Apply" at bounding box center [579, 56] width 54 height 36
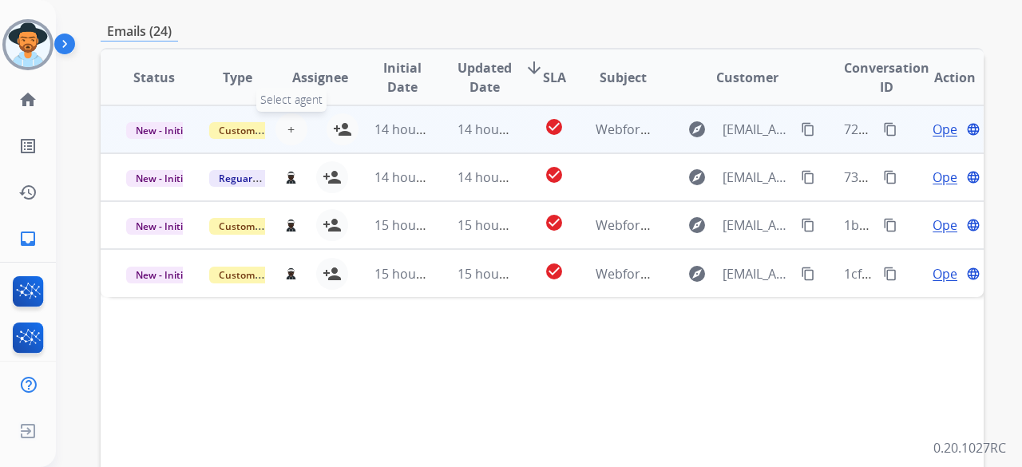
click at [297, 113] on button "+ Select agent" at bounding box center [291, 129] width 32 height 32
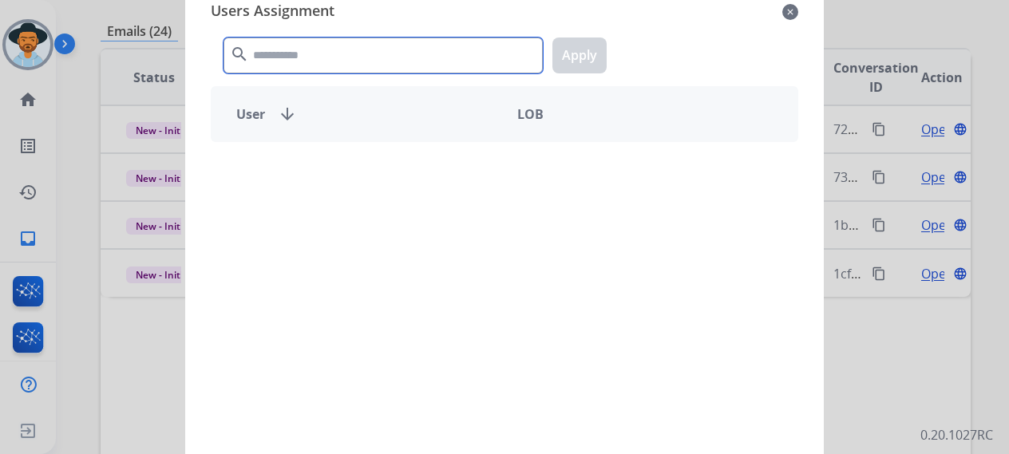
click at [397, 68] on input "text" at bounding box center [382, 56] width 319 height 36
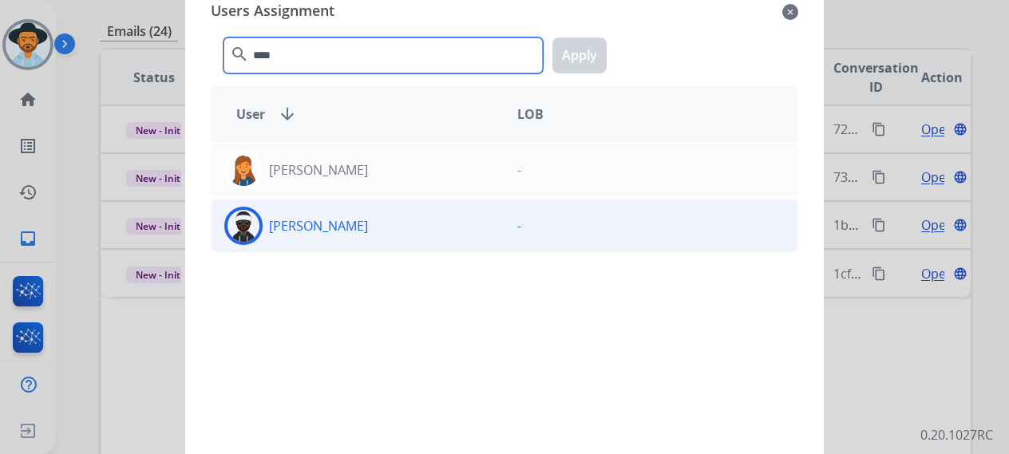
type input "****"
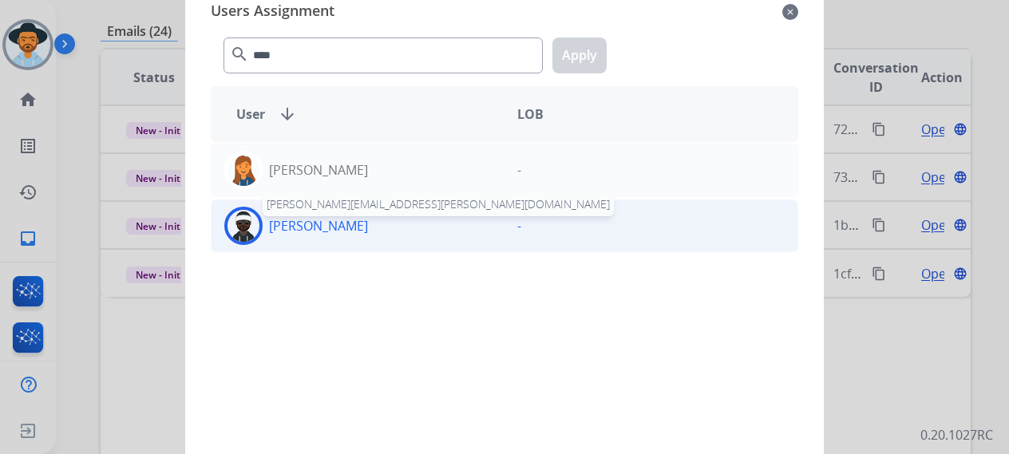
click at [368, 226] on p "[PERSON_NAME]" at bounding box center [318, 225] width 99 height 19
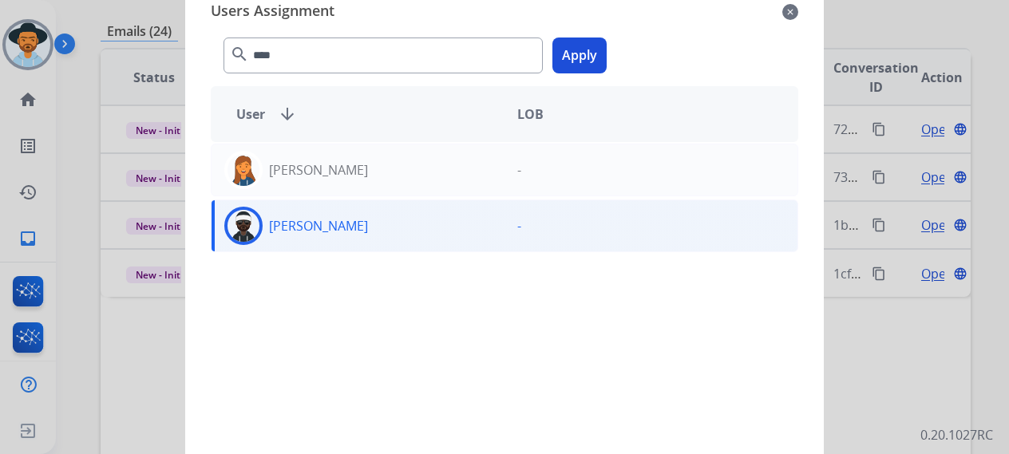
click at [586, 53] on button "Apply" at bounding box center [579, 56] width 54 height 36
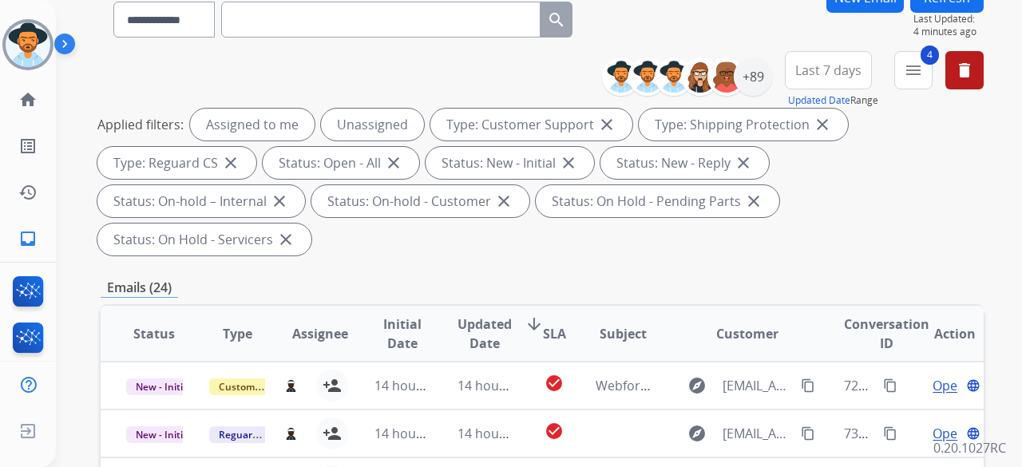
scroll to position [77, 0]
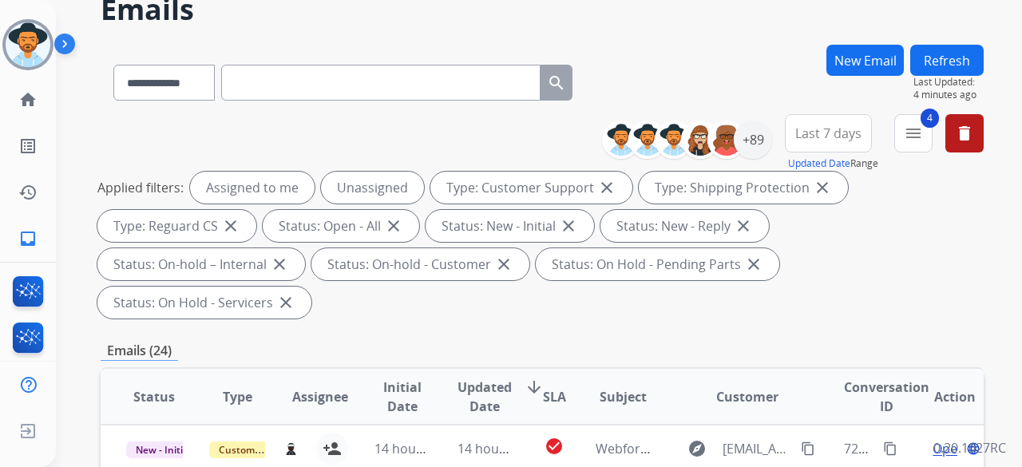
click at [952, 55] on button "Refresh" at bounding box center [946, 60] width 73 height 31
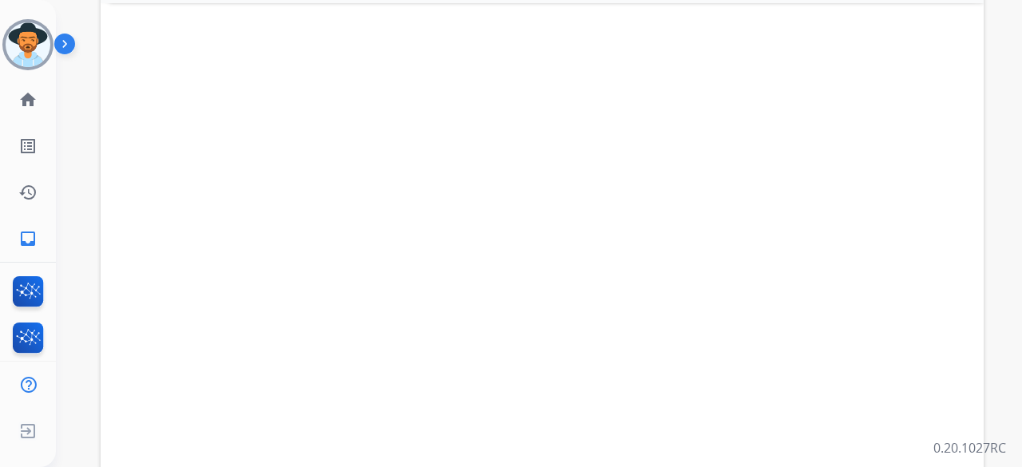
scroll to position [555, 0]
click at [463, 455] on mat-icon "first_page" at bounding box center [463, 464] width 19 height 19
select select "*"
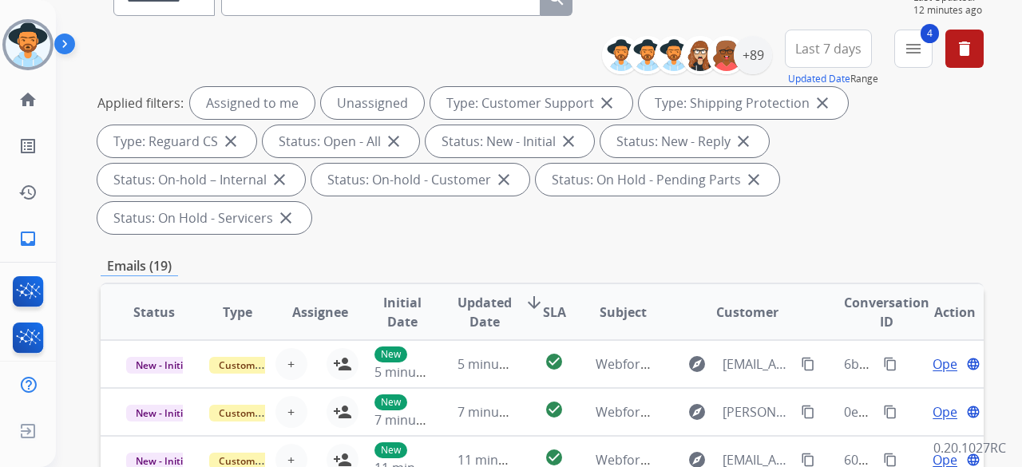
scroll to position [80, 0]
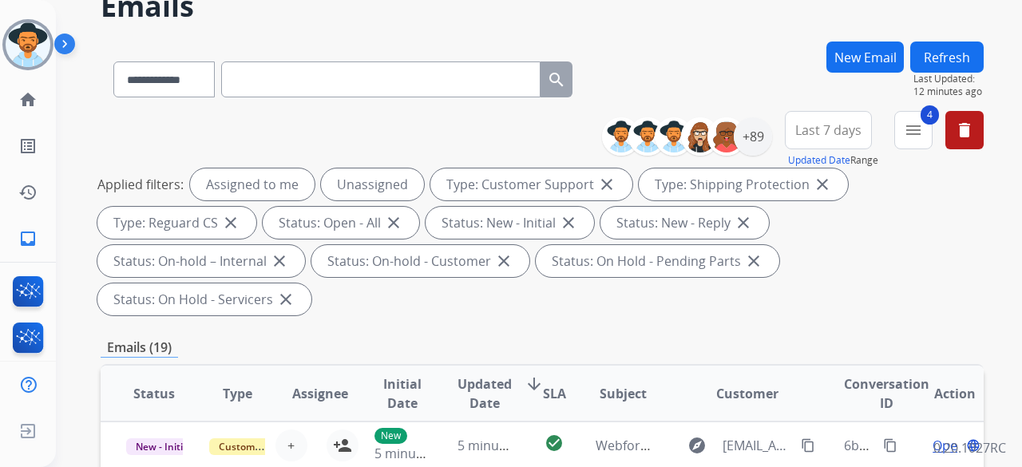
click at [942, 60] on button "Refresh" at bounding box center [946, 56] width 73 height 31
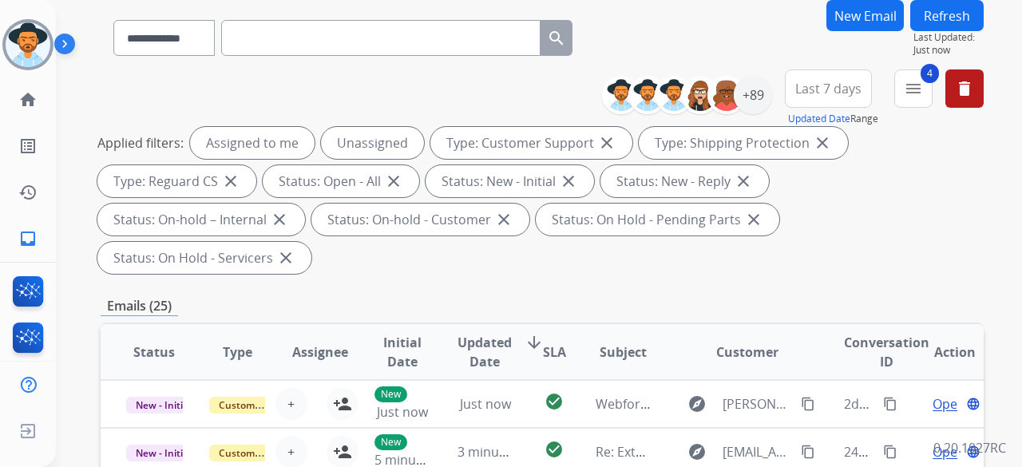
scroll to position [319, 0]
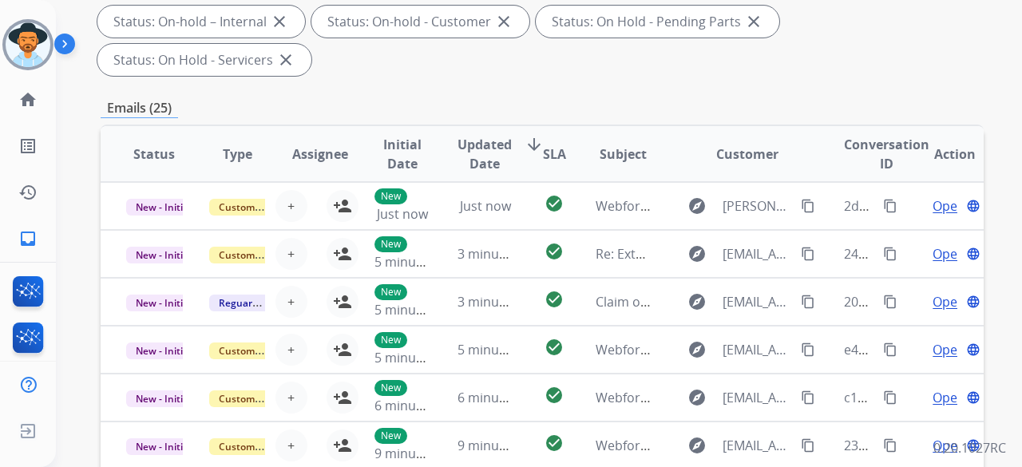
click at [531, 135] on mat-icon "arrow_downward" at bounding box center [533, 144] width 19 height 19
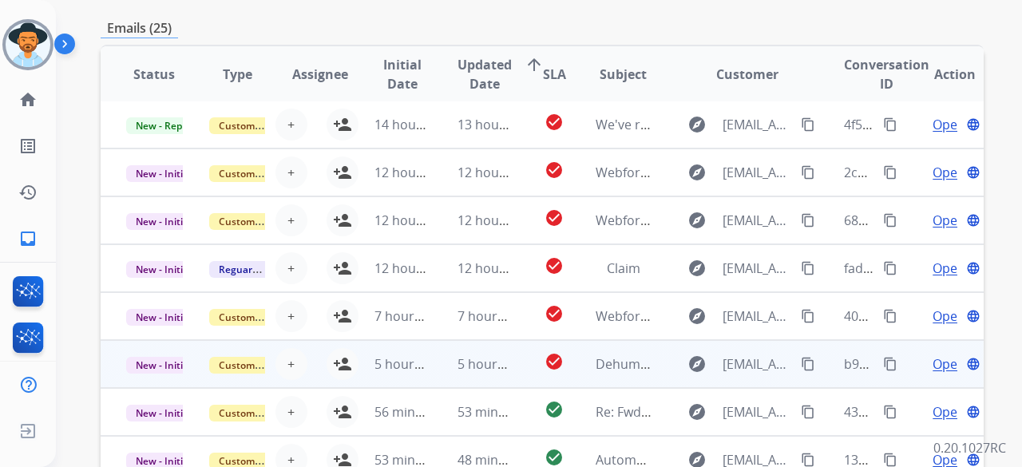
scroll to position [0, 0]
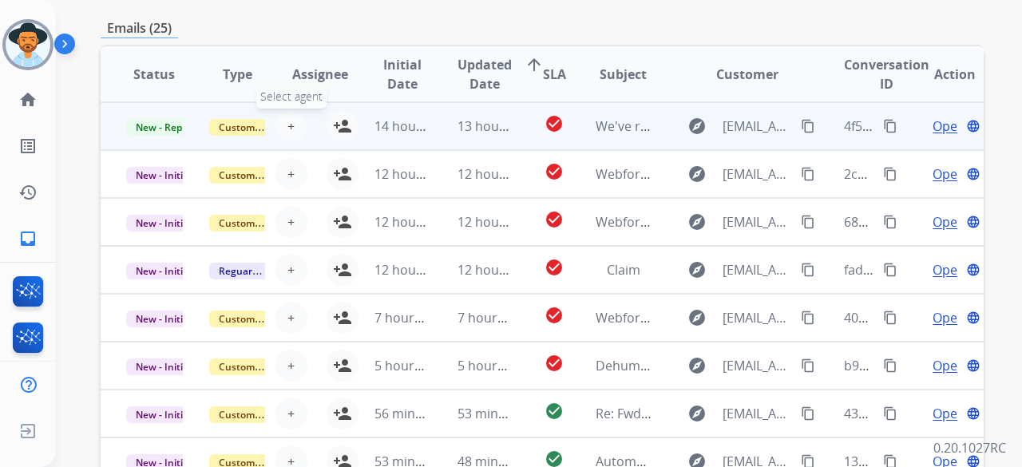
click at [293, 110] on button "+ Select agent" at bounding box center [291, 126] width 32 height 32
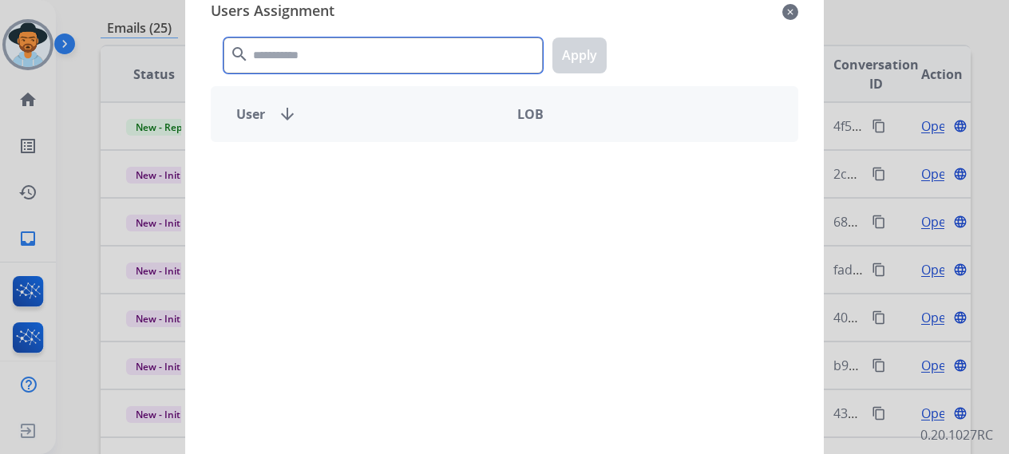
click at [295, 58] on input "text" at bounding box center [382, 56] width 319 height 36
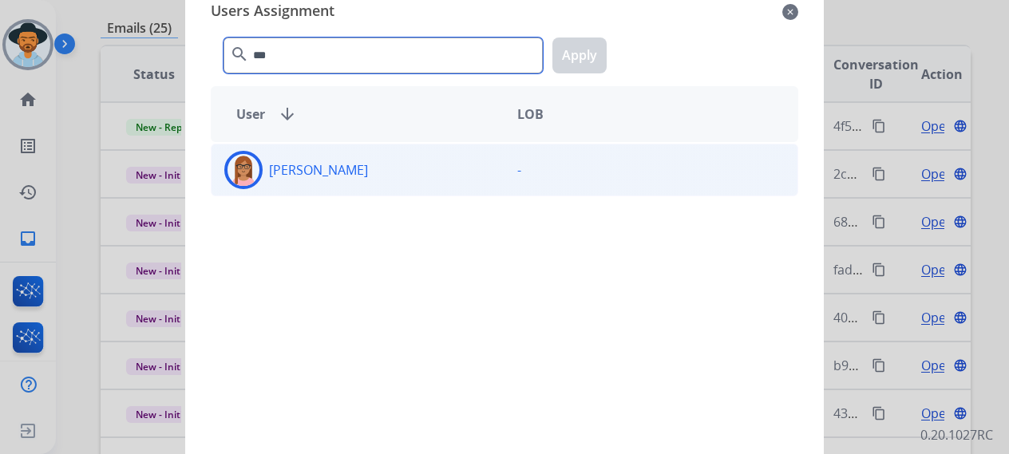
type input "***"
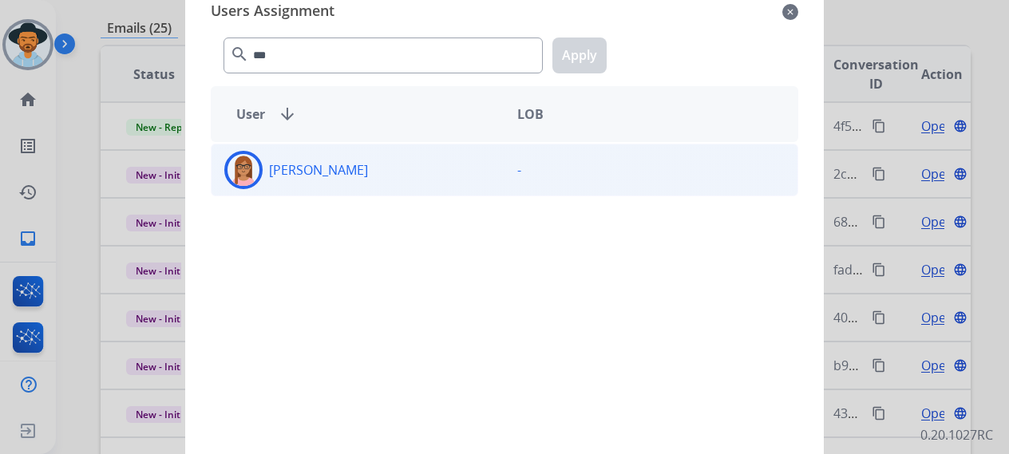
click at [367, 159] on div "[PERSON_NAME]" at bounding box center [357, 170] width 293 height 38
click at [584, 53] on button "Apply" at bounding box center [579, 56] width 54 height 36
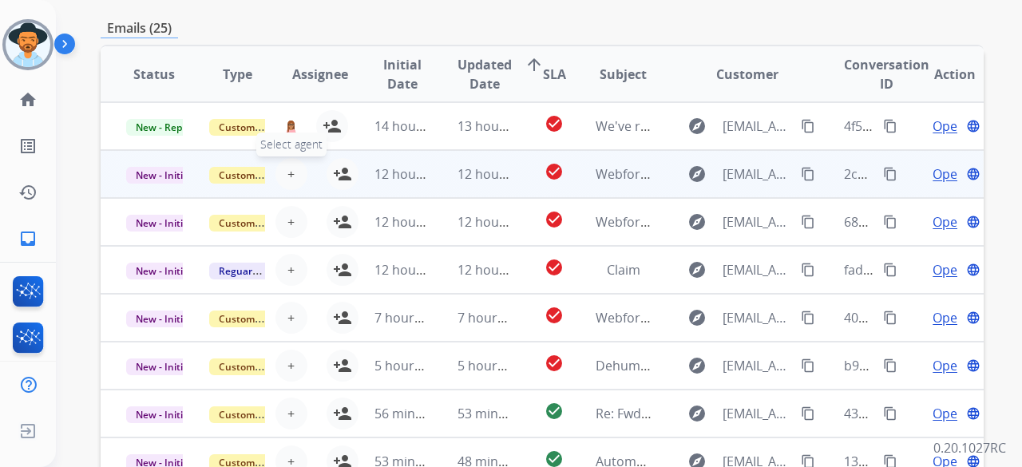
click at [283, 158] on button "+ Select agent" at bounding box center [291, 174] width 32 height 32
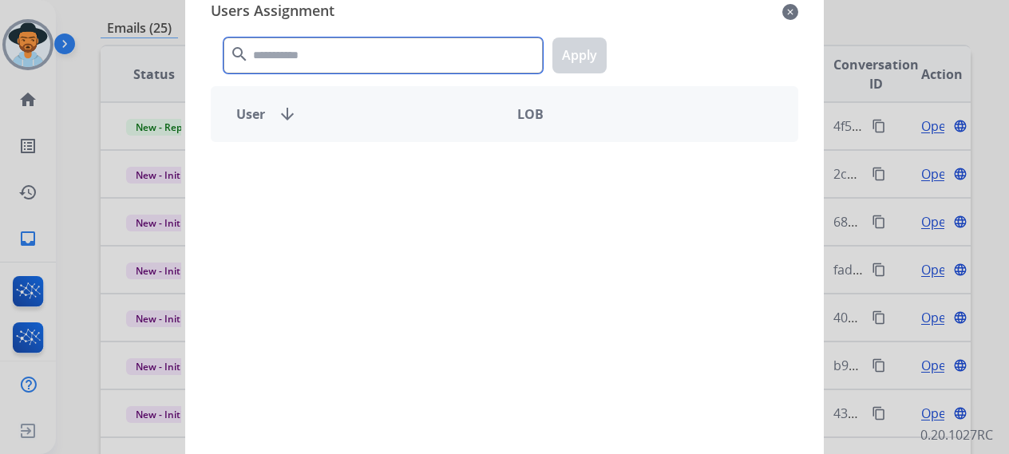
click at [342, 63] on input "text" at bounding box center [382, 56] width 319 height 36
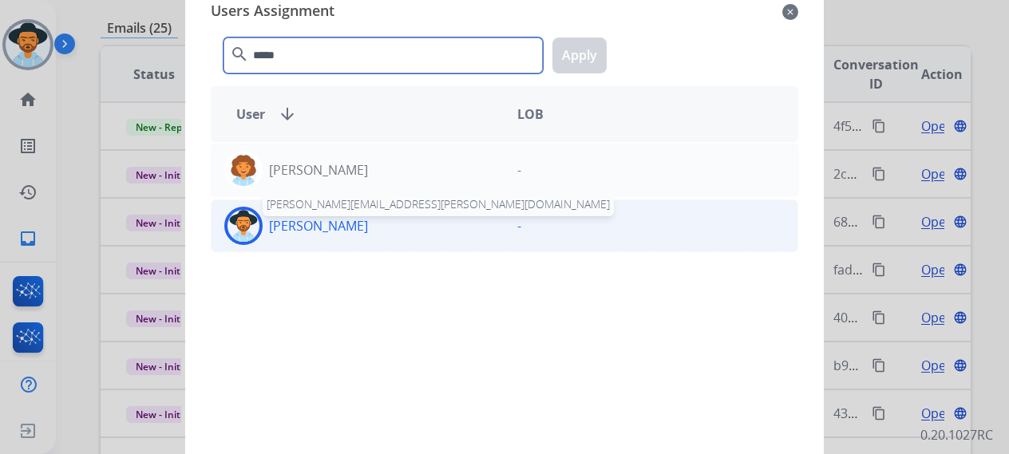
type input "*****"
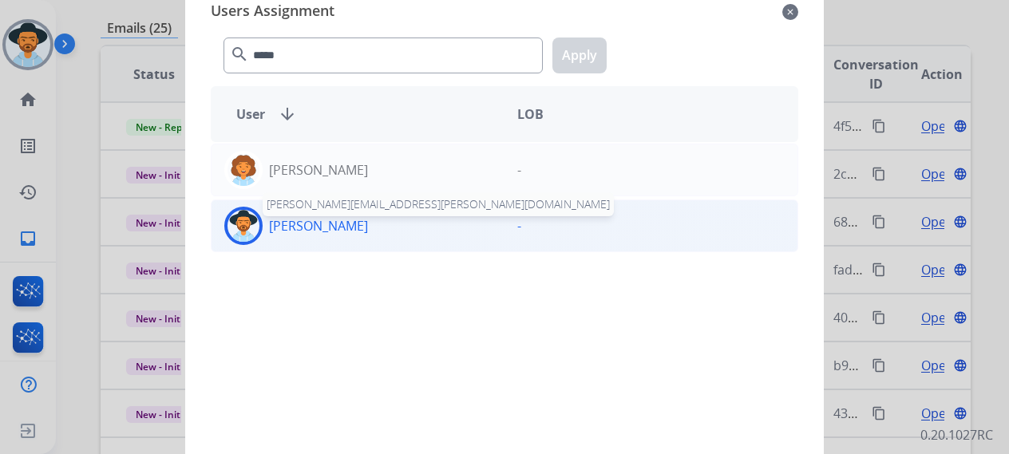
click at [307, 216] on p "[PERSON_NAME]" at bounding box center [318, 225] width 99 height 19
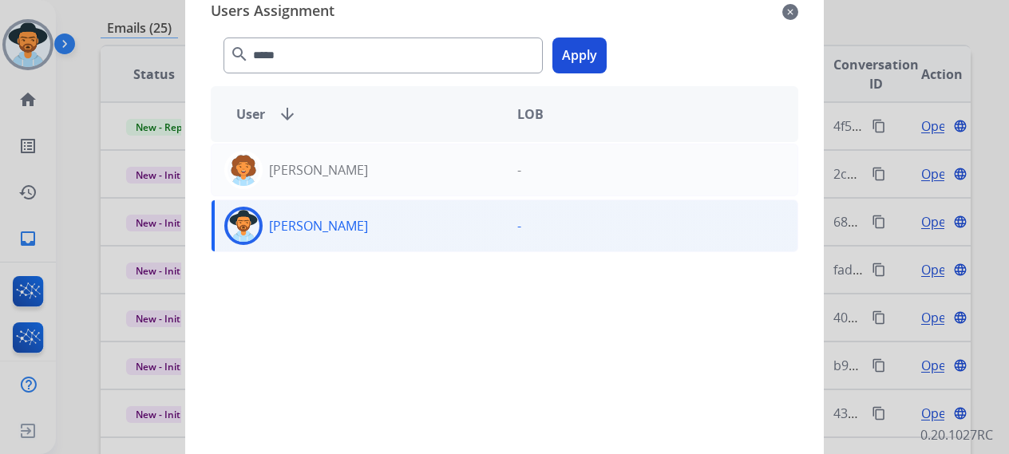
click at [578, 58] on button "Apply" at bounding box center [579, 56] width 54 height 36
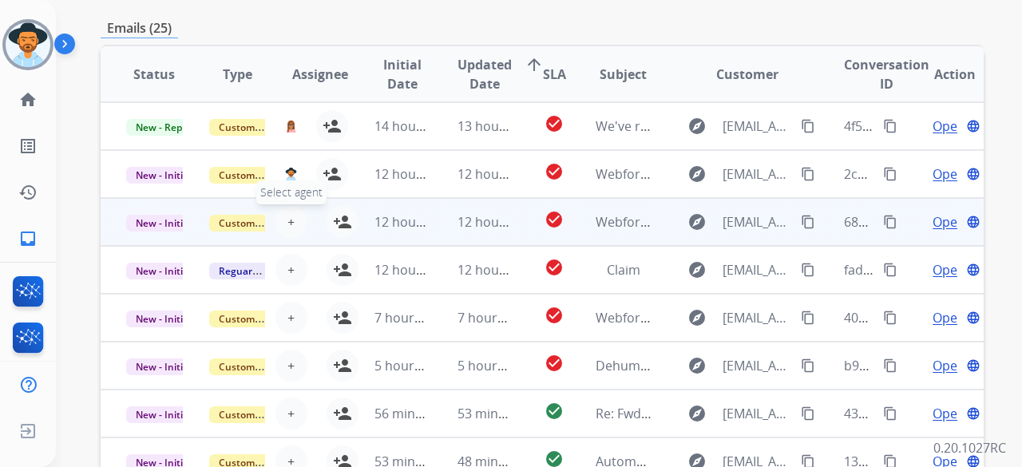
click at [286, 206] on button "+ Select agent" at bounding box center [291, 222] width 32 height 32
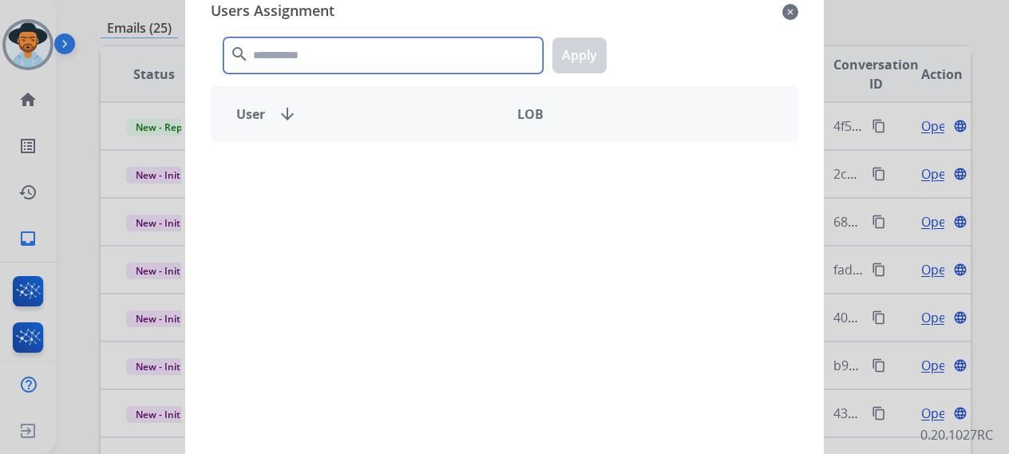
click at [332, 55] on input "text" at bounding box center [382, 56] width 319 height 36
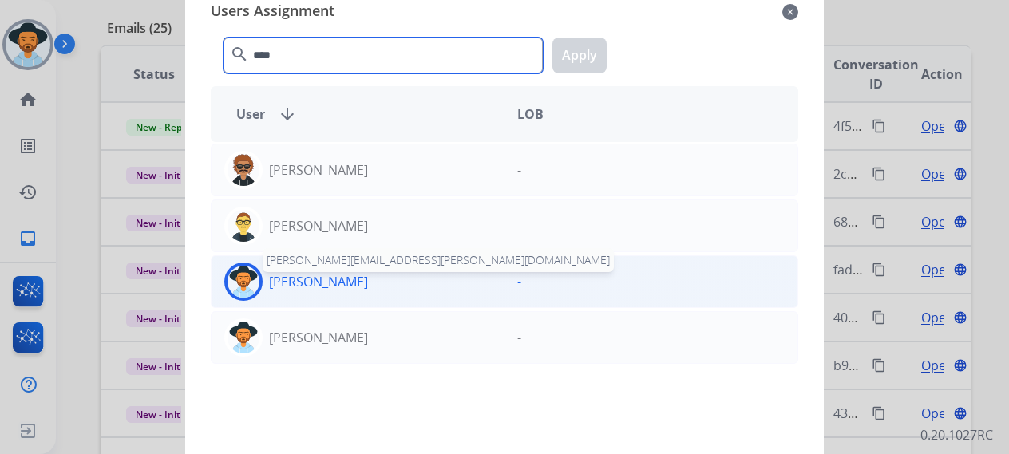
type input "****"
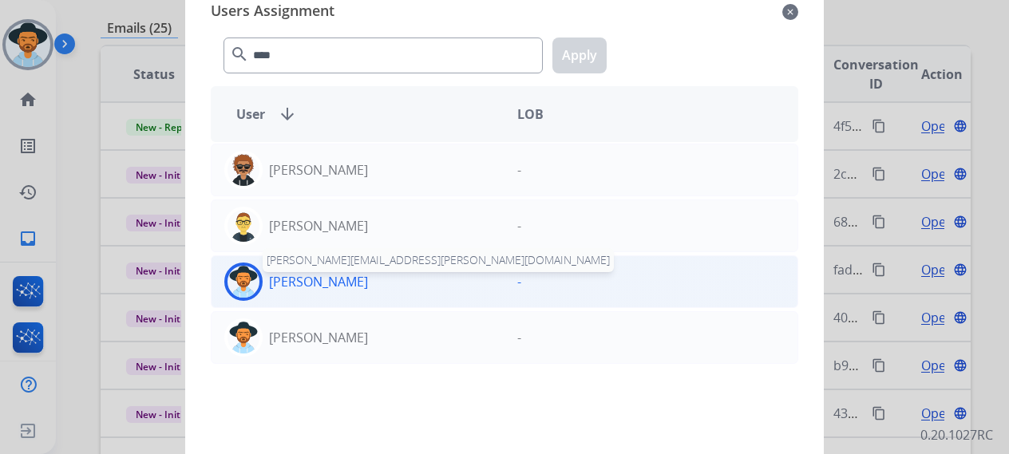
click at [309, 274] on p "[PERSON_NAME]" at bounding box center [318, 281] width 99 height 19
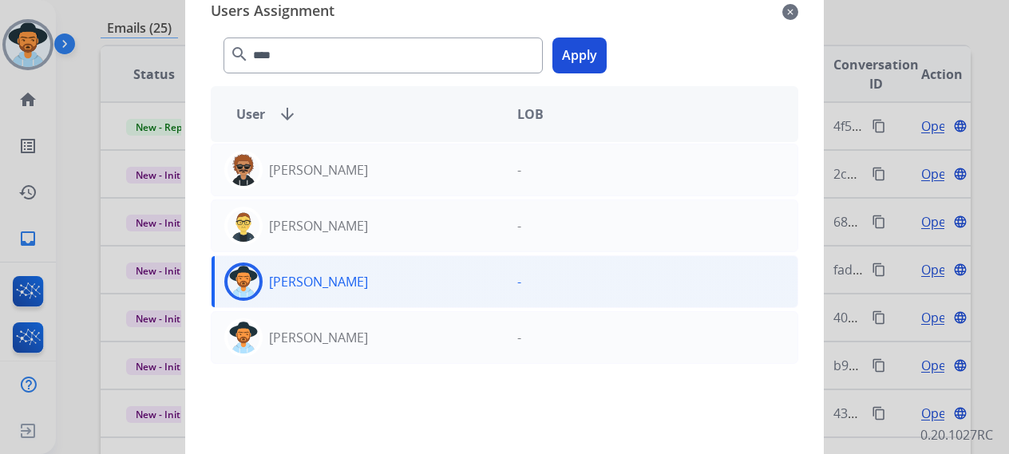
click at [562, 65] on button "Apply" at bounding box center [579, 56] width 54 height 36
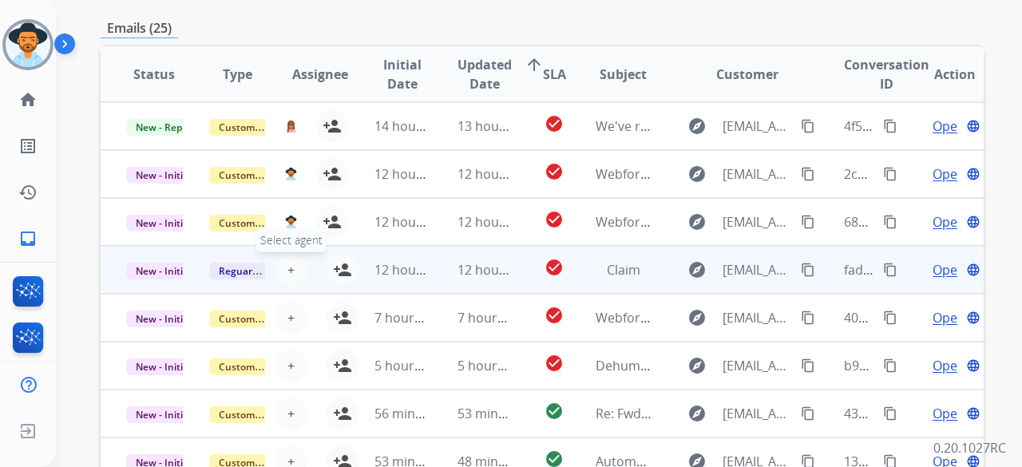
click at [293, 254] on button "+ Select agent" at bounding box center [291, 270] width 32 height 32
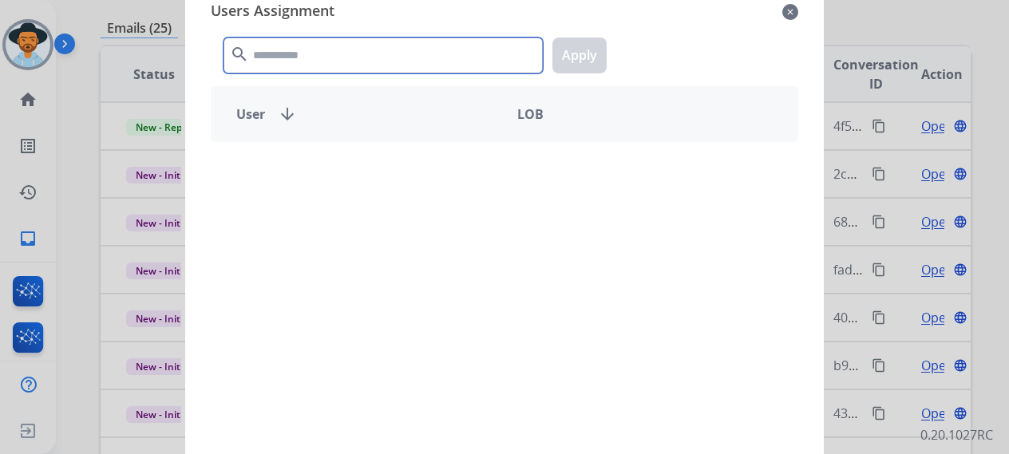
click at [331, 64] on input "text" at bounding box center [382, 56] width 319 height 36
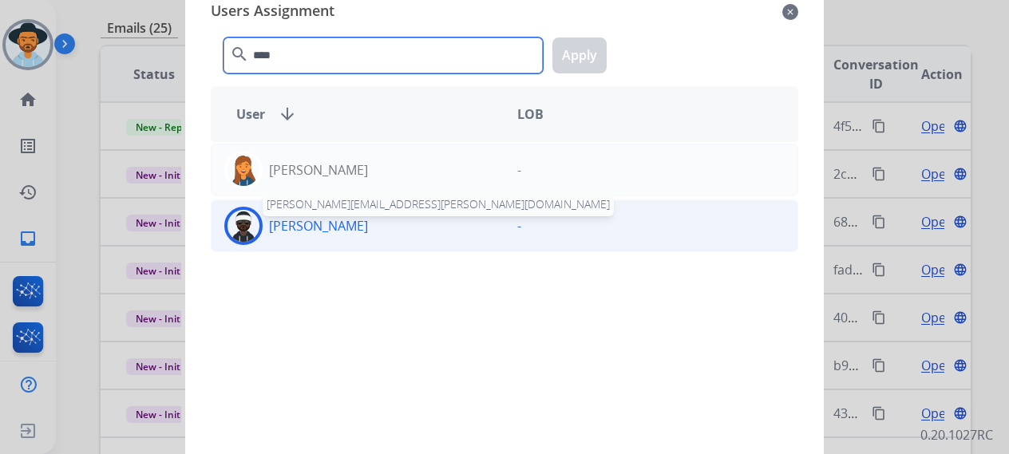
type input "****"
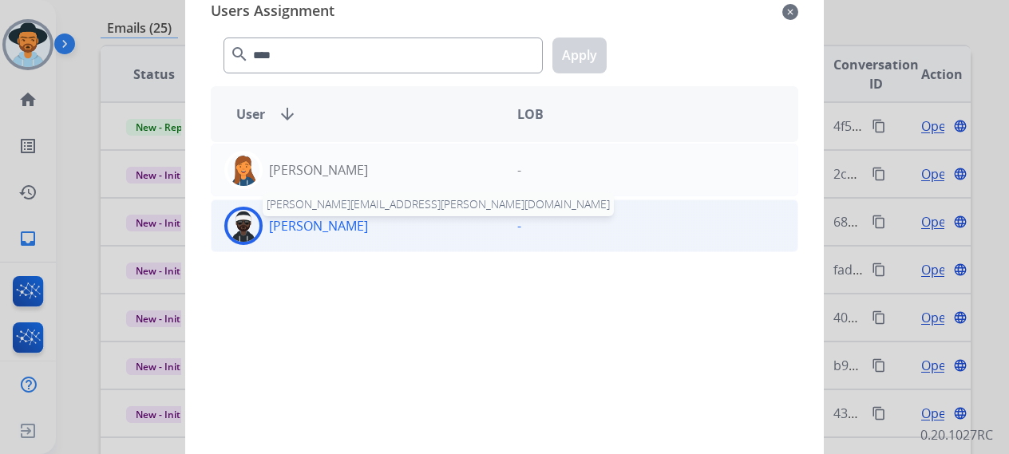
click at [297, 219] on p "[PERSON_NAME]" at bounding box center [318, 225] width 99 height 19
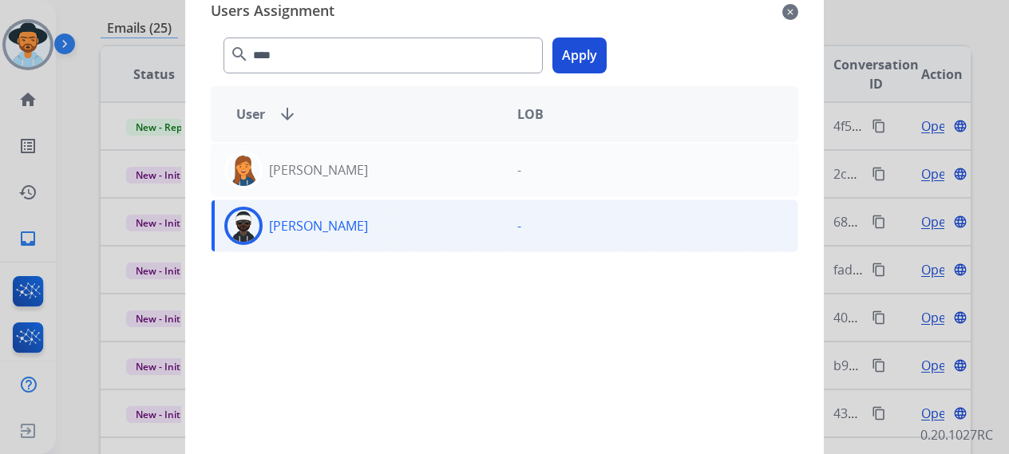
click at [584, 52] on button "Apply" at bounding box center [579, 56] width 54 height 36
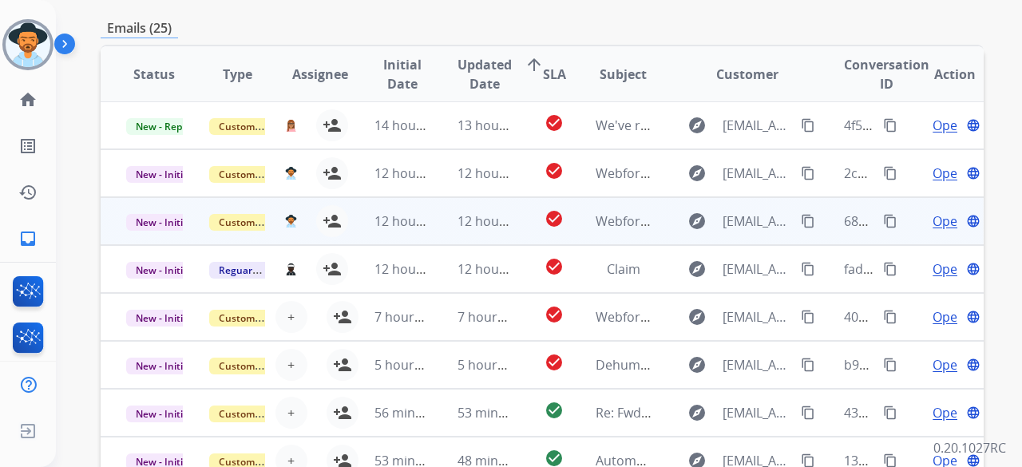
scroll to position [2, 0]
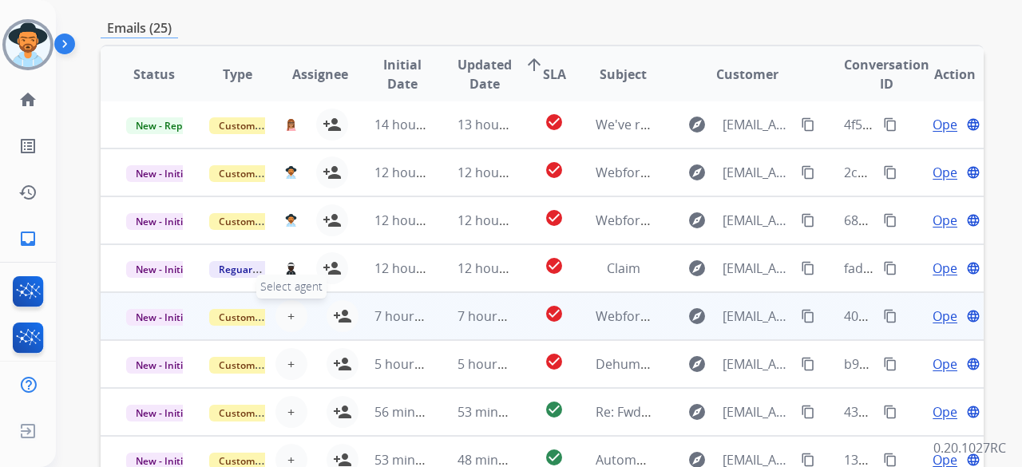
click at [290, 306] on span "+" at bounding box center [290, 315] width 7 height 19
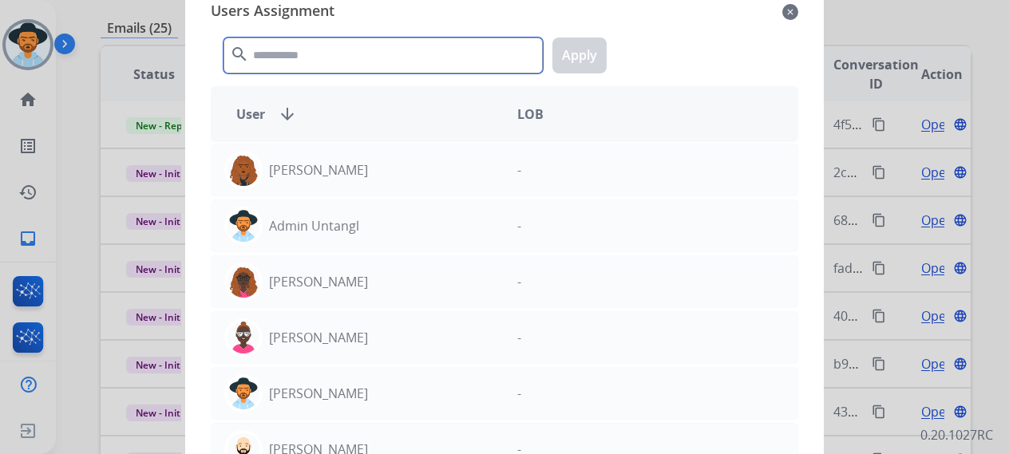
click at [337, 55] on input "text" at bounding box center [382, 56] width 319 height 36
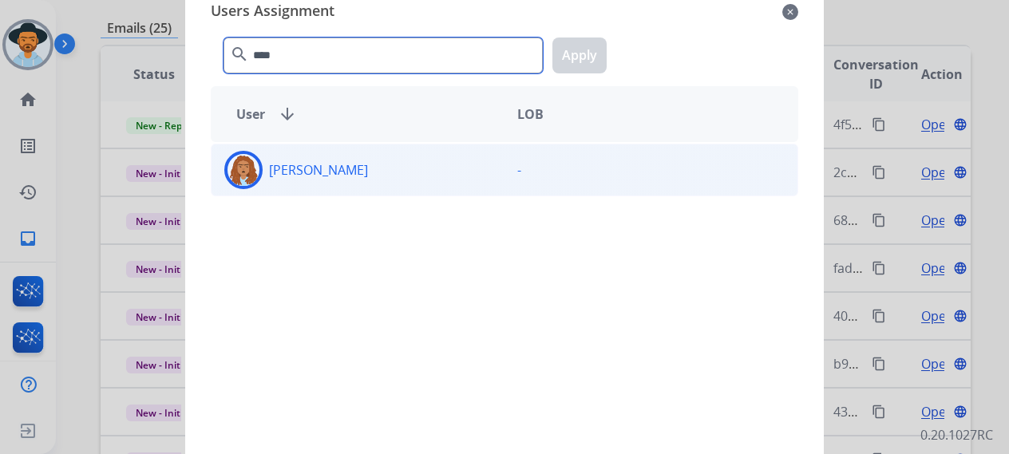
type input "****"
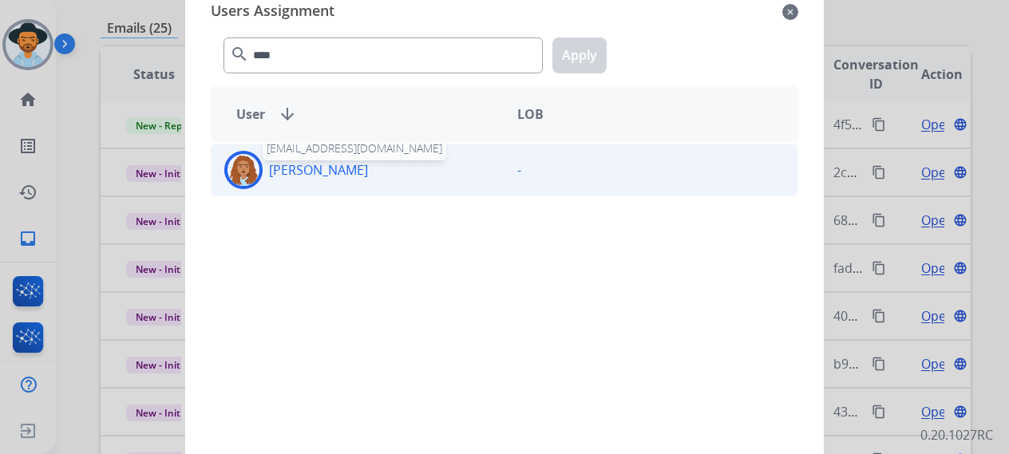
click at [334, 167] on p "[PERSON_NAME]" at bounding box center [318, 169] width 99 height 19
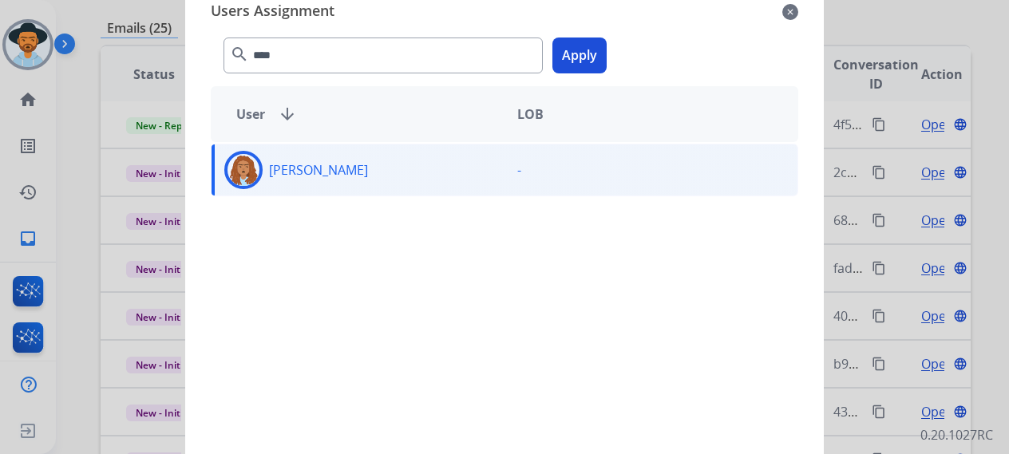
click at [576, 53] on button "Apply" at bounding box center [579, 56] width 54 height 36
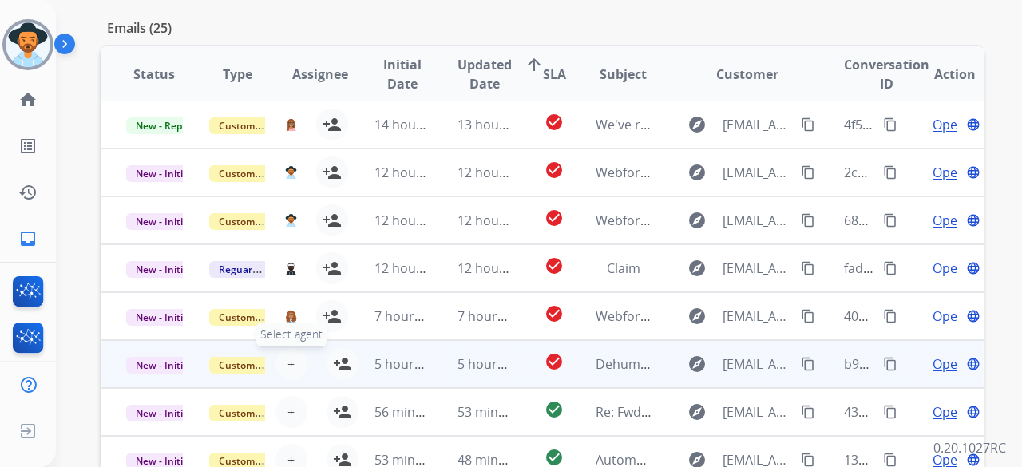
click at [287, 354] on span "+" at bounding box center [290, 363] width 7 height 19
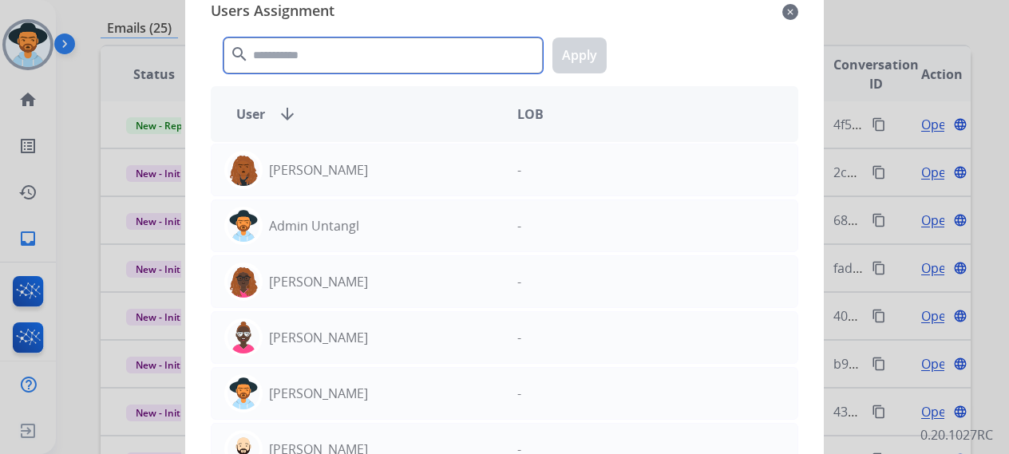
click at [323, 57] on input "text" at bounding box center [382, 56] width 319 height 36
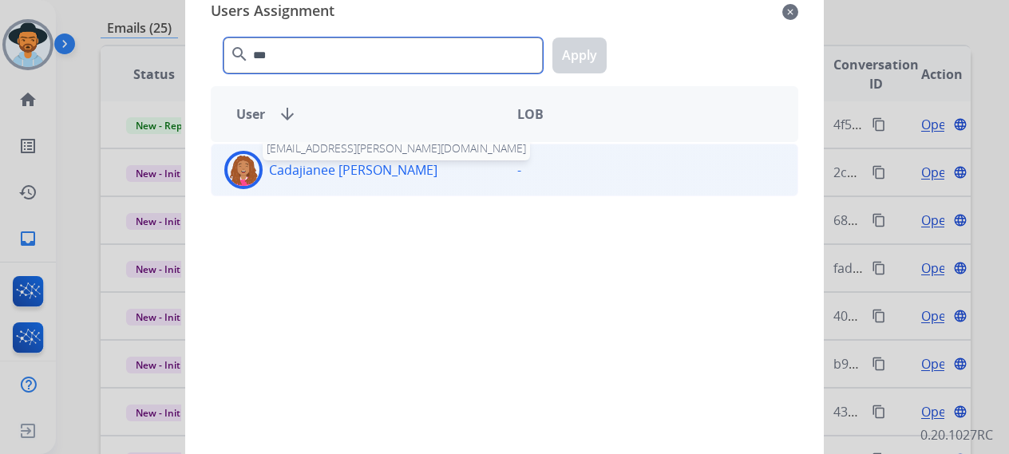
type input "***"
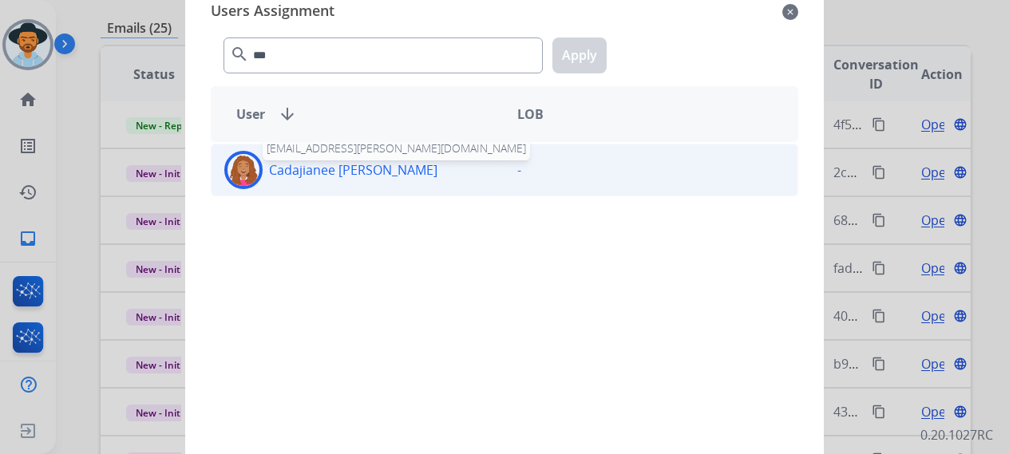
click at [321, 166] on p "Cadajianee [PERSON_NAME]" at bounding box center [353, 169] width 168 height 19
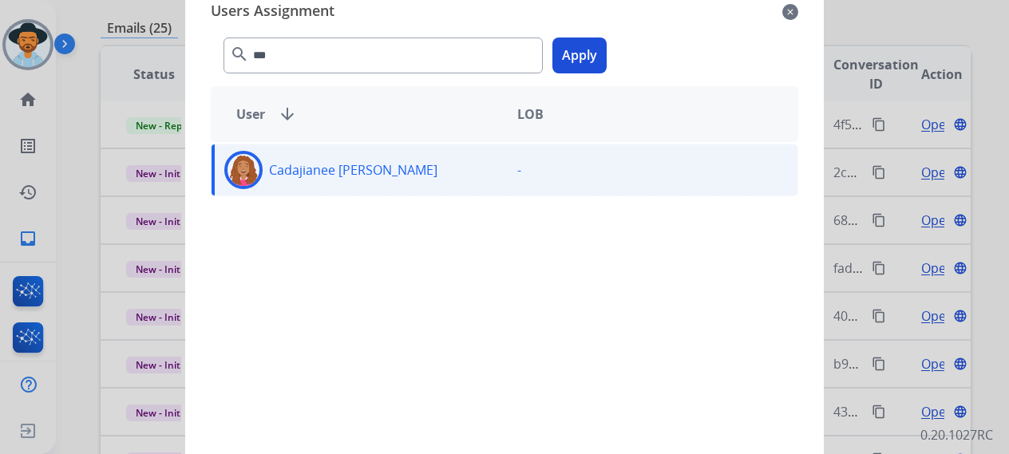
click at [583, 53] on button "Apply" at bounding box center [579, 56] width 54 height 36
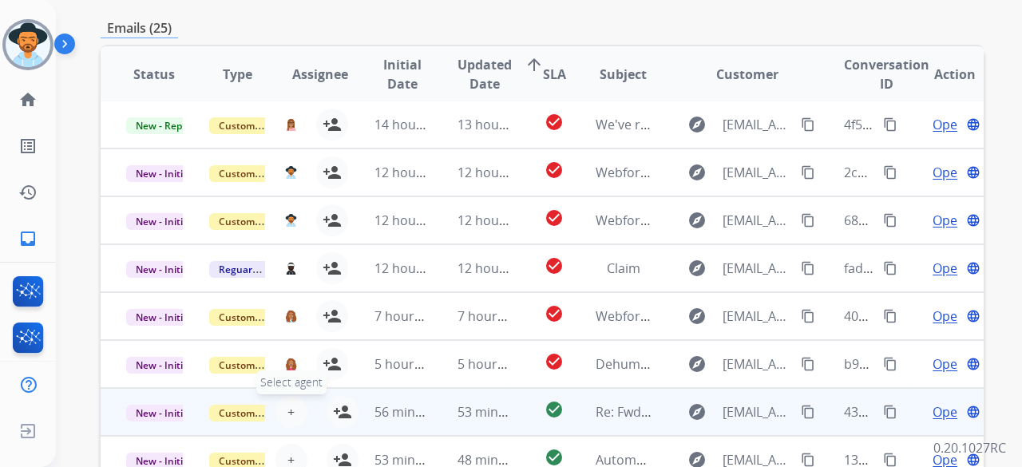
click at [290, 402] on span "+" at bounding box center [290, 411] width 7 height 19
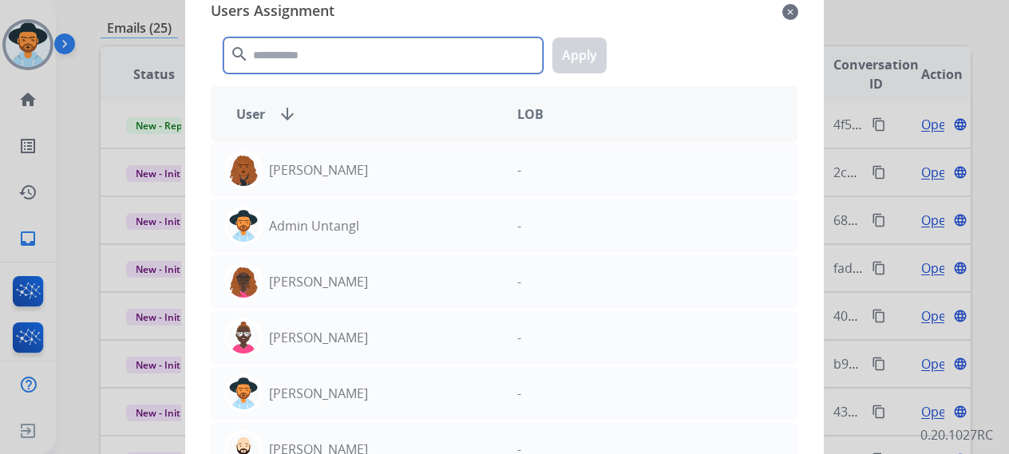
click at [300, 58] on input "text" at bounding box center [382, 56] width 319 height 36
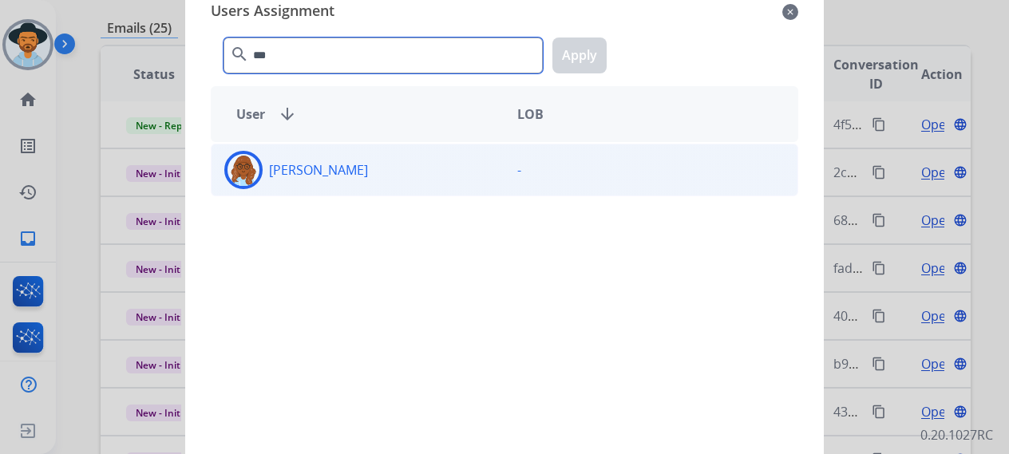
type input "***"
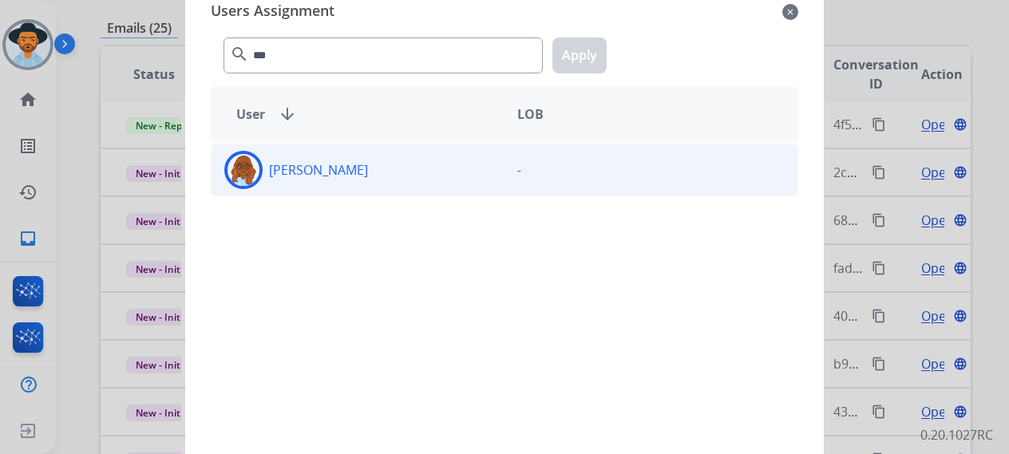
click at [342, 179] on div "[PERSON_NAME]" at bounding box center [357, 170] width 293 height 38
click at [590, 45] on button "Apply" at bounding box center [579, 56] width 54 height 36
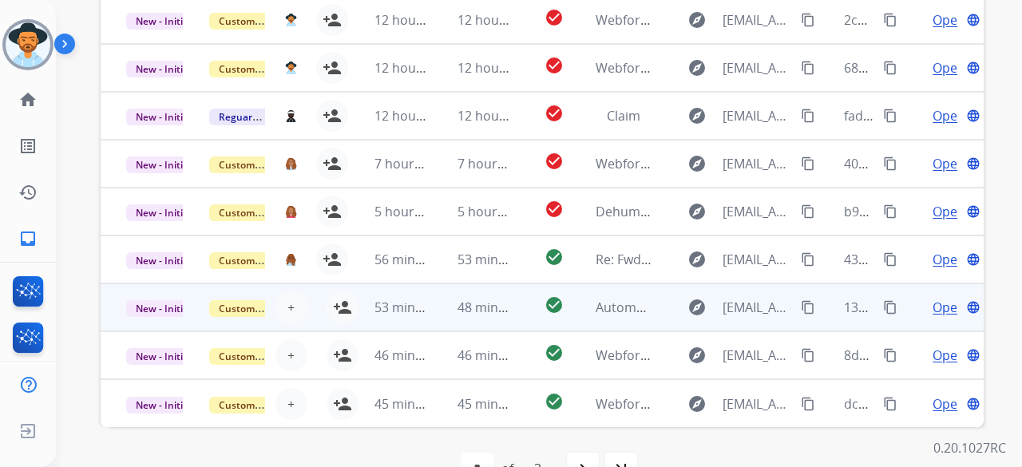
scroll to position [555, 0]
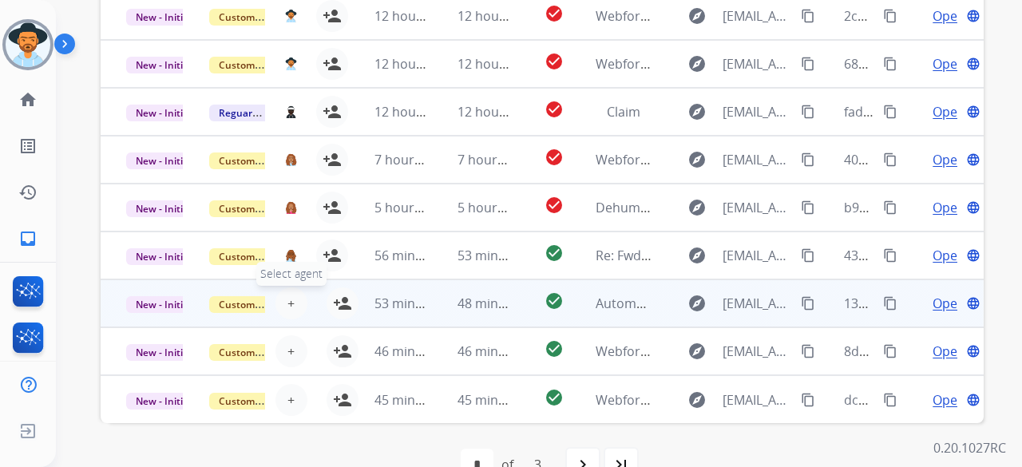
click at [283, 287] on button "+ Select agent" at bounding box center [291, 303] width 32 height 32
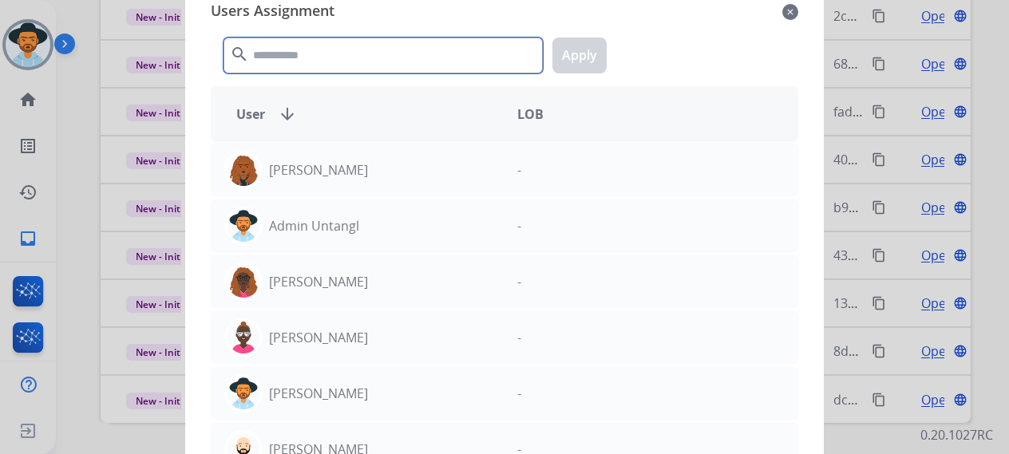
click at [331, 51] on input "text" at bounding box center [382, 56] width 319 height 36
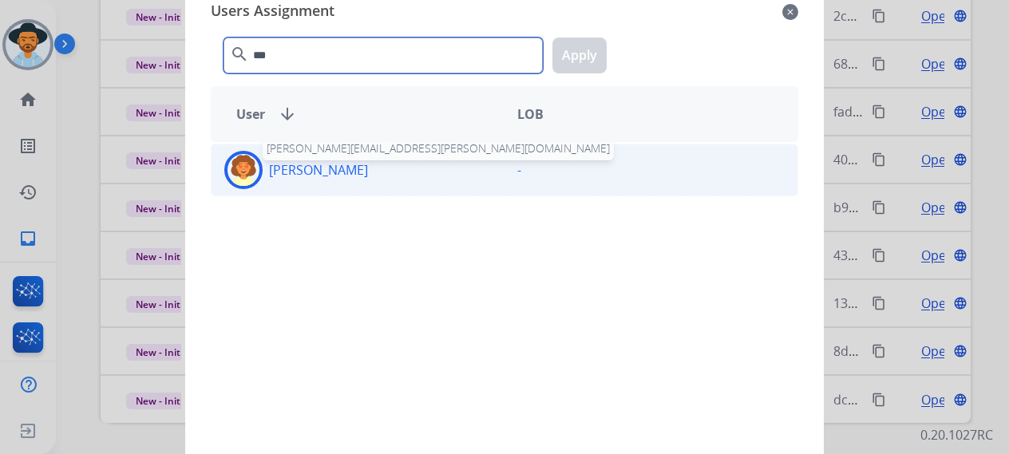
type input "***"
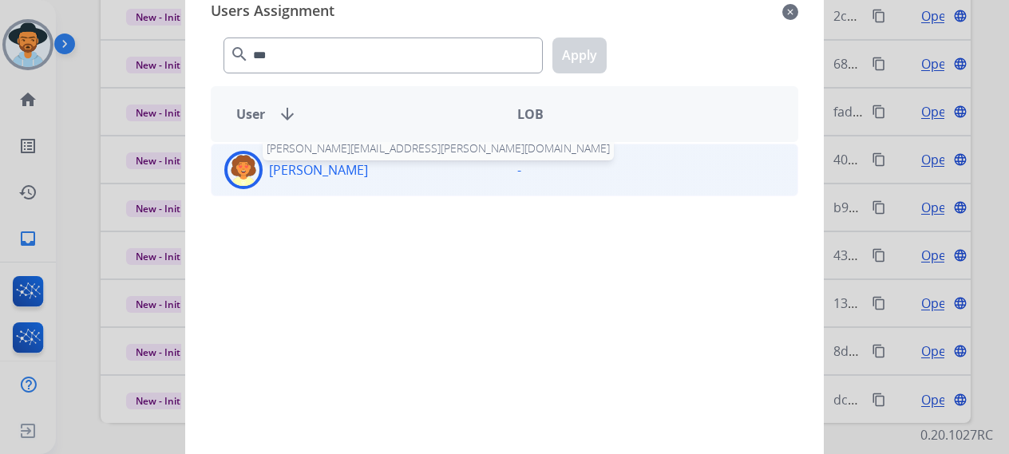
click at [280, 169] on p "[PERSON_NAME]" at bounding box center [318, 169] width 99 height 19
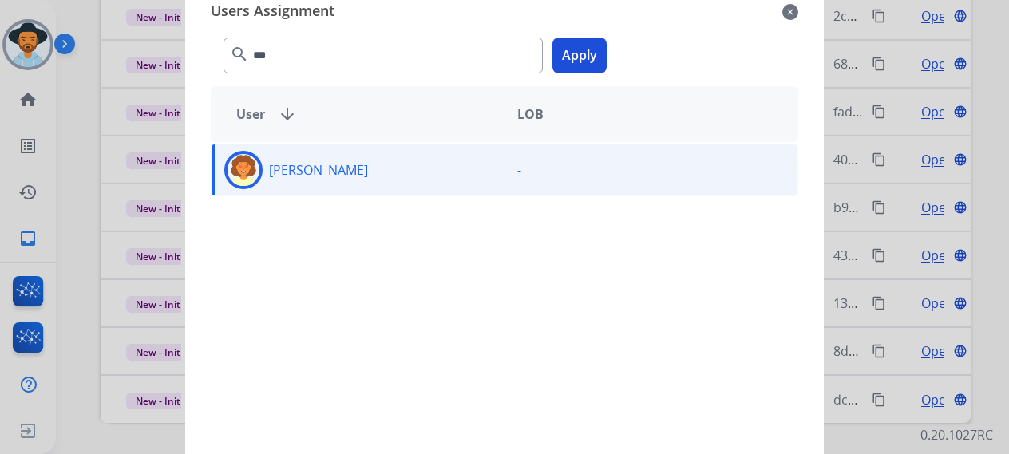
click at [579, 53] on button "Apply" at bounding box center [579, 56] width 54 height 36
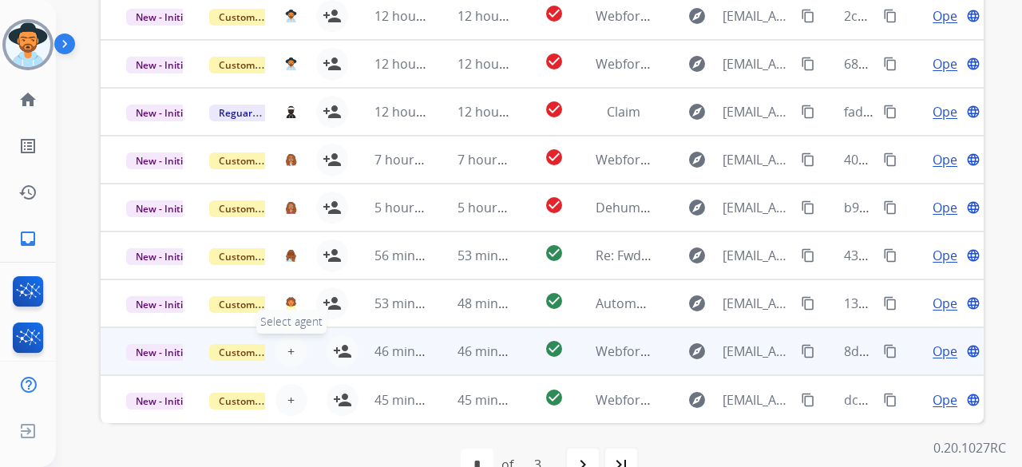
click at [283, 335] on button "+ Select agent" at bounding box center [291, 351] width 32 height 32
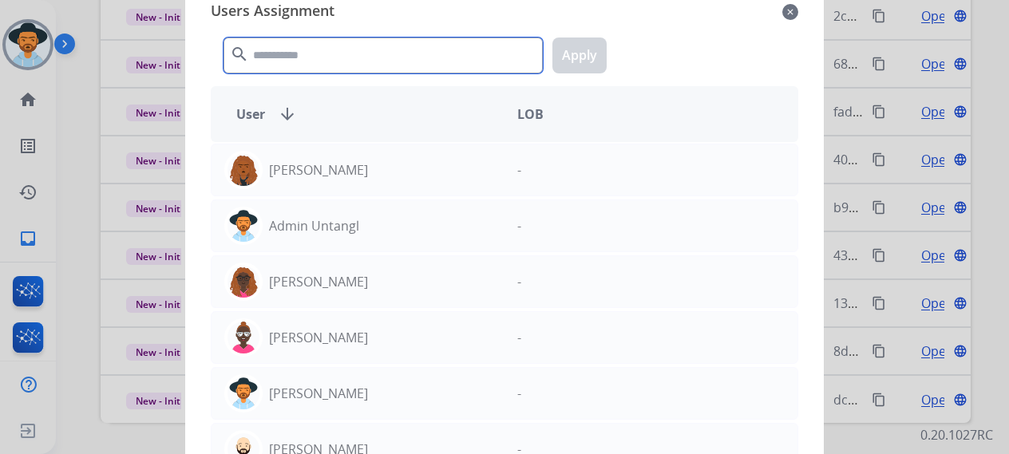
click at [325, 42] on input "text" at bounding box center [382, 56] width 319 height 36
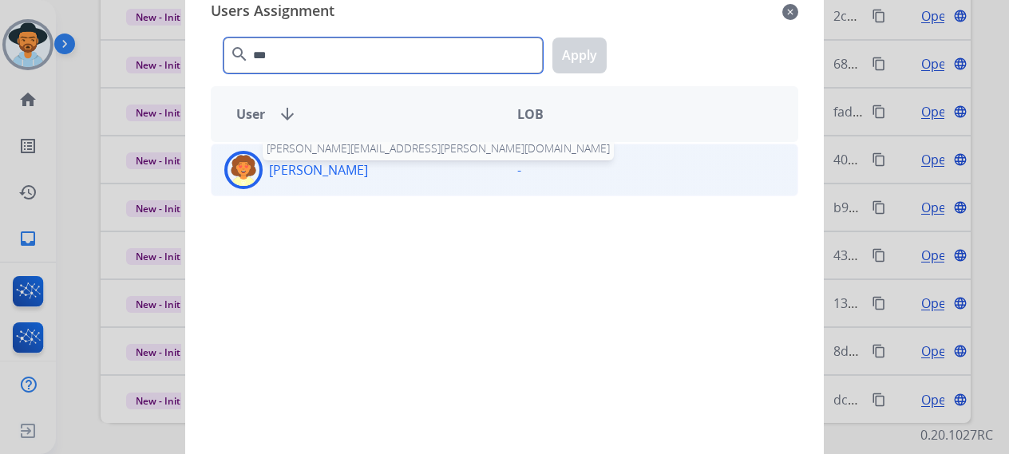
type input "***"
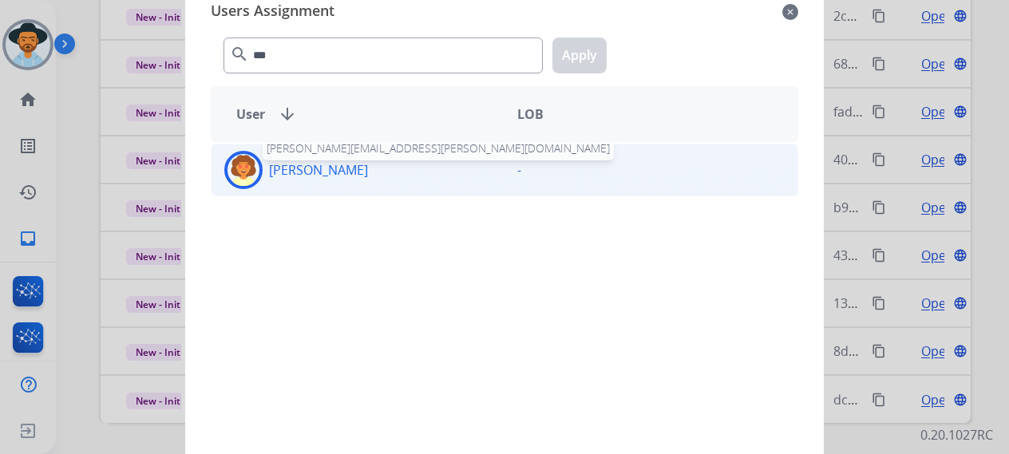
click at [340, 172] on p "[PERSON_NAME]" at bounding box center [318, 169] width 99 height 19
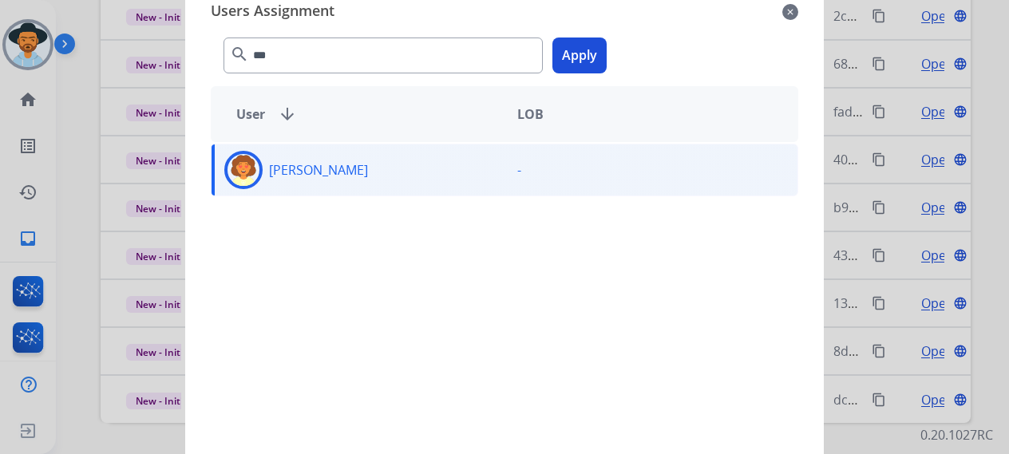
click at [561, 57] on button "Apply" at bounding box center [579, 56] width 54 height 36
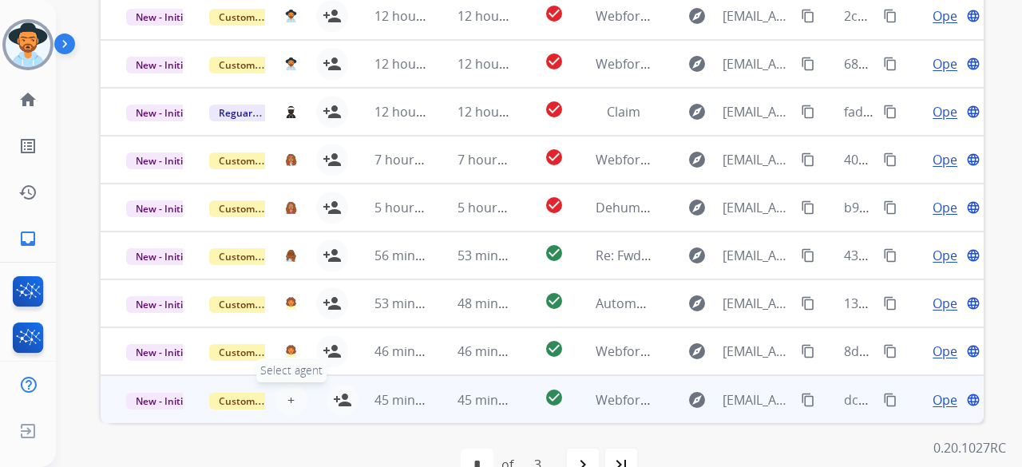
click at [289, 390] on span "+" at bounding box center [290, 399] width 7 height 19
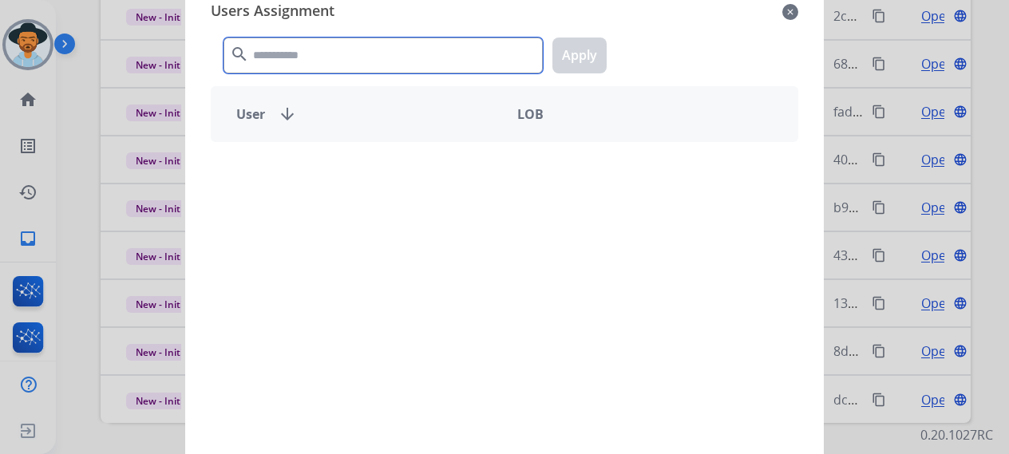
click at [338, 58] on input "text" at bounding box center [382, 56] width 319 height 36
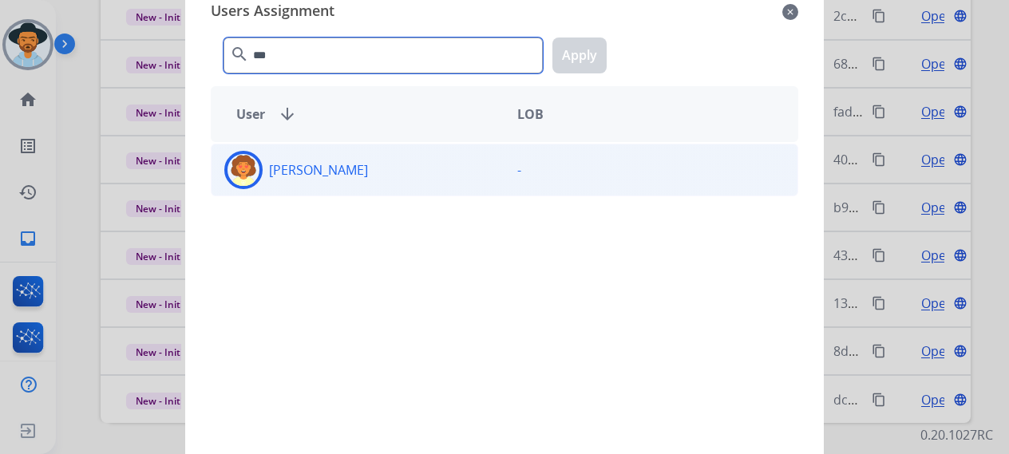
type input "***"
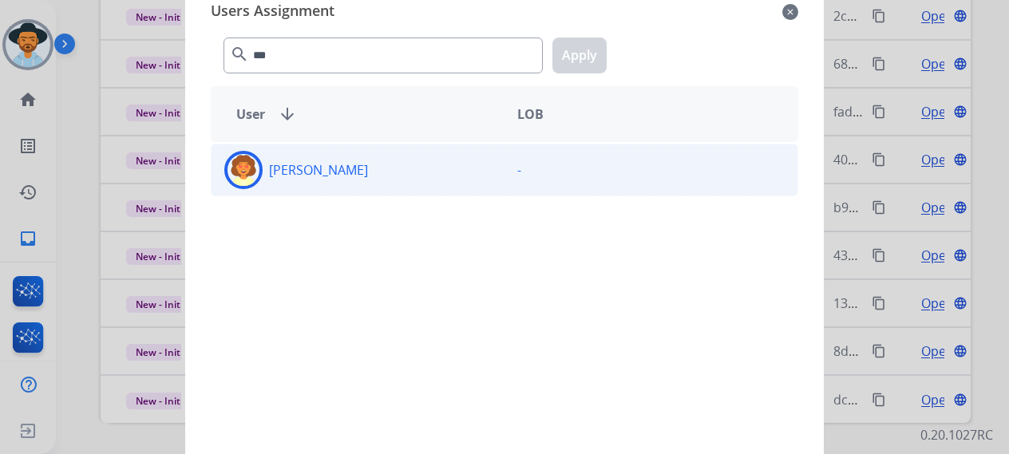
click at [361, 174] on div "[PERSON_NAME]" at bounding box center [357, 170] width 293 height 38
click at [582, 38] on button "Apply" at bounding box center [579, 56] width 54 height 36
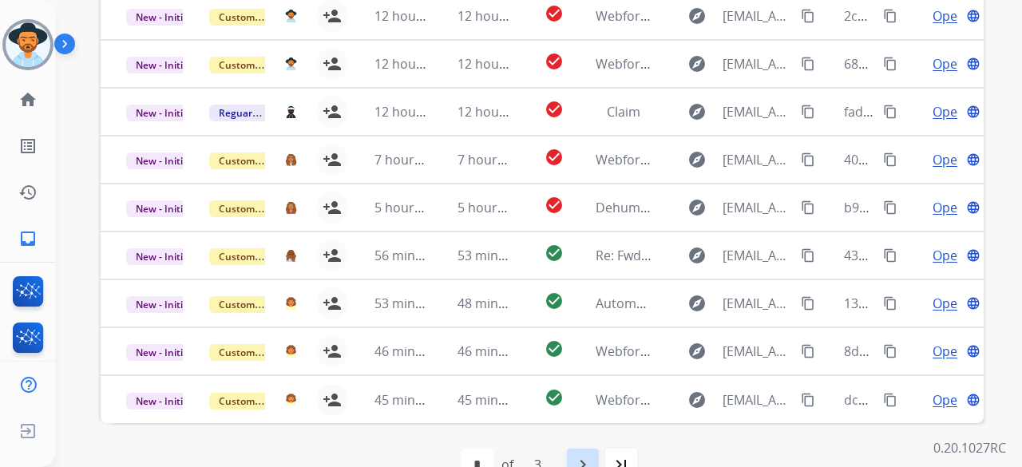
click at [575, 455] on mat-icon "navigate_next" at bounding box center [582, 464] width 19 height 19
select select "*"
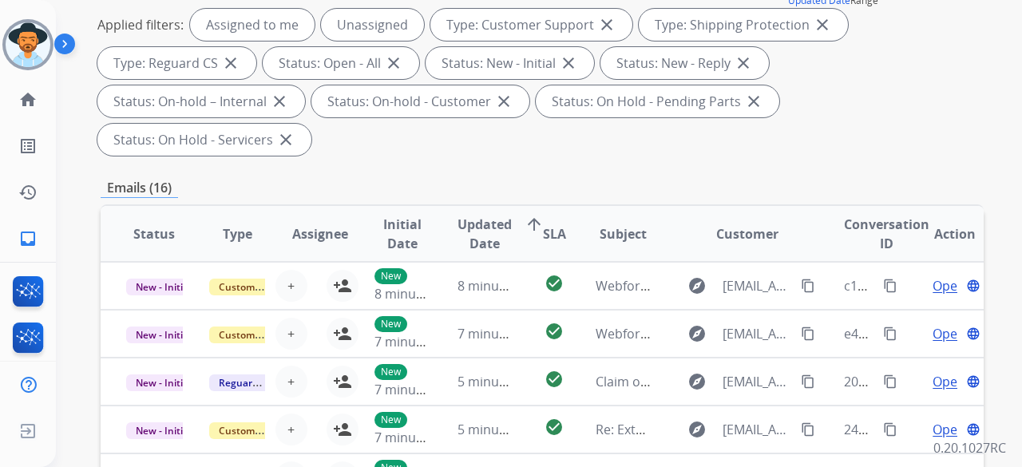
scroll to position [319, 0]
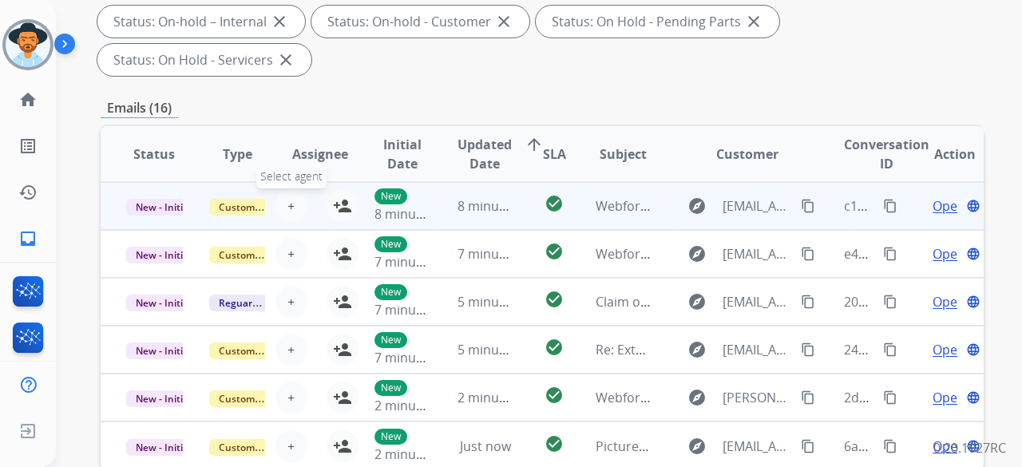
click at [287, 196] on span "+" at bounding box center [290, 205] width 7 height 19
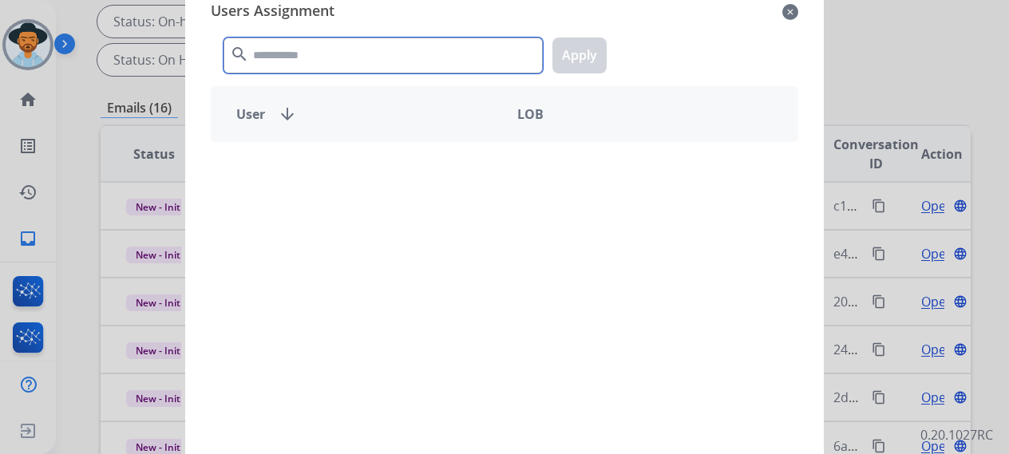
click at [291, 60] on input "text" at bounding box center [382, 56] width 319 height 36
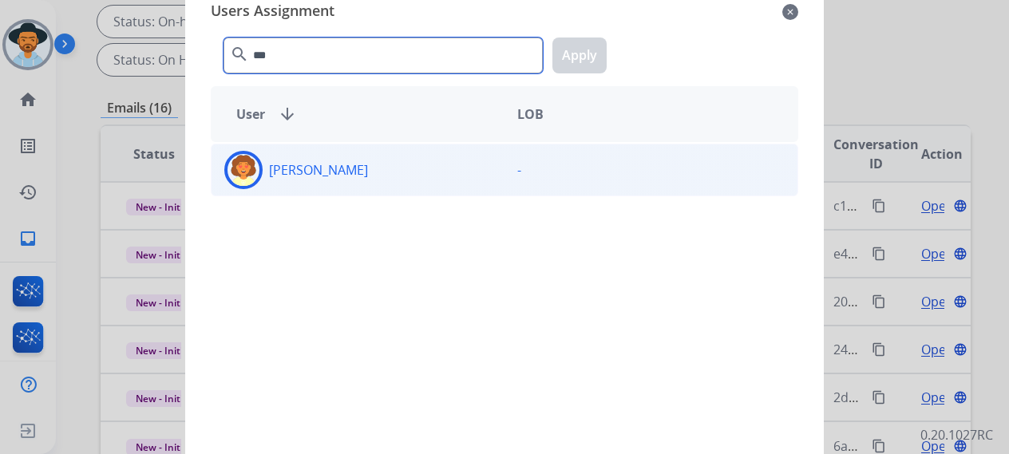
type input "***"
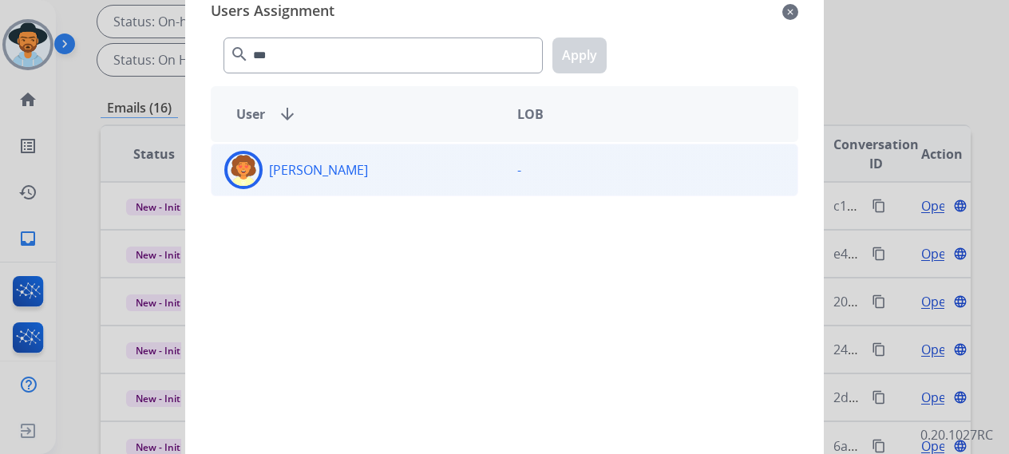
click at [323, 188] on div "[PERSON_NAME]" at bounding box center [357, 170] width 293 height 38
click at [567, 61] on button "Apply" at bounding box center [579, 56] width 54 height 36
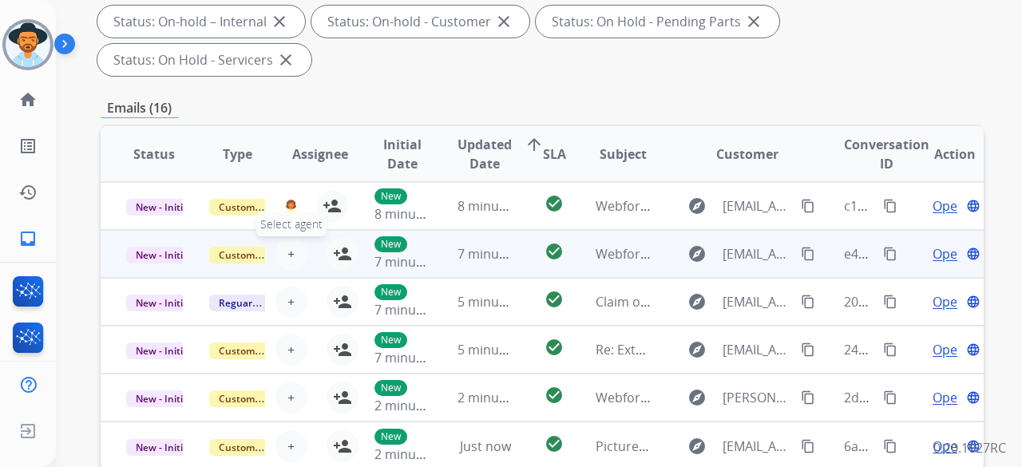
click at [287, 244] on span "+" at bounding box center [290, 253] width 7 height 19
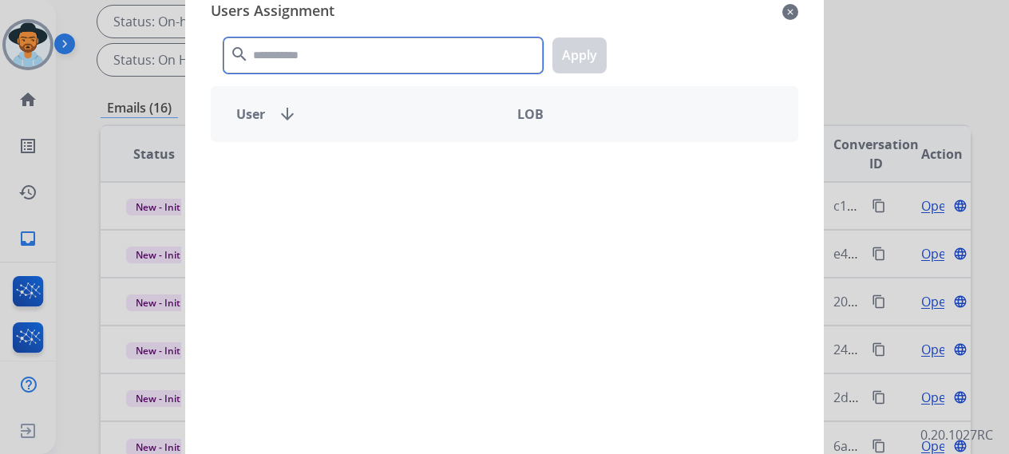
click at [289, 55] on input "text" at bounding box center [382, 56] width 319 height 36
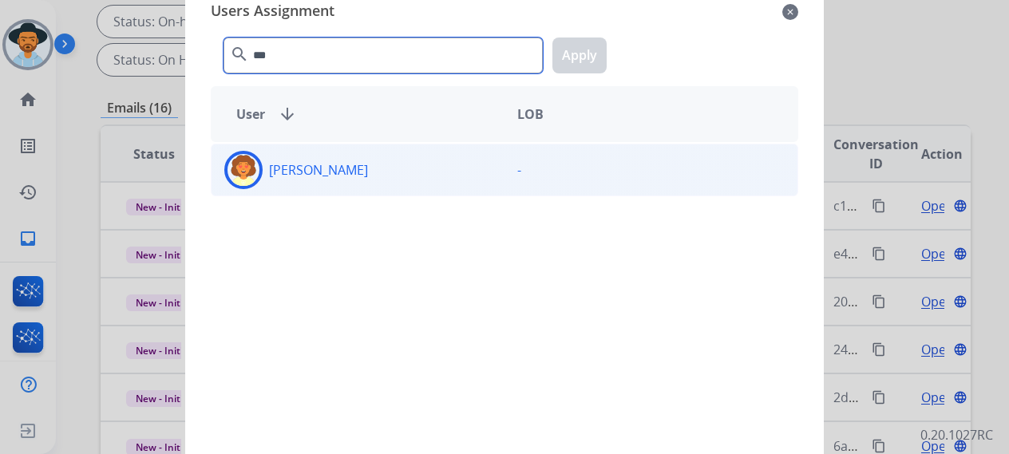
type input "***"
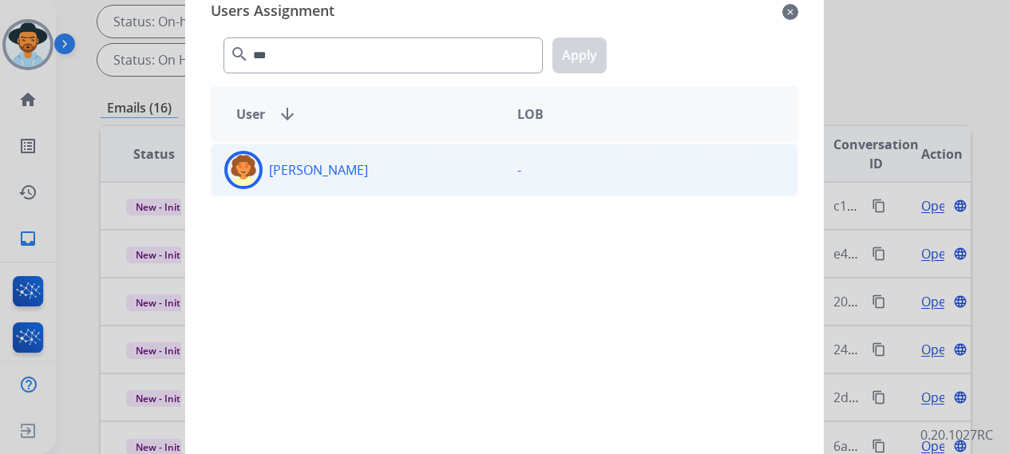
click at [340, 186] on div "[PERSON_NAME]" at bounding box center [357, 170] width 293 height 38
click at [594, 47] on button "Apply" at bounding box center [579, 56] width 54 height 36
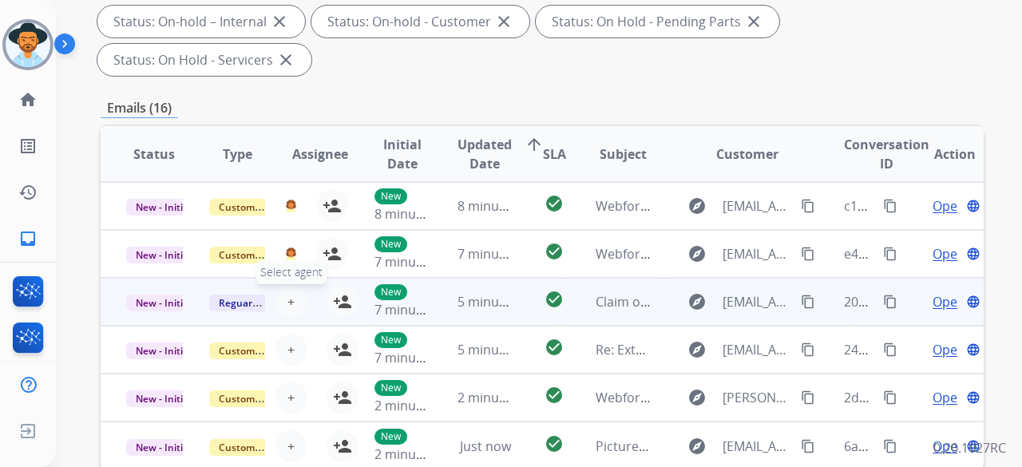
click at [283, 286] on button "+ Select agent" at bounding box center [291, 302] width 32 height 32
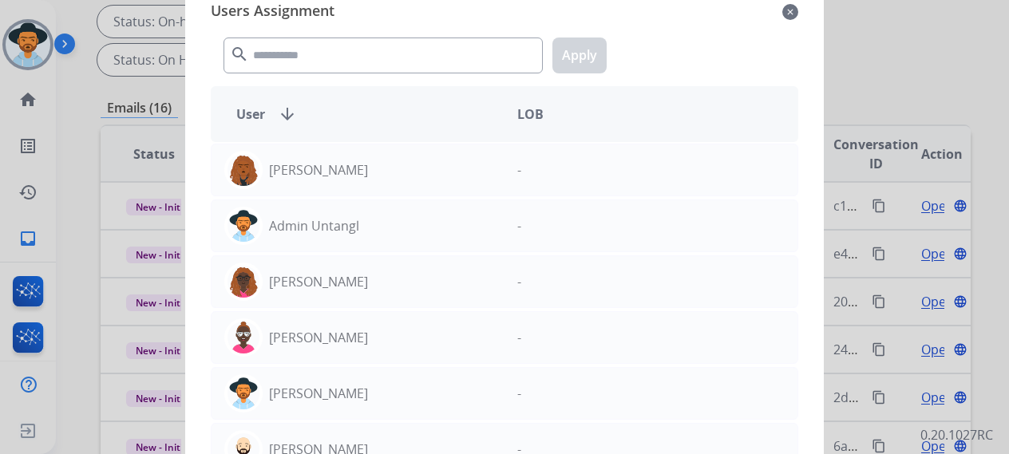
click at [345, 39] on div "search Apply" at bounding box center [504, 52] width 587 height 55
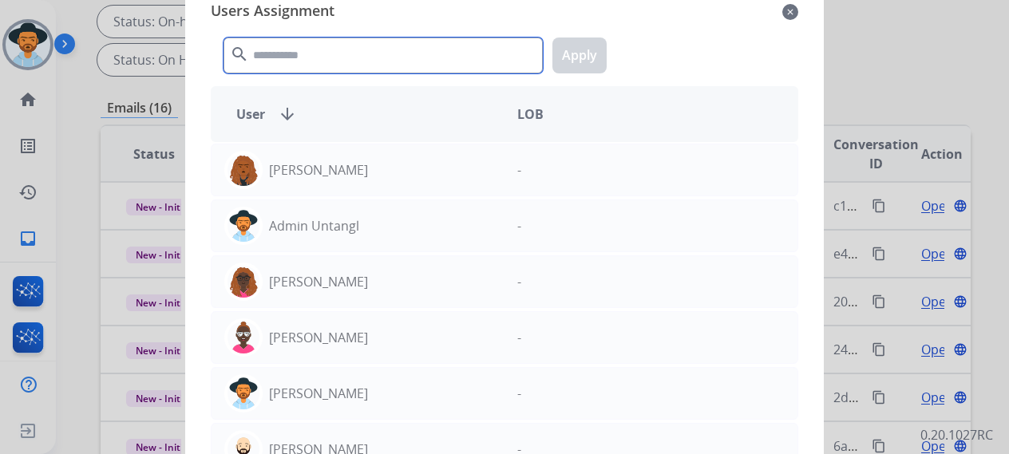
click at [350, 54] on input "text" at bounding box center [382, 56] width 319 height 36
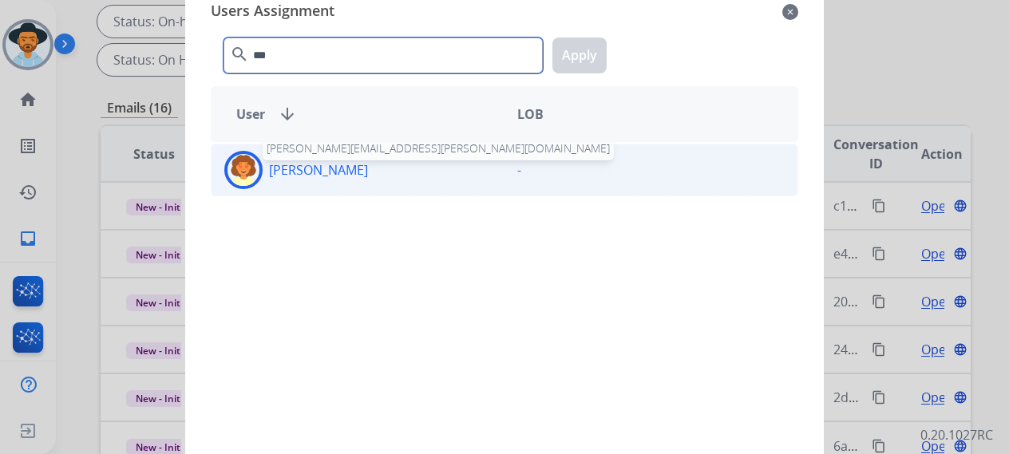
type input "***"
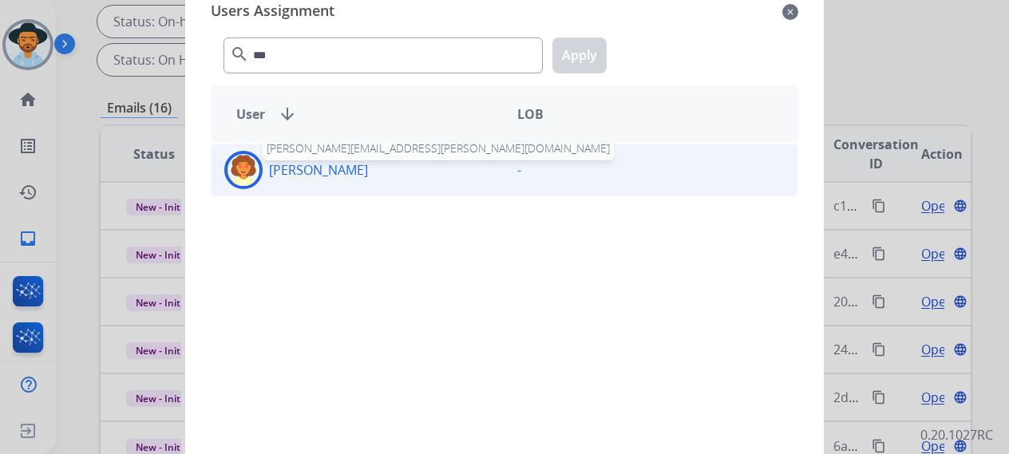
click at [316, 160] on p "[PERSON_NAME]" at bounding box center [318, 169] width 99 height 19
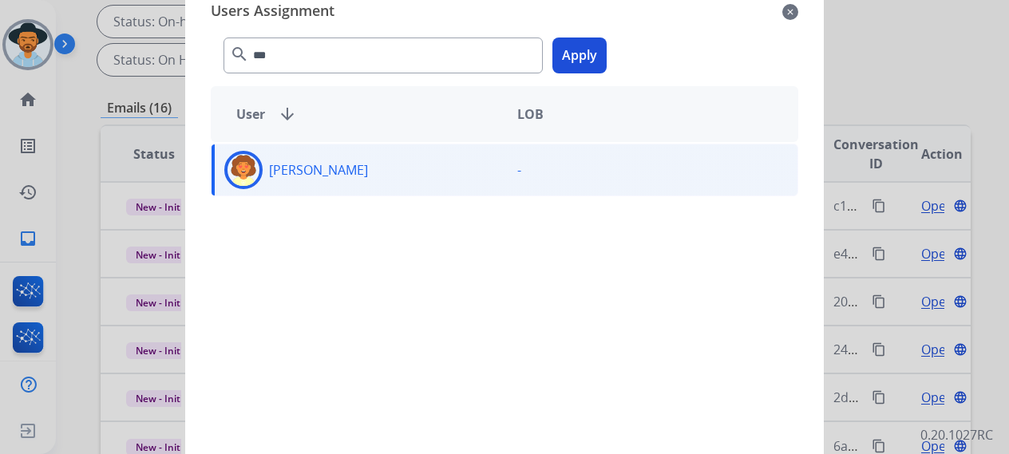
click at [601, 51] on button "Apply" at bounding box center [579, 56] width 54 height 36
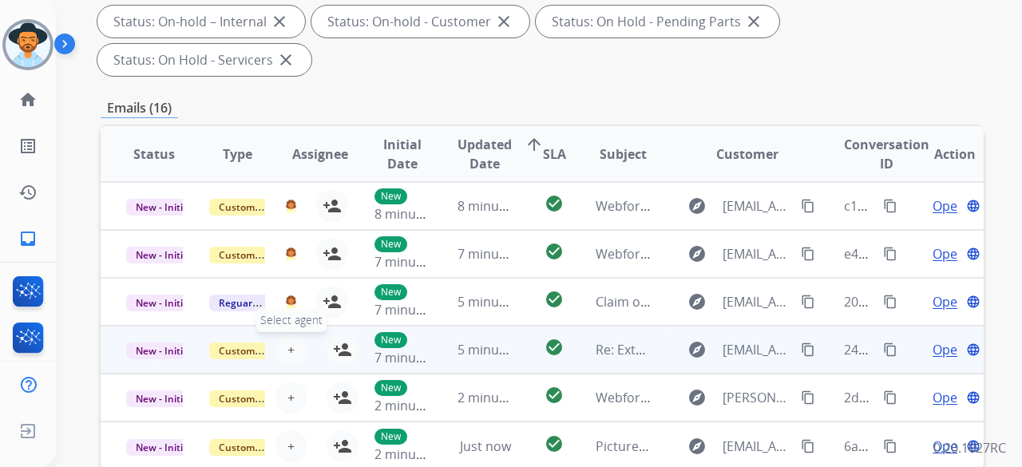
click at [290, 340] on span "+" at bounding box center [290, 349] width 7 height 19
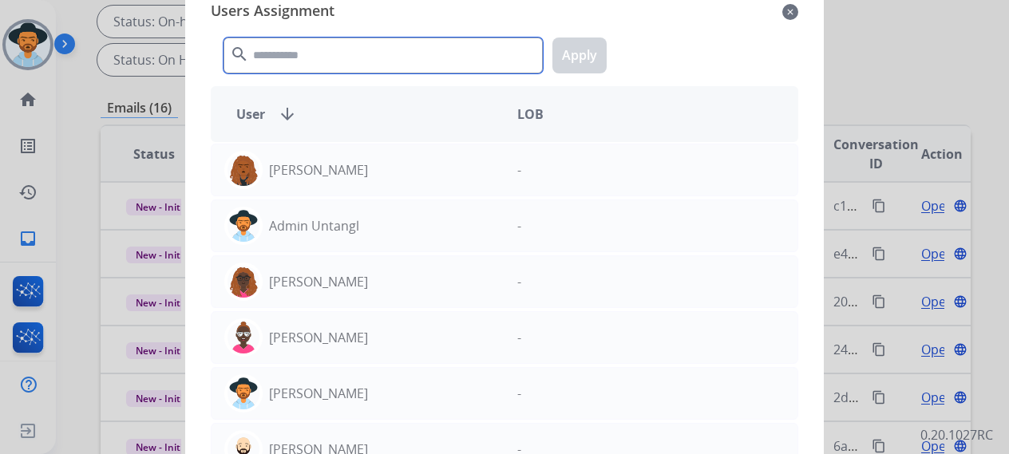
click at [328, 58] on input "text" at bounding box center [382, 56] width 319 height 36
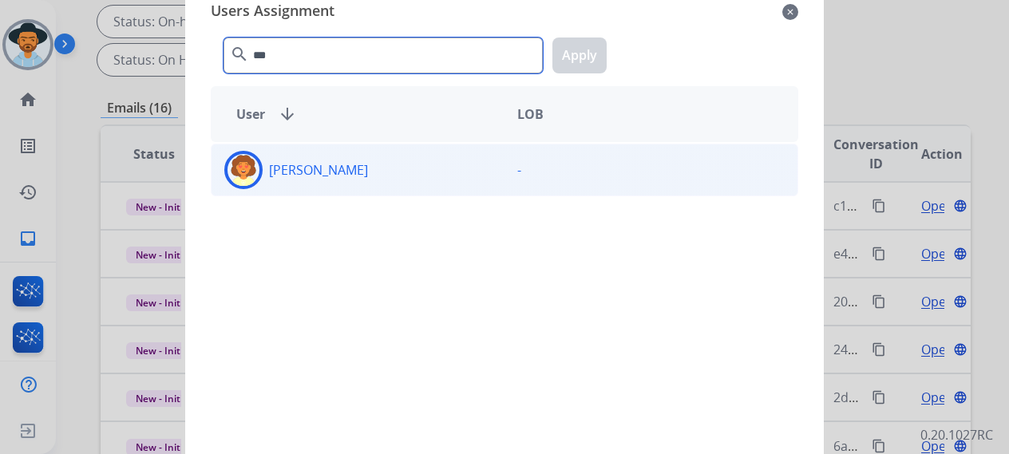
type input "***"
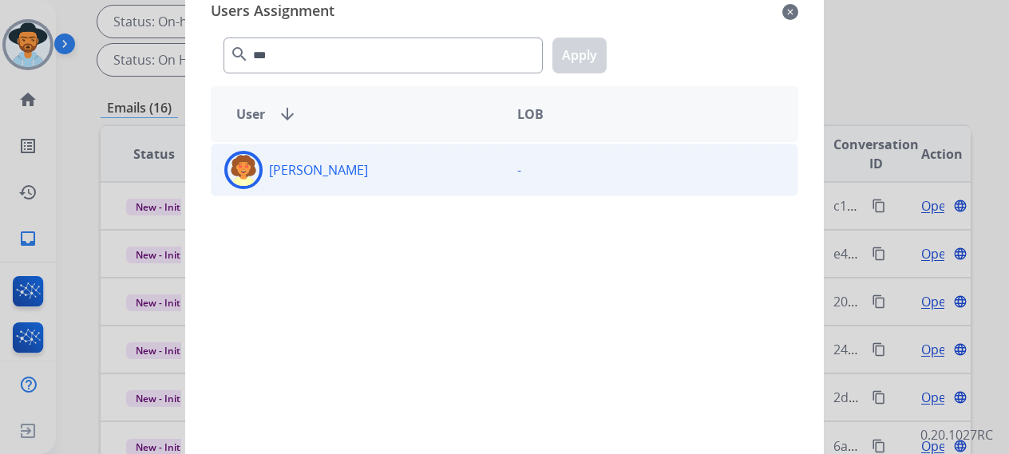
click at [338, 180] on div "[PERSON_NAME]" at bounding box center [357, 170] width 293 height 38
click at [575, 53] on button "Apply" at bounding box center [579, 56] width 54 height 36
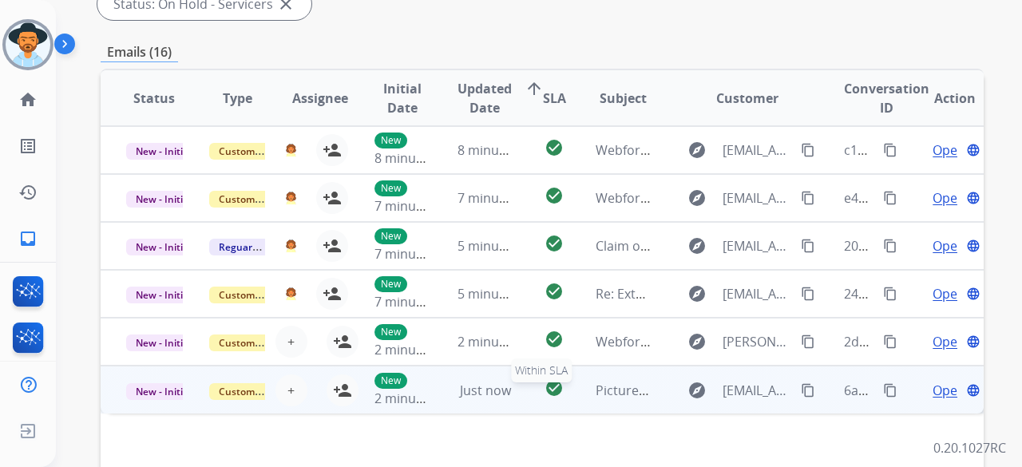
scroll to position [399, 0]
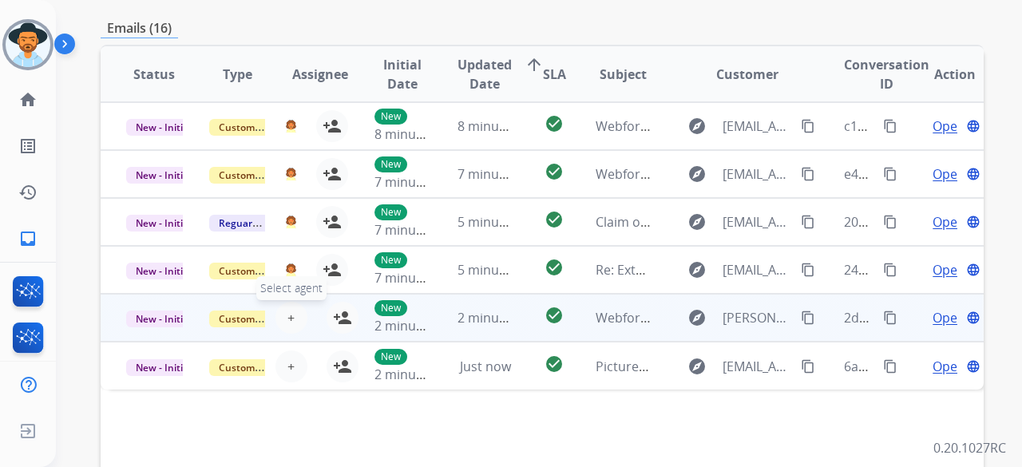
click at [293, 302] on button "+ Select agent" at bounding box center [291, 318] width 32 height 32
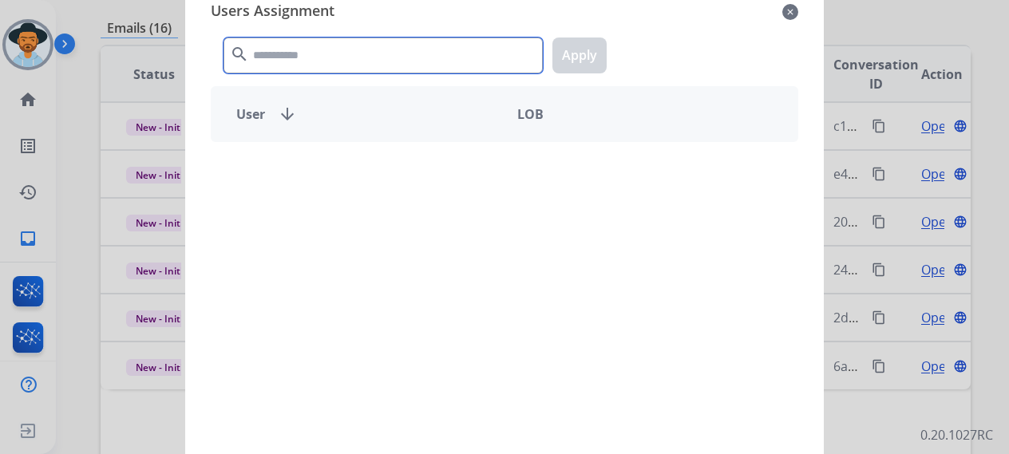
click at [296, 61] on input "text" at bounding box center [382, 56] width 319 height 36
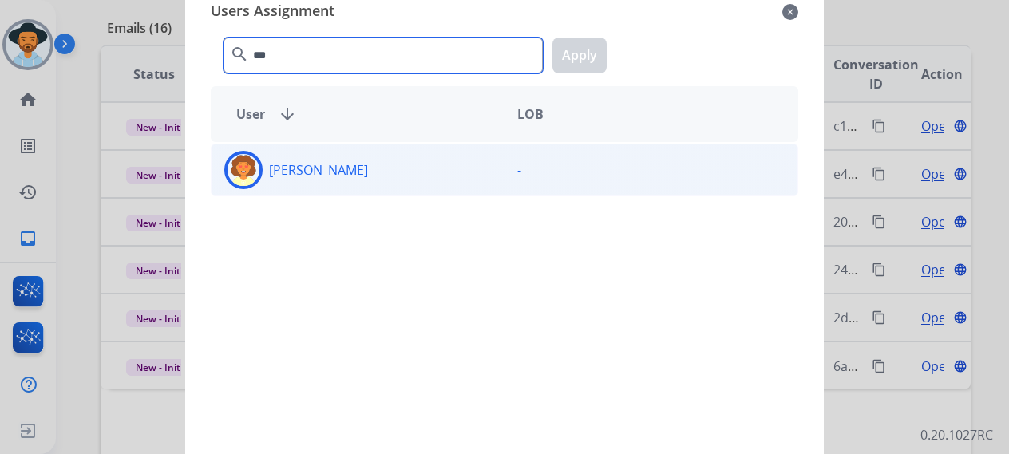
type input "***"
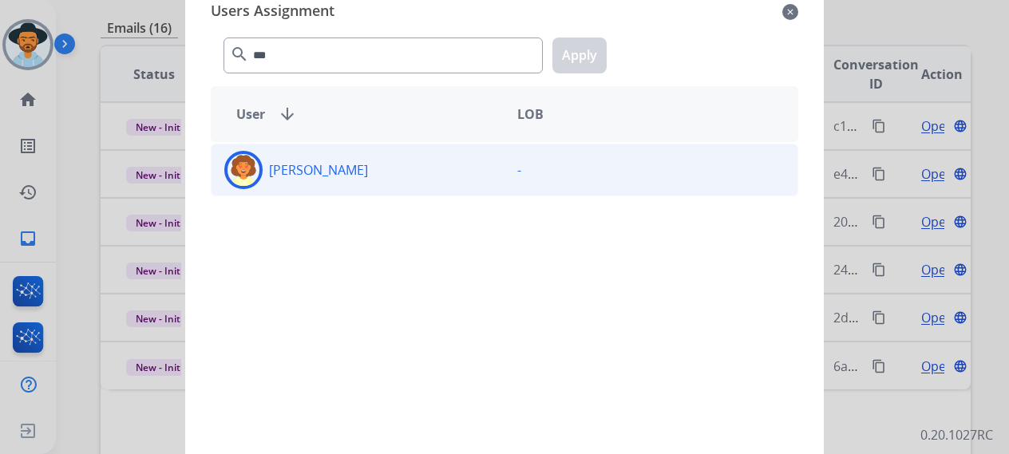
click at [284, 162] on p "[PERSON_NAME]" at bounding box center [318, 169] width 99 height 19
click at [563, 65] on button "Apply" at bounding box center [579, 56] width 54 height 36
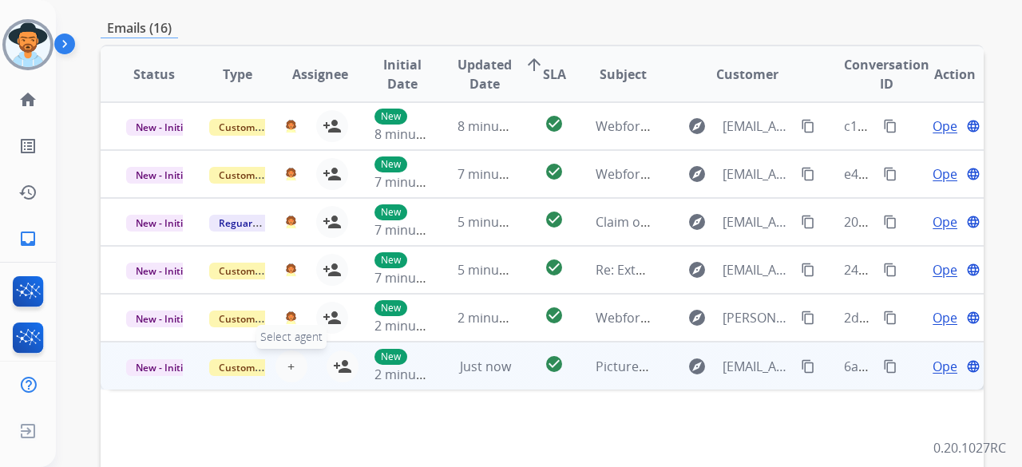
click at [299, 350] on button "+ Select agent" at bounding box center [291, 366] width 32 height 32
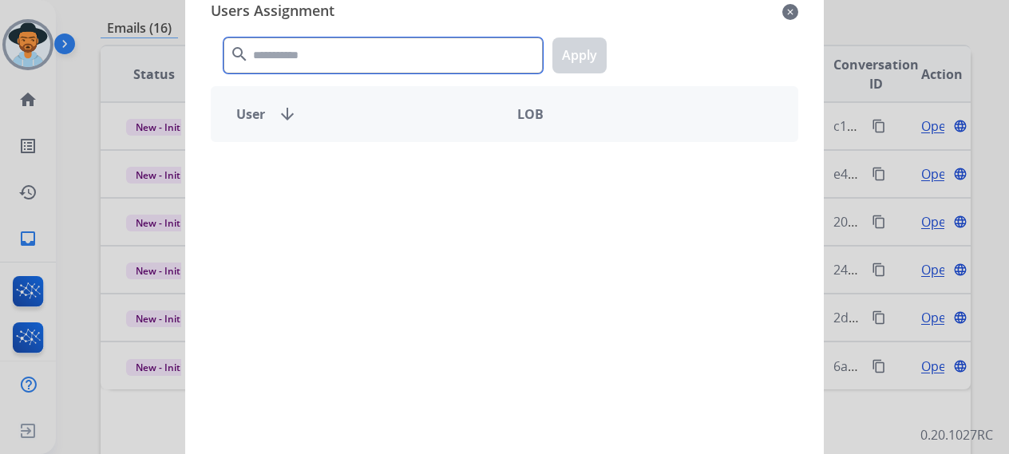
click at [324, 52] on input "text" at bounding box center [382, 56] width 319 height 36
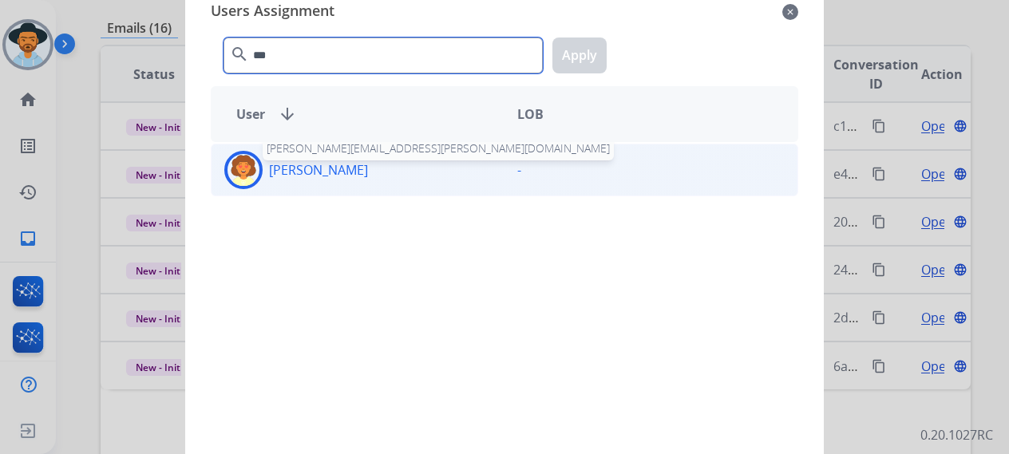
type input "***"
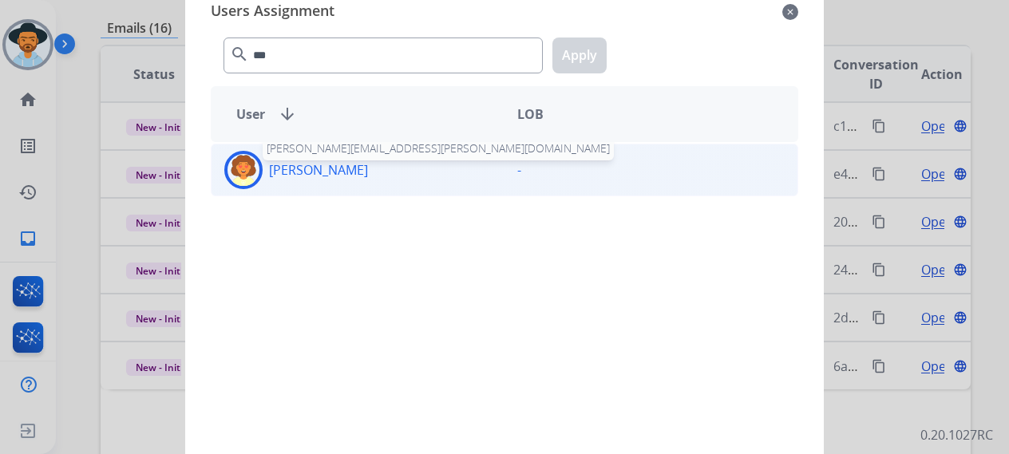
click at [338, 172] on p "[PERSON_NAME]" at bounding box center [318, 169] width 99 height 19
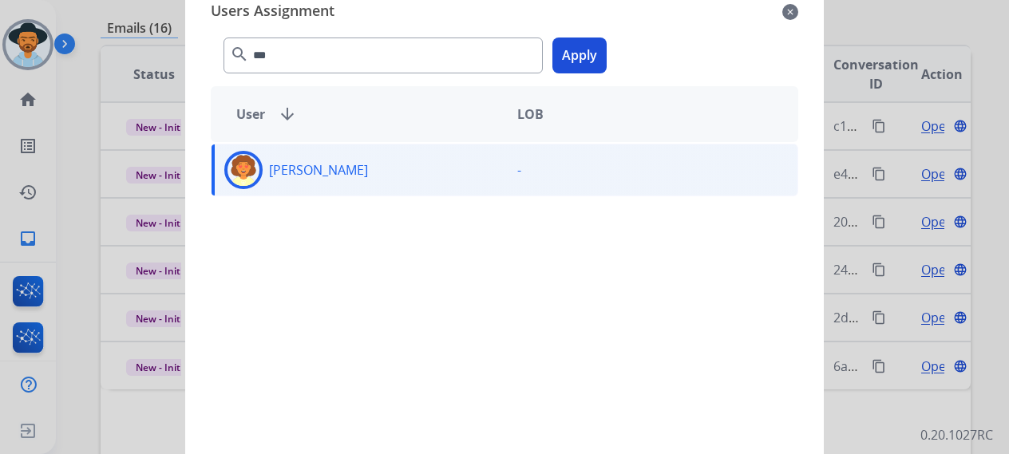
click at [608, 37] on div "*** search Apply" at bounding box center [504, 52] width 587 height 55
click at [594, 53] on button "Apply" at bounding box center [579, 56] width 54 height 36
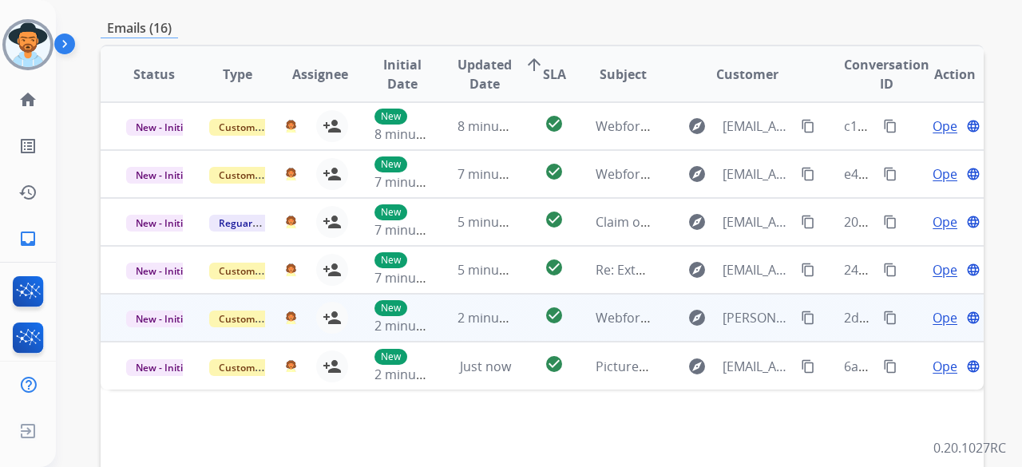
scroll to position [0, 0]
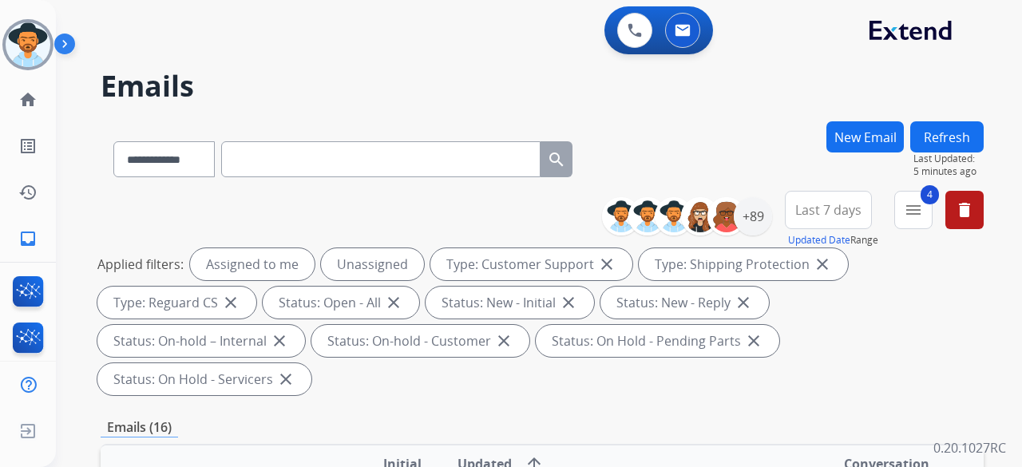
click at [935, 131] on button "Refresh" at bounding box center [946, 136] width 73 height 31
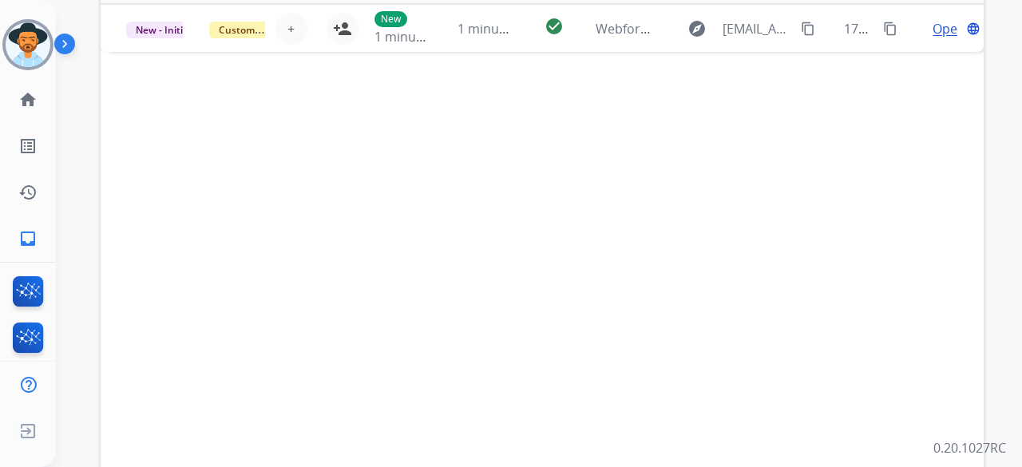
scroll to position [555, 0]
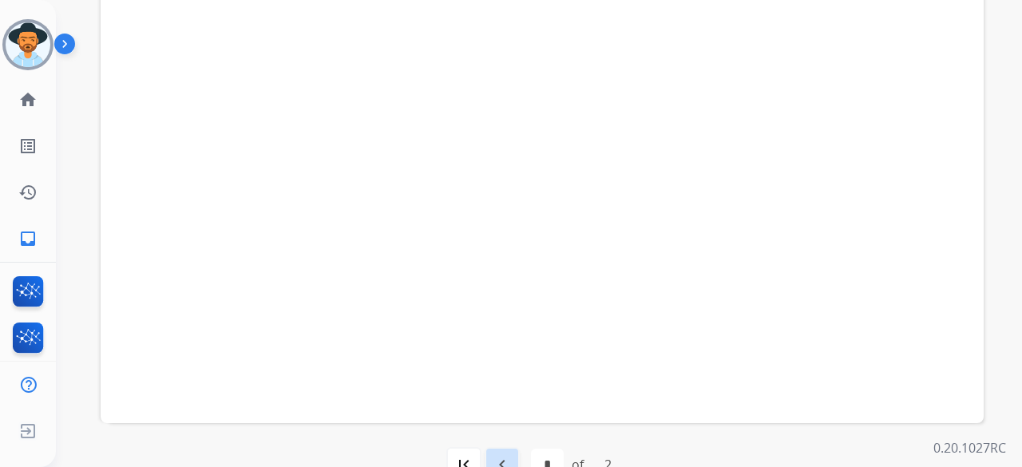
drag, startPoint x: 497, startPoint y: 434, endPoint x: 722, endPoint y: 179, distance: 340.4
click at [498, 447] on div "navigate_before" at bounding box center [501, 464] width 35 height 35
select select "*"
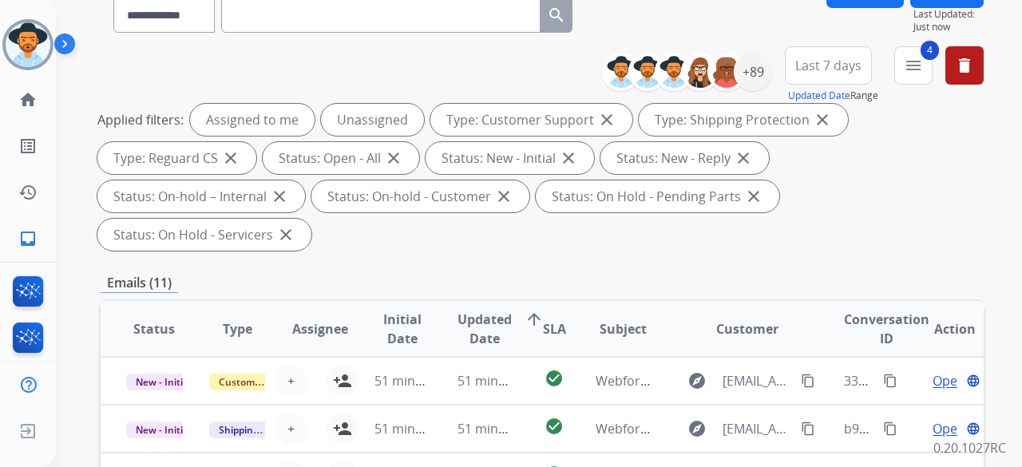
scroll to position [0, 0]
